Goal: Task Accomplishment & Management: Use online tool/utility

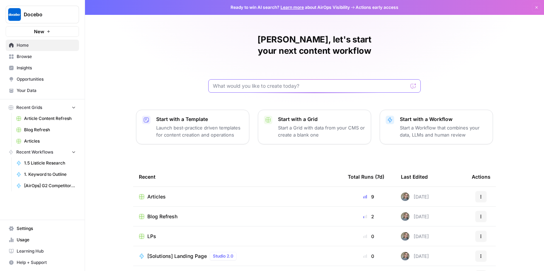
click at [235, 83] on input "text" at bounding box center [310, 86] width 195 height 7
type input "create a workflow that takes my spreadsheet and verifies statues if the website…"
click button "Send" at bounding box center [413, 85] width 9 height 9
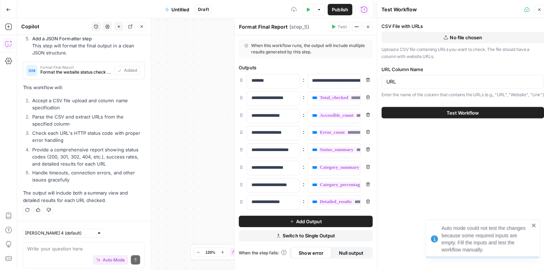
scroll to position [525, 0]
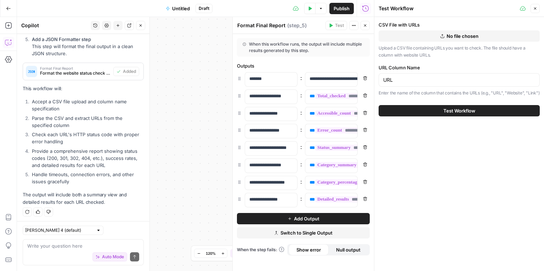
click at [35, 246] on textarea at bounding box center [83, 246] width 112 height 7
click at [445, 34] on button "No file chosen" at bounding box center [459, 35] width 161 height 11
click at [465, 35] on span "No file chosen" at bounding box center [463, 36] width 32 height 7
click at [72, 245] on textarea at bounding box center [83, 246] width 112 height 7
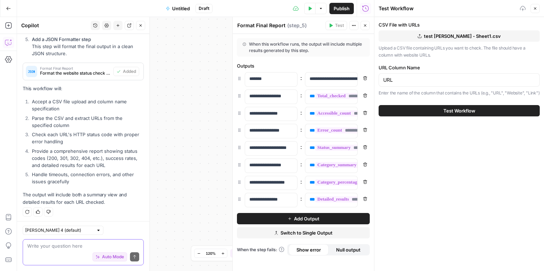
click at [70, 248] on textarea at bounding box center [83, 246] width 112 height 7
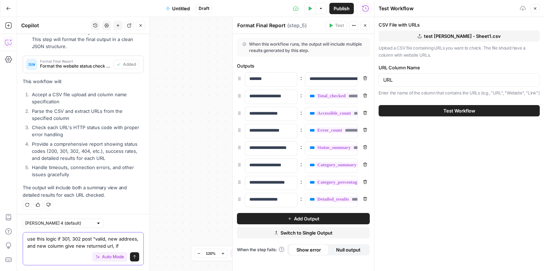
scroll to position [539, 0]
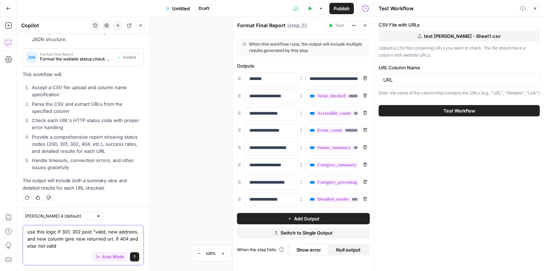
click at [134, 241] on textarea "use this logic if 301, 302 post "valid, new addrees, and new column give new re…" at bounding box center [83, 238] width 112 height 21
type textarea "use this logic if 301, 302 post "valid, new addrees, and new column give new re…"
click at [133, 256] on button "Send" at bounding box center [134, 257] width 9 height 9
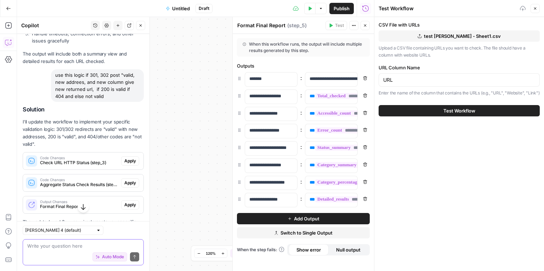
scroll to position [672, 0]
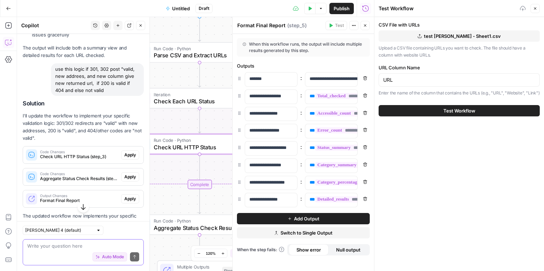
click at [124, 154] on span "Apply" at bounding box center [130, 155] width 12 height 6
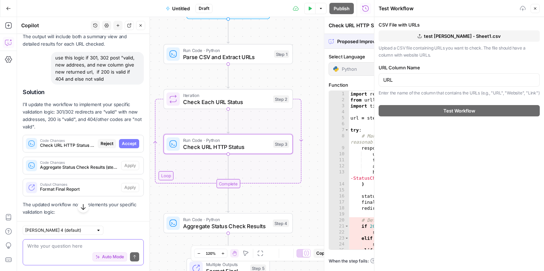
scroll to position [660, 0]
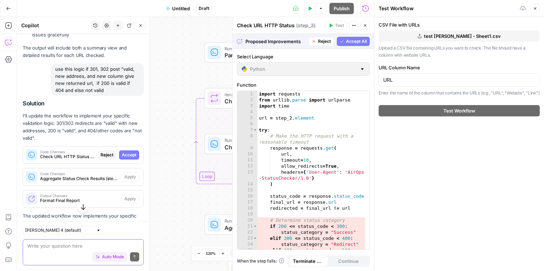
click at [345, 42] on button "Accept All" at bounding box center [353, 41] width 33 height 9
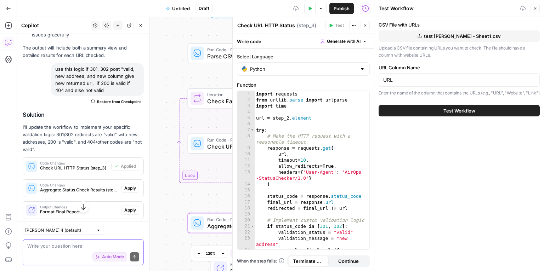
click at [125, 185] on span "Apply" at bounding box center [130, 188] width 12 height 6
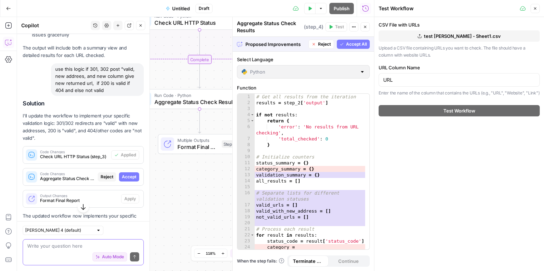
click at [343, 46] on icon "button" at bounding box center [342, 44] width 4 height 4
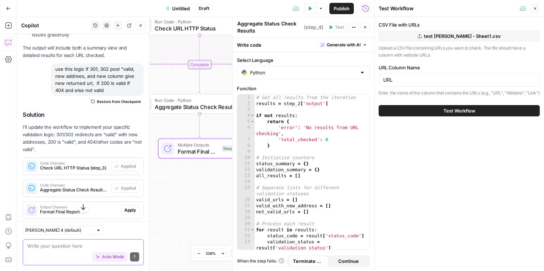
click at [128, 207] on span "Apply" at bounding box center [130, 210] width 12 height 6
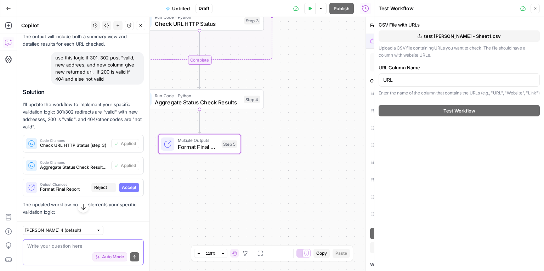
scroll to position [660, 0]
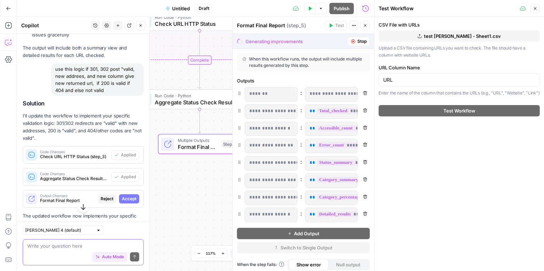
click at [127, 200] on span "Accept" at bounding box center [129, 199] width 15 height 6
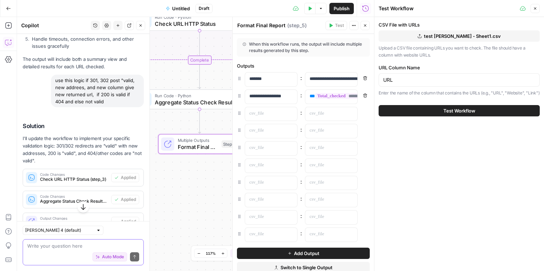
scroll to position [672, 0]
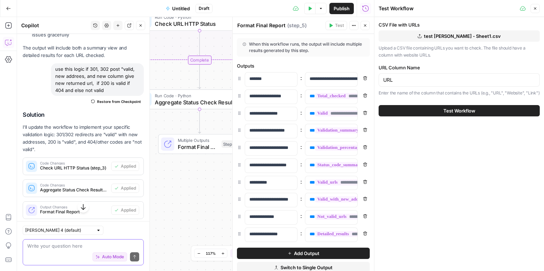
click at [449, 114] on span "Test Workflow" at bounding box center [459, 110] width 32 height 7
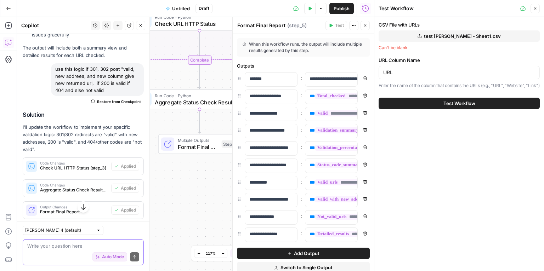
click at [446, 54] on div "CSV File with URLs test Gustavo - Sheet1.csv Can't be blank URL Column Name URL…" at bounding box center [459, 55] width 161 height 68
click at [436, 35] on span "test Gustavo - Sheet1.csv" at bounding box center [462, 36] width 77 height 7
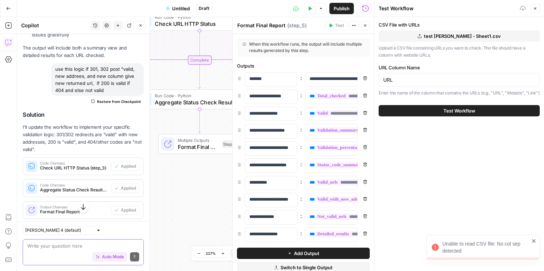
click at [413, 117] on button "Test Workflow" at bounding box center [459, 110] width 161 height 11
click at [404, 74] on div "URL" at bounding box center [459, 79] width 161 height 13
click at [381, 79] on div "URL" at bounding box center [459, 79] width 161 height 13
click at [386, 78] on input "URL" at bounding box center [459, 80] width 152 height 7
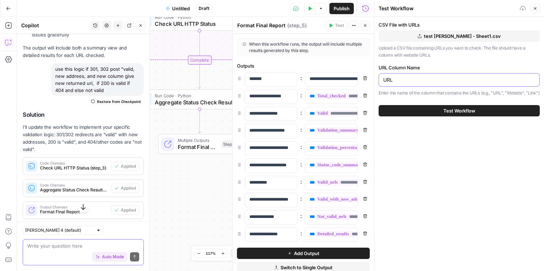
click at [386, 78] on input "URL" at bounding box center [459, 80] width 152 height 7
paste input "https added"
type input "https added"
click at [458, 114] on span "Test Workflow" at bounding box center [459, 110] width 32 height 7
click at [424, 116] on button "Test Workflow" at bounding box center [459, 110] width 161 height 11
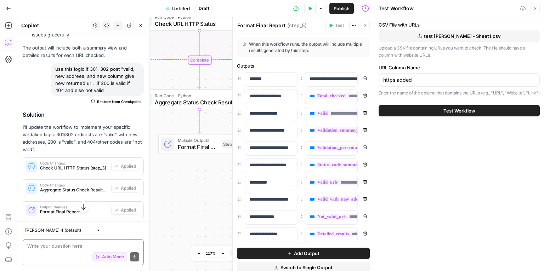
click at [472, 114] on span "Test Workflow" at bounding box center [459, 110] width 32 height 7
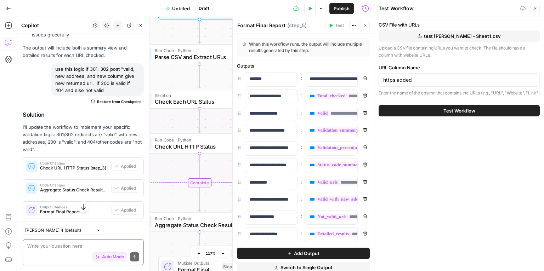
scroll to position [842, 0]
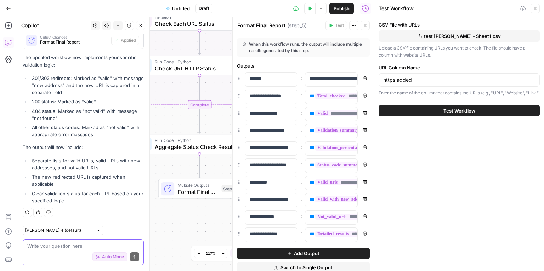
click at [73, 248] on div "Auto Mode is enabled but cannot run. Fill in all required workflow inputs." at bounding box center [106, 240] width 102 height 18
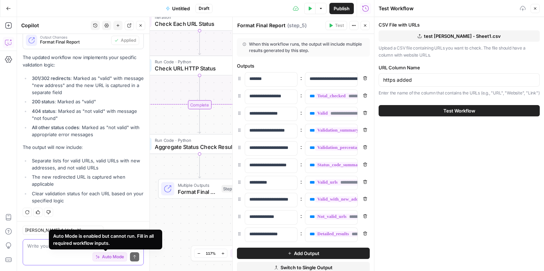
click at [33, 250] on div "Auto Mode Send" at bounding box center [83, 258] width 112 height 16
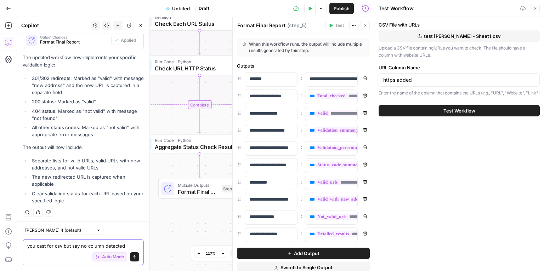
type textarea "you cast for csv but say no column detected"
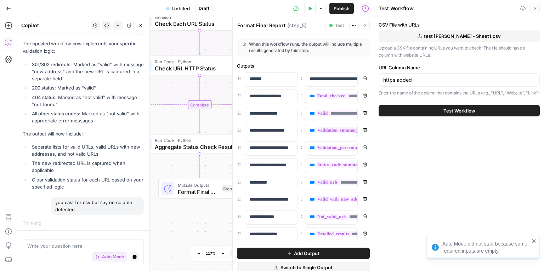
click at [531, 6] on button "Close" at bounding box center [535, 8] width 9 height 9
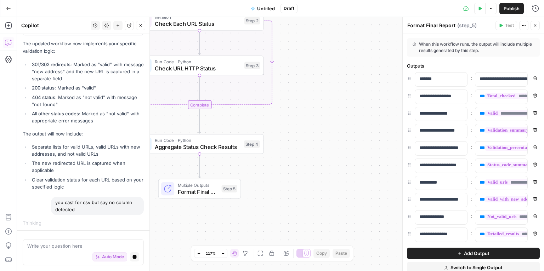
click at [536, 28] on button "Close" at bounding box center [535, 25] width 9 height 9
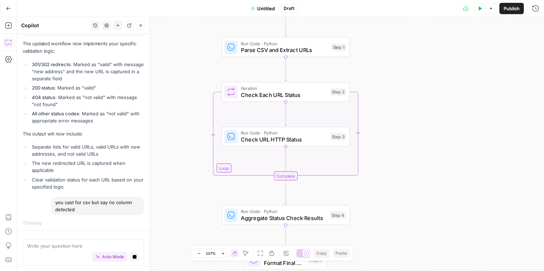
drag, startPoint x: 306, startPoint y: 164, endPoint x: 380, endPoint y: 218, distance: 91.5
click at [394, 240] on div "Workflow Input Settings Inputs Run Code · Python Parse CSV and Extract URLs Ste…" at bounding box center [280, 144] width 527 height 254
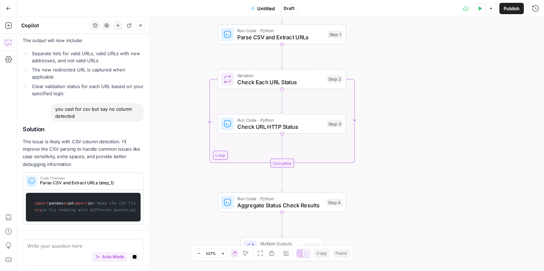
drag, startPoint x: 417, startPoint y: 190, endPoint x: 413, endPoint y: 130, distance: 60.4
click at [413, 130] on div "Workflow Input Settings Inputs Run Code · Python Parse CSV and Extract URLs Ste…" at bounding box center [280, 144] width 527 height 254
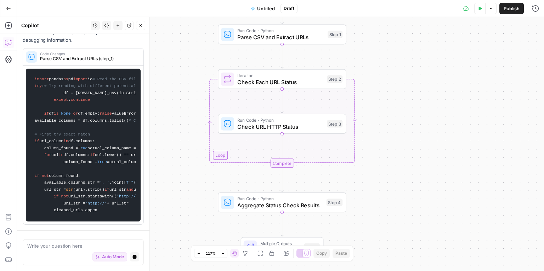
scroll to position [1358, 0]
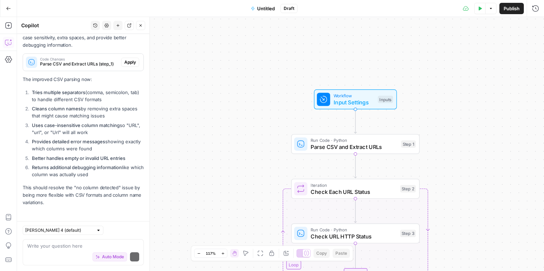
click at [124, 78] on p "The improved CSV parsing now:" at bounding box center [83, 79] width 121 height 7
click at [124, 60] on span "Apply" at bounding box center [130, 62] width 12 height 6
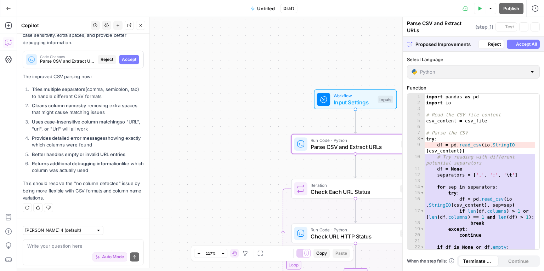
scroll to position [1045, 0]
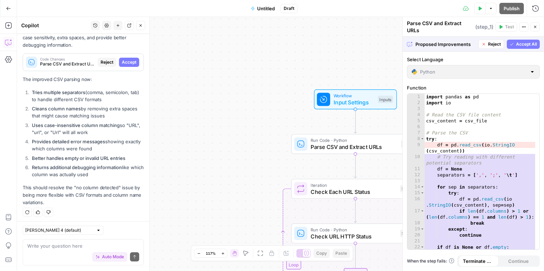
click at [522, 41] on span "Accept All" at bounding box center [526, 44] width 21 height 6
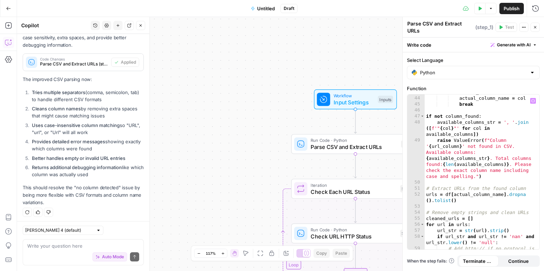
scroll to position [0, 0]
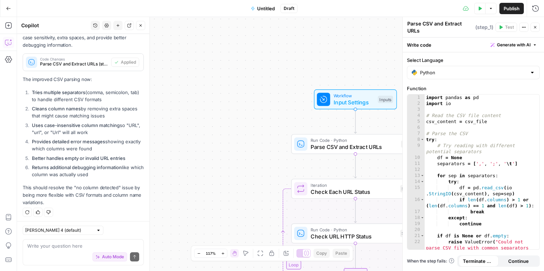
click at [465, 58] on label "Select Language" at bounding box center [473, 60] width 133 height 7
click at [465, 69] on input "Python" at bounding box center [473, 72] width 107 height 7
click at [465, 58] on label "Select Language" at bounding box center [473, 60] width 133 height 7
click at [465, 69] on input "Select Language" at bounding box center [473, 72] width 107 height 7
click at [339, 63] on div "Workflow Input Settings Inputs Run Code · Python Parse CSV and Extract URLs Ste…" at bounding box center [280, 144] width 527 height 254
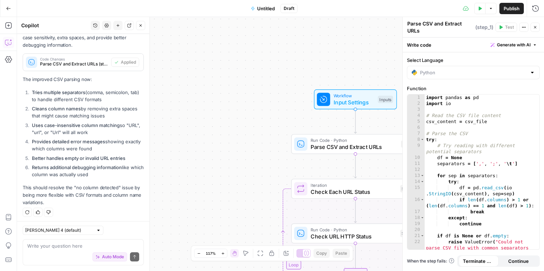
click at [478, 7] on icon "button" at bounding box center [480, 8] width 4 height 4
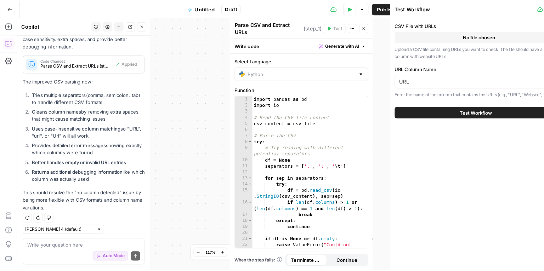
scroll to position [1079, 0]
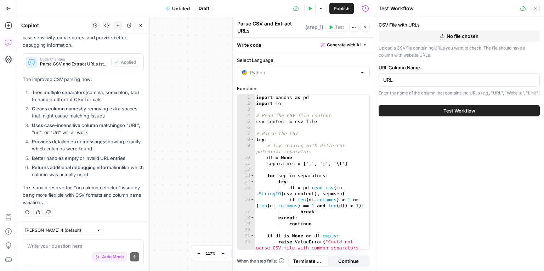
click at [471, 38] on span "No file chosen" at bounding box center [463, 36] width 32 height 7
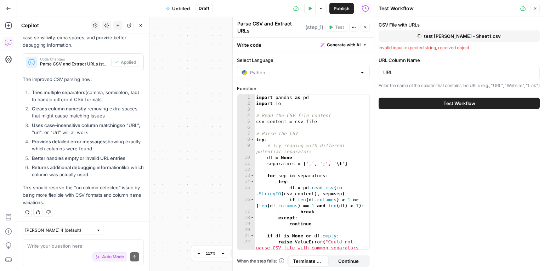
click at [389, 76] on div "URL" at bounding box center [459, 72] width 161 height 13
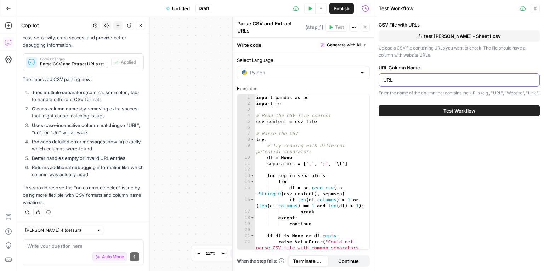
drag, startPoint x: 400, startPoint y: 72, endPoint x: 370, endPoint y: 73, distance: 29.8
click at [370, 73] on body "Docebo New Home Browse Insights Opportunities Your Data Recent Grids Article Co…" at bounding box center [272, 135] width 544 height 271
click at [388, 81] on input "URL" at bounding box center [459, 80] width 152 height 7
paste input "https added"
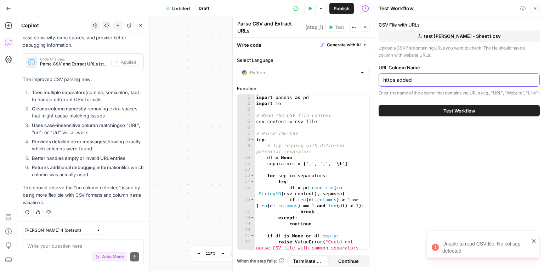
type input "https added"
click at [415, 117] on button "Test Workflow" at bounding box center [459, 110] width 161 height 11
click at [472, 114] on span "Test Workflow" at bounding box center [459, 110] width 32 height 7
click at [531, 241] on div "Unable to read CSV file: No col sep detected" at bounding box center [481, 247] width 102 height 18
drag, startPoint x: 465, startPoint y: 251, endPoint x: 440, endPoint y: 241, distance: 27.7
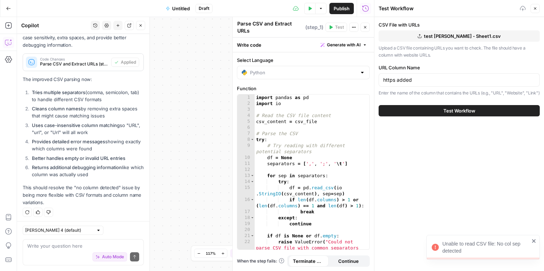
click at [440, 241] on div "Unable to read CSV file: No col sep detected" at bounding box center [481, 247] width 102 height 18
click at [47, 250] on div "Auto Mode Send" at bounding box center [83, 258] width 112 height 16
paste textarea "https added"
click at [49, 247] on textarea "https added" at bounding box center [83, 246] width 112 height 7
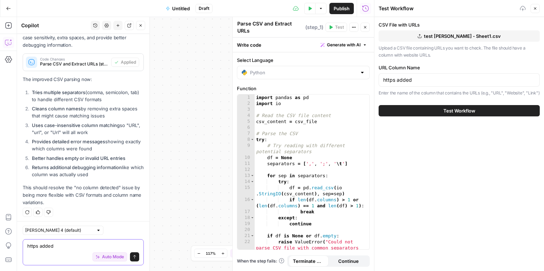
click at [49, 247] on textarea "https added" at bounding box center [83, 246] width 112 height 7
type textarea "no col sep detected"
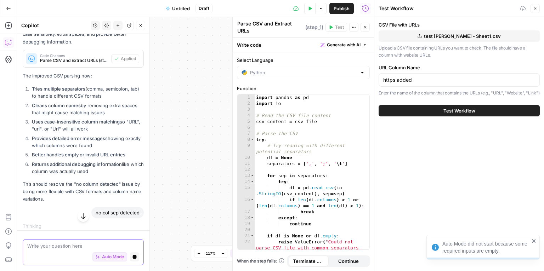
scroll to position [1047, 0]
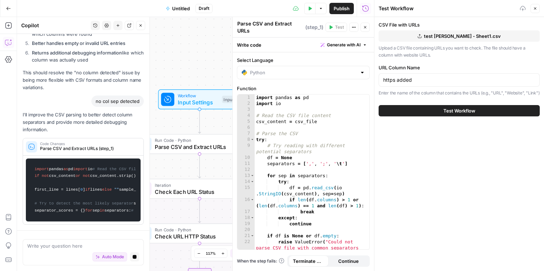
click at [445, 37] on span "test Gustavo - Sheet1.csv" at bounding box center [462, 36] width 77 height 7
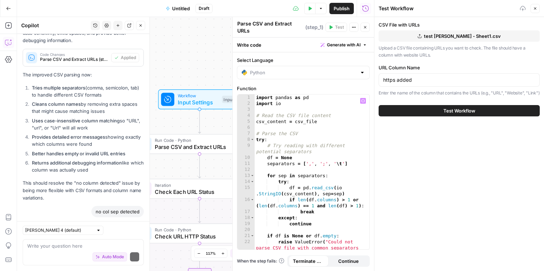
scroll to position [1143, 0]
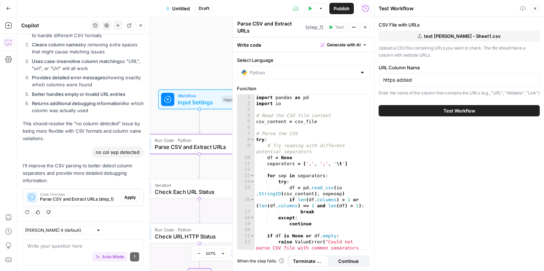
click at [124, 198] on span "Apply" at bounding box center [130, 197] width 12 height 6
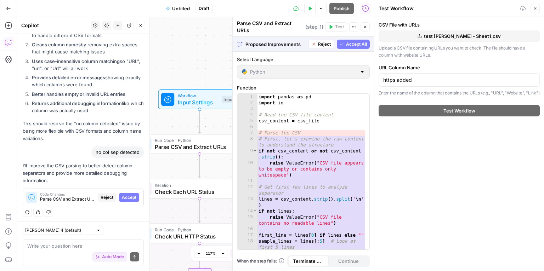
click at [356, 45] on span "Accept All" at bounding box center [356, 44] width 21 height 6
type input "URL"
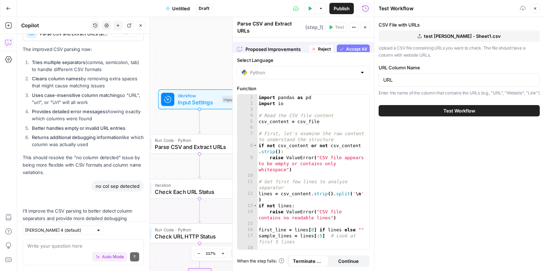
scroll to position [1155, 0]
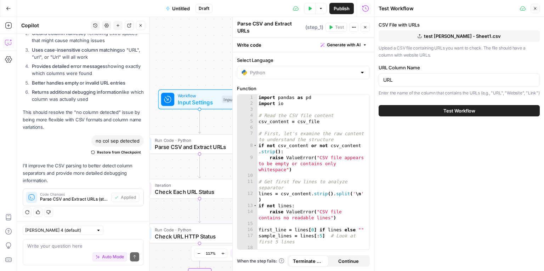
click at [447, 114] on span "Test Workflow" at bounding box center [459, 110] width 32 height 7
click at [51, 251] on div "Auto Mode Send" at bounding box center [83, 258] width 112 height 16
type textarea "swap to gustavo knowledgebase"
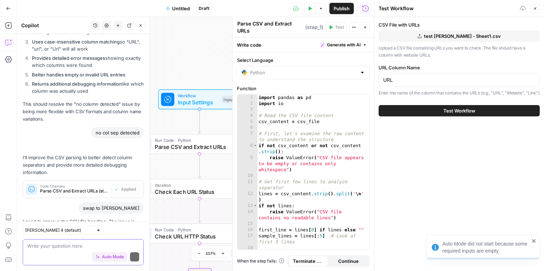
scroll to position [1234, 0]
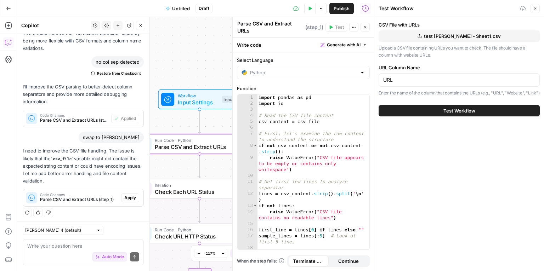
click at [131, 196] on span "Apply" at bounding box center [130, 198] width 12 height 6
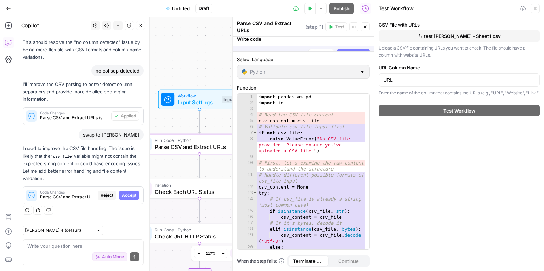
scroll to position [1188, 0]
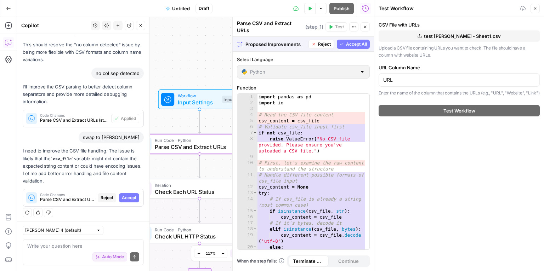
click at [127, 198] on span "Accept" at bounding box center [129, 198] width 15 height 6
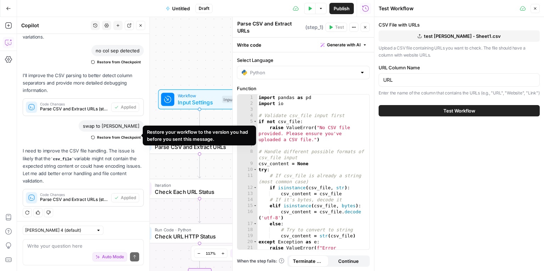
click at [97, 136] on span "Restore from Checkpoint" at bounding box center [119, 138] width 44 height 6
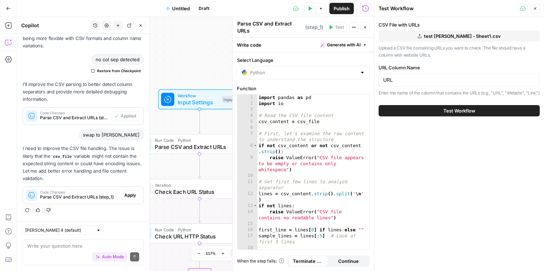
scroll to position [1234, 0]
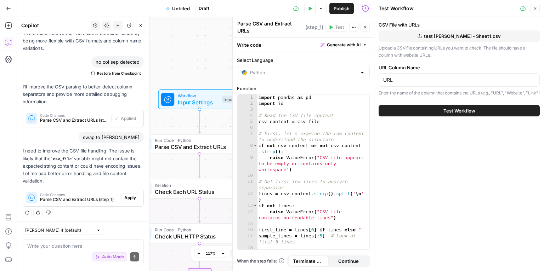
click at [58, 258] on div "Auto Mode Send" at bounding box center [83, 258] width 112 height 16
click at [51, 248] on textarea "i will put a list into a knowledge base" at bounding box center [83, 246] width 112 height 7
type textarea "i will put a sheet into a knowledge base"
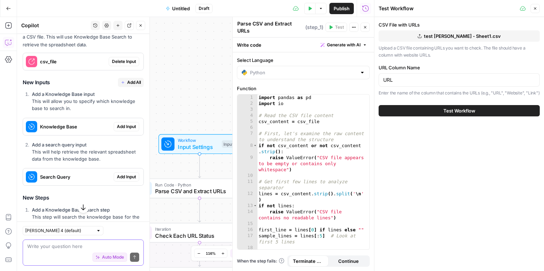
scroll to position [1435, 0]
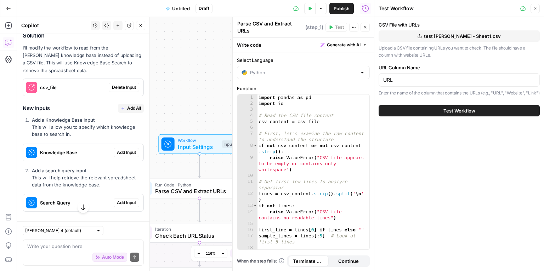
click at [119, 84] on span "Delete Input" at bounding box center [124, 87] width 24 height 6
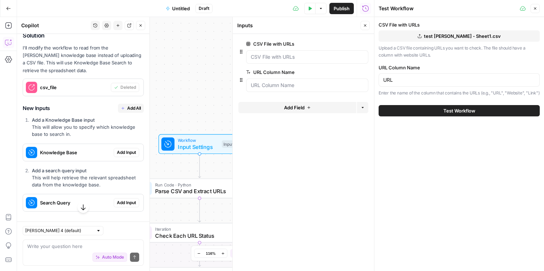
click at [126, 152] on span "Add Input" at bounding box center [126, 152] width 19 height 6
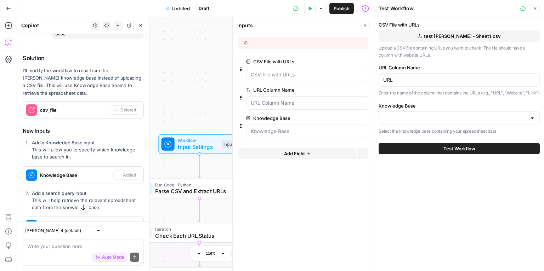
scroll to position [1458, 0]
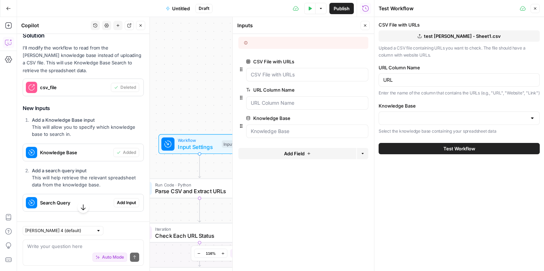
click at [125, 200] on span "Add Input" at bounding box center [126, 203] width 19 height 6
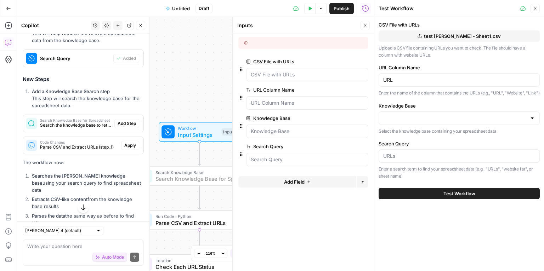
scroll to position [1558, 0]
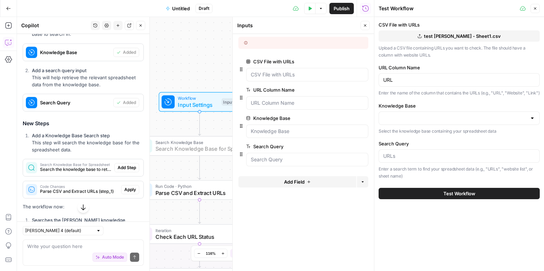
click at [120, 167] on span "Add Step" at bounding box center [127, 168] width 18 height 6
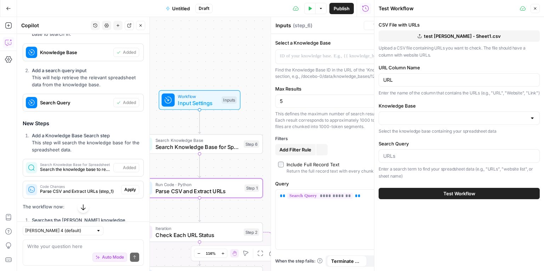
type textarea "Search Knowledge Base for Spreadsheet"
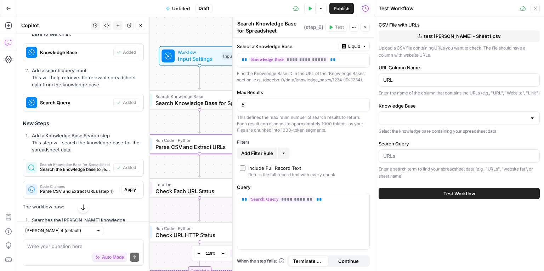
click at [125, 188] on span "Apply" at bounding box center [130, 190] width 12 height 6
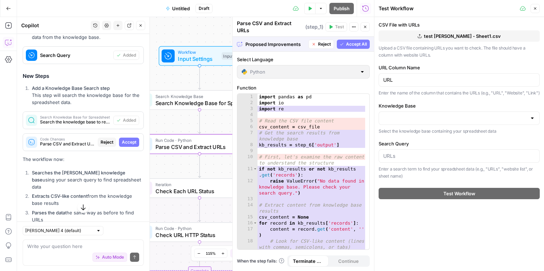
click at [125, 140] on span "Accept" at bounding box center [129, 142] width 15 height 6
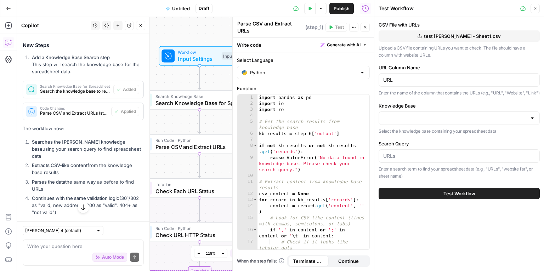
scroll to position [1666, 0]
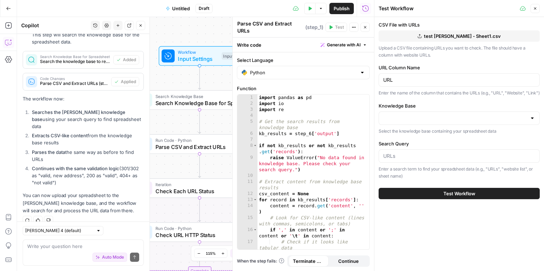
click at [497, 34] on button "test Gustavo - Sheet1.csv" at bounding box center [459, 35] width 161 height 11
click at [62, 245] on textarea at bounding box center [83, 246] width 112 height 7
type textarea "csv is in a knowledge base why you added it"
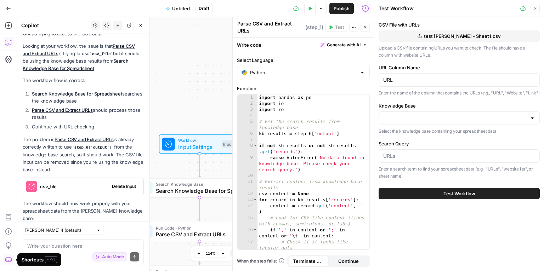
click at [111, 182] on button "Delete Input" at bounding box center [124, 186] width 30 height 9
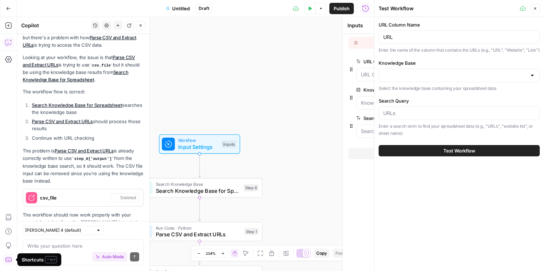
scroll to position [1926, 0]
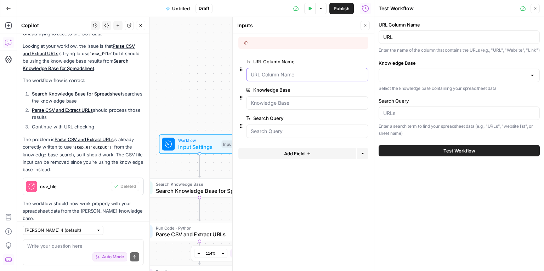
click at [291, 76] on Name "URL Column Name" at bounding box center [307, 74] width 113 height 7
click at [399, 117] on input "Search Query" at bounding box center [459, 113] width 152 height 7
click at [491, 82] on div at bounding box center [459, 75] width 161 height 13
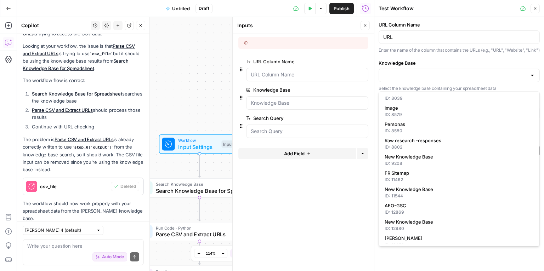
scroll to position [112, 0]
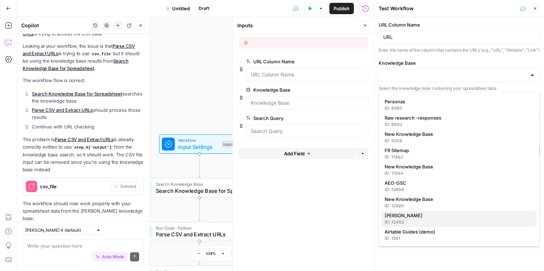
click at [403, 219] on div "ID: 13453" at bounding box center [459, 222] width 149 height 6
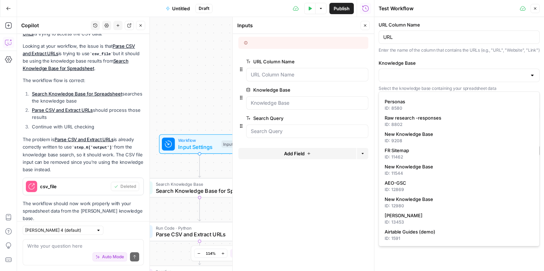
type input "[PERSON_NAME]"
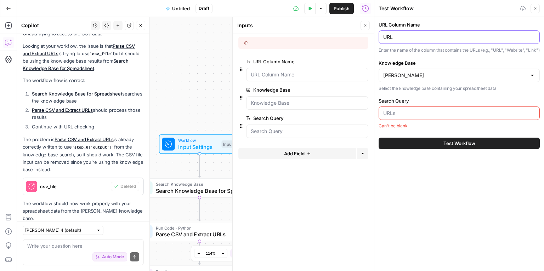
click at [414, 35] on input "URL" at bounding box center [459, 37] width 152 height 7
click at [387, 38] on input "URL" at bounding box center [459, 37] width 152 height 7
type input "https added"
click at [436, 67] on label "Knowledge Base" at bounding box center [459, 63] width 161 height 7
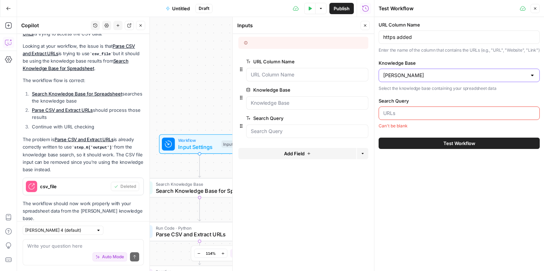
click at [436, 72] on input "[PERSON_NAME]" at bounding box center [454, 75] width 143 height 7
click at [486, 54] on p "Enter the name of the column that contains the URLs (e.g., "URL", "Website", "L…" at bounding box center [459, 50] width 161 height 7
click at [411, 115] on div at bounding box center [459, 113] width 161 height 13
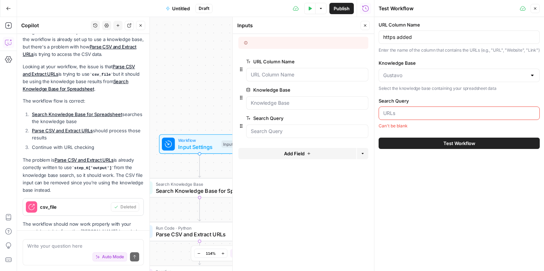
scroll to position [1926, 0]
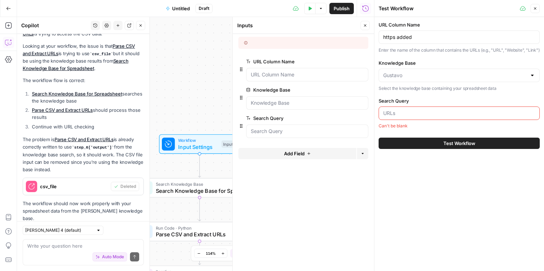
click at [427, 198] on div "URL Column Name https added Enter the name of the column that contains the URLs…" at bounding box center [459, 144] width 170 height 254
click at [438, 129] on div "Can't be blank" at bounding box center [459, 126] width 161 height 6
click at [436, 117] on input "Search Query" at bounding box center [459, 113] width 152 height 7
click at [395, 40] on input "https added" at bounding box center [459, 37] width 152 height 7
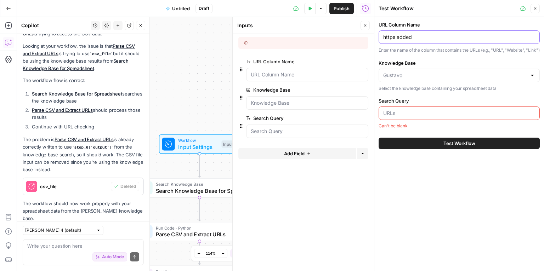
click at [395, 40] on input "https added" at bounding box center [459, 37] width 152 height 7
click at [417, 117] on input "Search Query" at bounding box center [459, 113] width 152 height 7
paste input "https added"
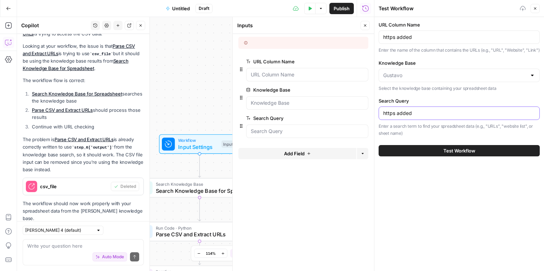
type input "https added"
click at [436, 153] on button "Test Workflow" at bounding box center [459, 150] width 161 height 11
click at [459, 167] on div "URL Column Name https added Enter the name of the column that contains the URLs…" at bounding box center [459, 144] width 170 height 254
click at [458, 154] on span "Test Workflow" at bounding box center [459, 150] width 32 height 7
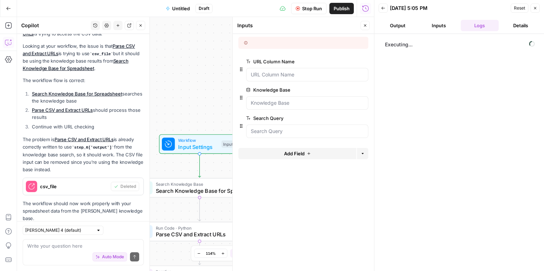
click at [54, 237] on div "Claude Sonnet 4 (default) Write your question here Auto Mode Send" at bounding box center [83, 246] width 132 height 50
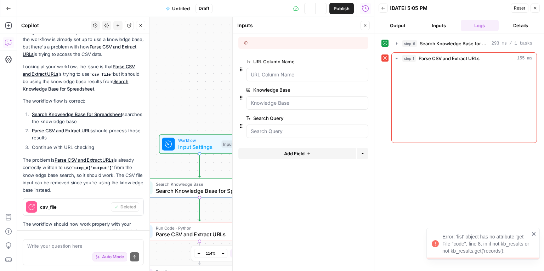
scroll to position [1926, 0]
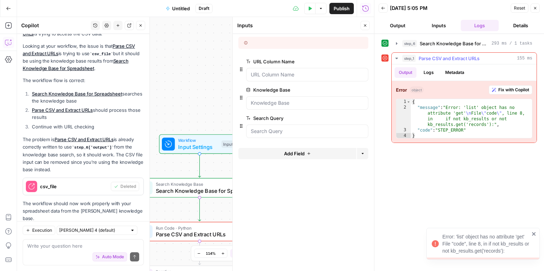
click at [469, 109] on div "{ "message" : "Error: 'list' object has no attribute 'get' \n File \" code \" ,…" at bounding box center [471, 124] width 121 height 51
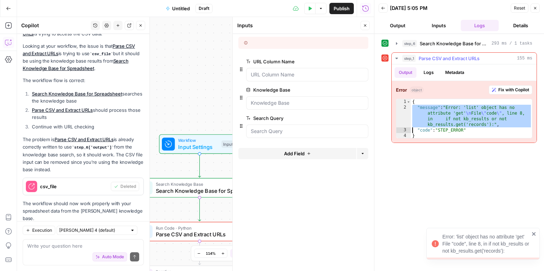
click at [469, 109] on div "{ "message" : "Error: 'list' object has no attribute 'get' \n File \" code \" ,…" at bounding box center [471, 124] width 121 height 51
type textarea "**********"
click at [516, 89] on span "Fix with Copilot" at bounding box center [513, 90] width 31 height 6
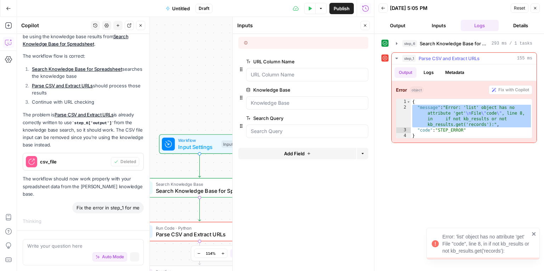
scroll to position [1843, 0]
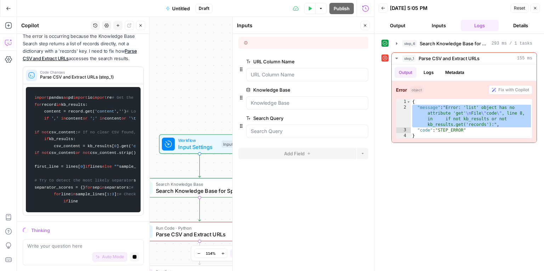
click at [69, 252] on div "Auto Mode Stop generating" at bounding box center [83, 258] width 112 height 16
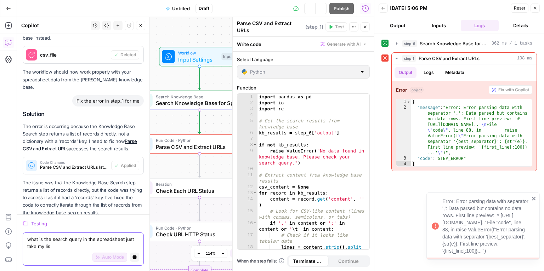
scroll to position [2013, 0]
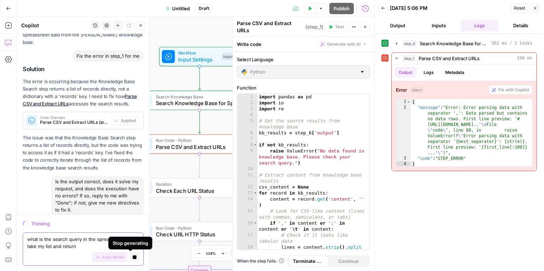
type textarea "what is the search query in the spreadsheet just take my list and return"
click at [132, 259] on icon "button" at bounding box center [134, 257] width 4 height 4
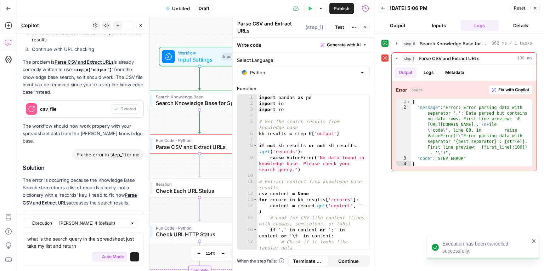
scroll to position [2103, 0]
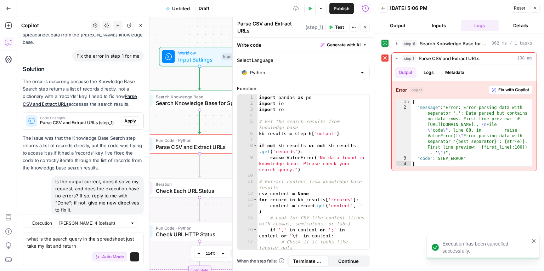
click at [113, 258] on span "Auto Mode" at bounding box center [113, 257] width 22 height 6
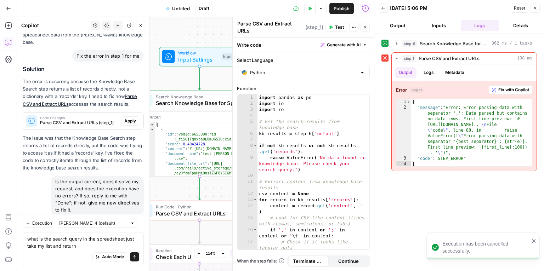
click at [109, 253] on button "Auto Mode" at bounding box center [109, 257] width 35 height 9
click at [133, 259] on button "Send" at bounding box center [134, 257] width 9 height 9
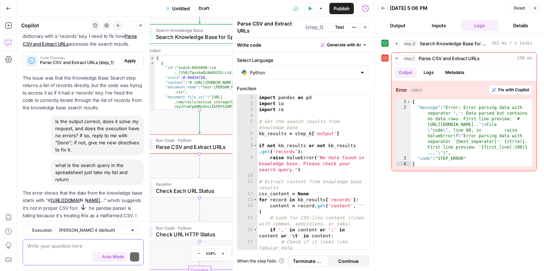
scroll to position [2253, 0]
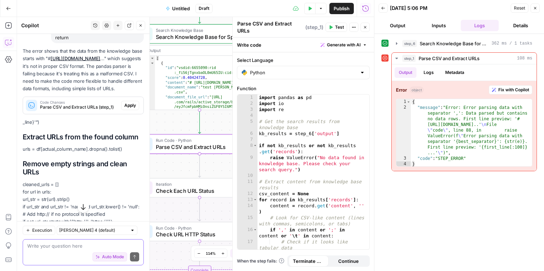
click at [129, 102] on span "Apply" at bounding box center [130, 105] width 12 height 6
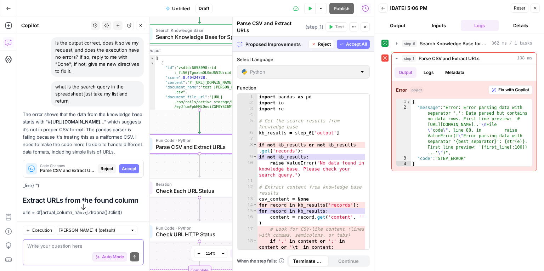
click at [124, 166] on span "Accept" at bounding box center [129, 169] width 15 height 6
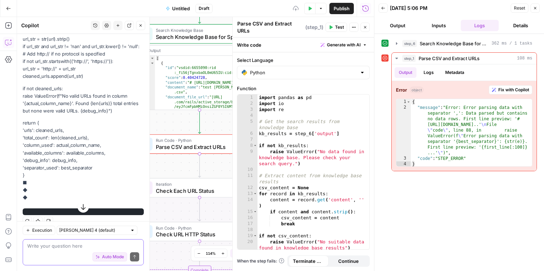
scroll to position [2488, 0]
click at [302, 9] on div "Test Data Options Publish Run History" at bounding box center [294, 8] width 162 height 17
click at [306, 9] on button "Test Data" at bounding box center [309, 8] width 11 height 11
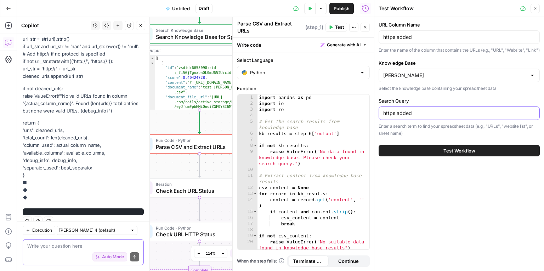
click at [425, 117] on input "https added" at bounding box center [459, 113] width 152 height 7
type input "Sheet1"
click at [483, 157] on button "Test Workflow" at bounding box center [459, 150] width 161 height 11
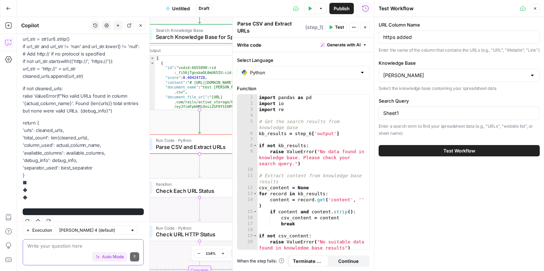
click at [450, 154] on span "Test Workflow" at bounding box center [459, 150] width 32 height 7
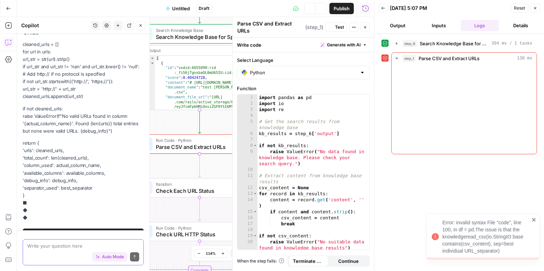
scroll to position [2488, 0]
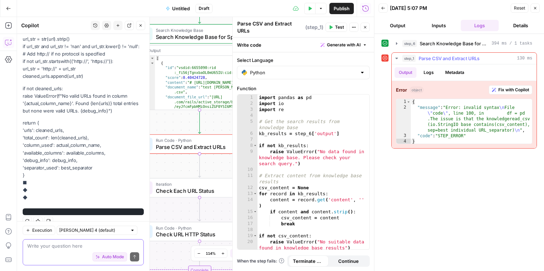
click at [504, 91] on span "Fix with Copilot" at bounding box center [513, 90] width 31 height 6
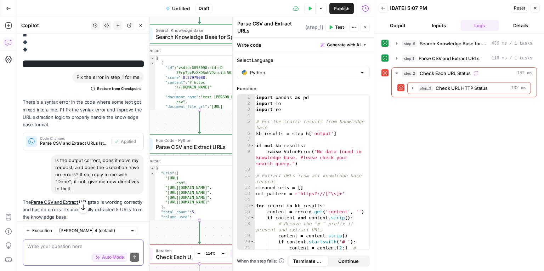
scroll to position [2769, 0]
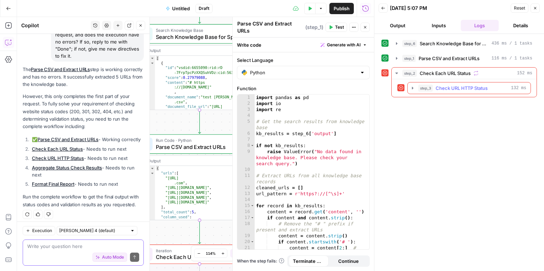
click at [442, 81] on div "step_3 Check URL HTTP Status 132 ms" at bounding box center [464, 88] width 145 height 18
click at [413, 85] on icon "button" at bounding box center [413, 88] width 6 height 6
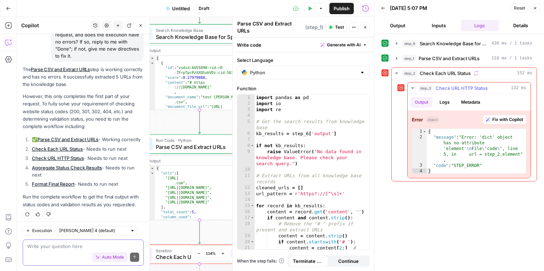
click at [504, 120] on span "Fix with Copilot" at bounding box center [507, 120] width 31 height 6
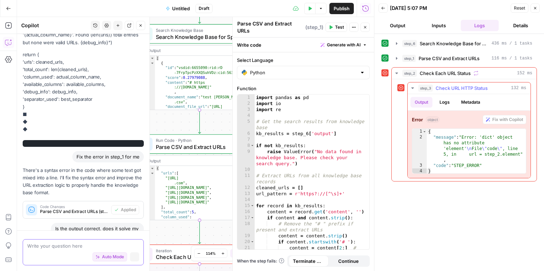
scroll to position [3457, 0]
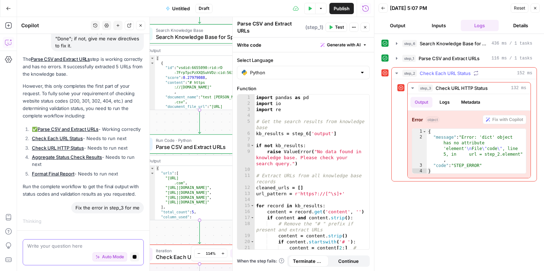
click at [423, 72] on span "Check Each URL Status" at bounding box center [445, 73] width 51 height 7
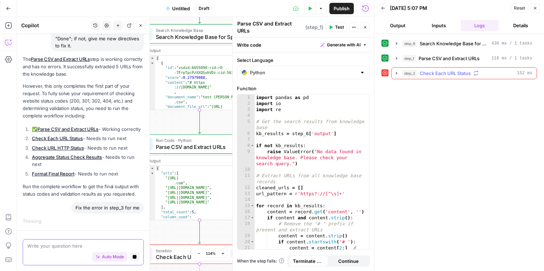
click at [399, 70] on icon "button" at bounding box center [397, 73] width 6 height 6
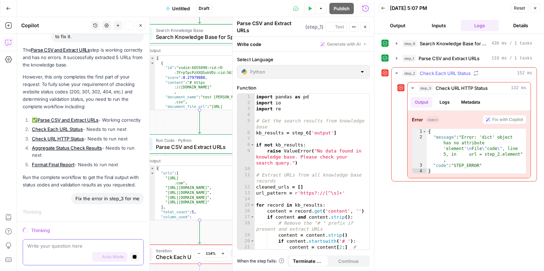
click at [398, 71] on icon "button" at bounding box center [397, 73] width 6 height 6
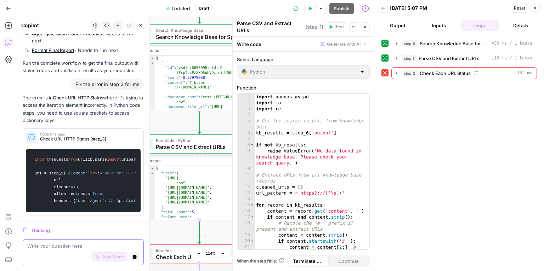
scroll to position [3647, 0]
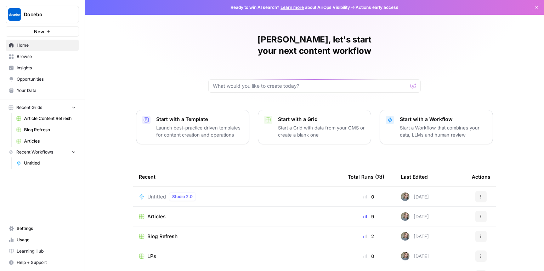
click at [46, 57] on span "Browse" at bounding box center [46, 56] width 59 height 6
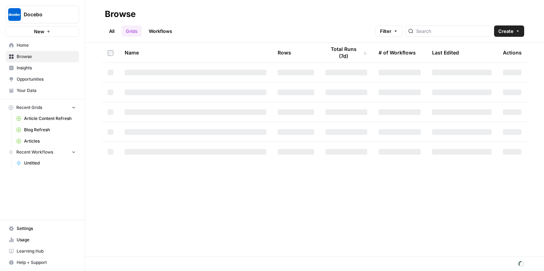
click at [47, 66] on span "Insights" at bounding box center [46, 68] width 59 height 6
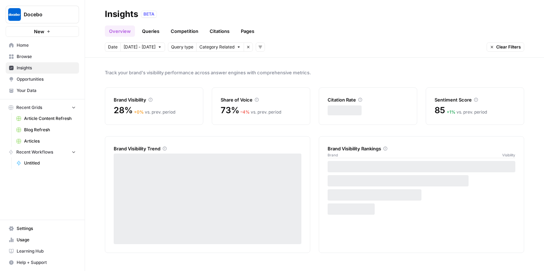
click at [51, 80] on span "Opportunities" at bounding box center [46, 79] width 59 height 6
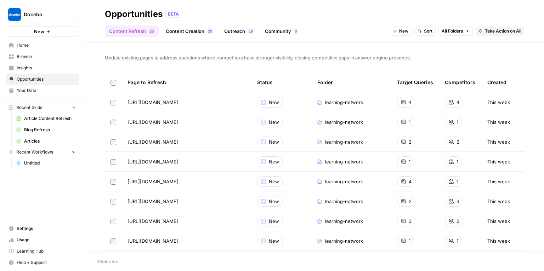
click at [49, 93] on span "Your Data" at bounding box center [46, 90] width 59 height 6
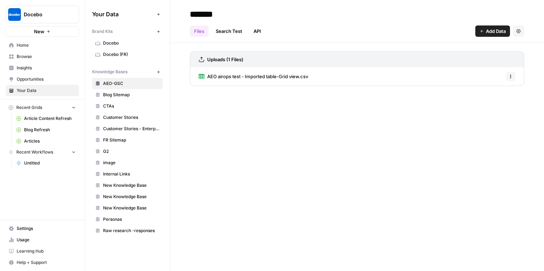
click at [157, 71] on icon "button" at bounding box center [159, 72] width 4 height 4
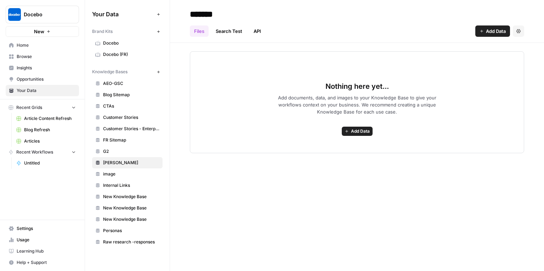
type input "*******"
click at [368, 64] on div "Nothing here yet... Add documents, data, and images to your Knowledge Base to g…" at bounding box center [357, 102] width 334 height 102
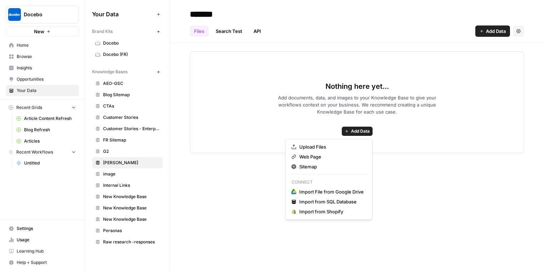
click at [372, 129] on button "Add Data" at bounding box center [357, 131] width 31 height 9
click at [306, 147] on span "Upload Files" at bounding box center [331, 146] width 64 height 7
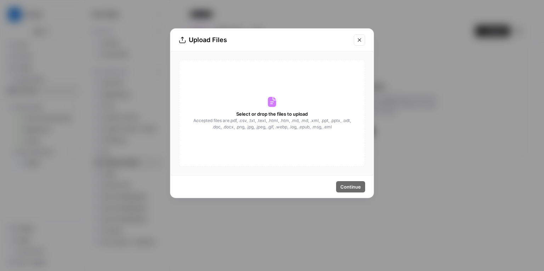
click at [256, 120] on span "Accepted files are .pdf, .csv, .txt, .text, .html, .htm, .md, .md, .xml, .ppt, …" at bounding box center [272, 124] width 159 height 13
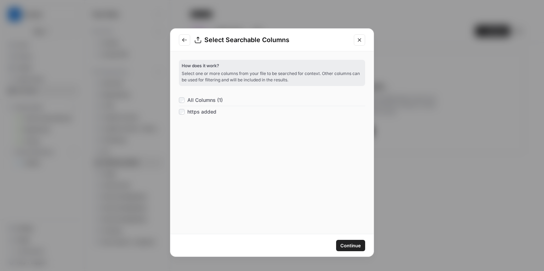
click at [360, 249] on span "Continue" at bounding box center [350, 245] width 21 height 7
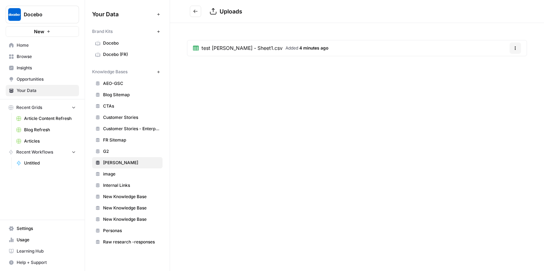
click at [41, 46] on span "Home" at bounding box center [46, 45] width 59 height 6
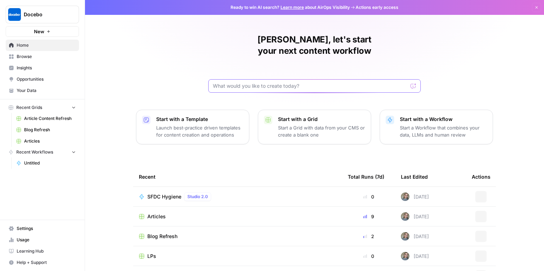
click at [232, 83] on input "text" at bounding box center [310, 86] width 195 height 7
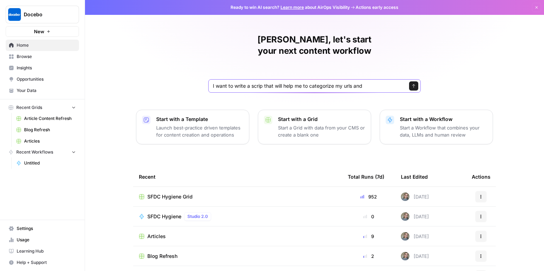
click at [355, 83] on input "I want to write a scrip that will help me to categorize my urls and" at bounding box center [307, 86] width 189 height 7
drag, startPoint x: 330, startPoint y: 74, endPoint x: 167, endPoint y: 92, distance: 164.3
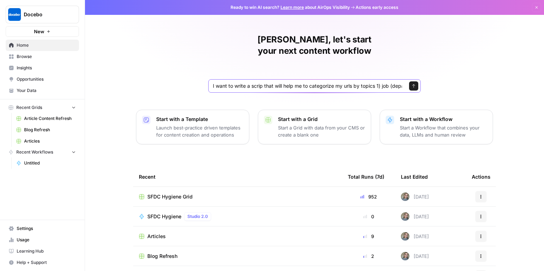
click at [167, 92] on div "Valeriia, let's start your next content workflow I want to write a scrip that w…" at bounding box center [314, 168] width 459 height 337
click at [245, 83] on input "I want to write a scrip that will help me to categorize my urls by topics 1) jo…" at bounding box center [307, 86] width 189 height 7
click at [261, 83] on input "I want to write a scrip that will help me to categorize my urls by topics 1) jo…" at bounding box center [307, 86] width 189 height 7
click at [258, 83] on input "I want to write a scrip that will help me to categorize my urls by topics 1) jo…" at bounding box center [307, 86] width 189 height 7
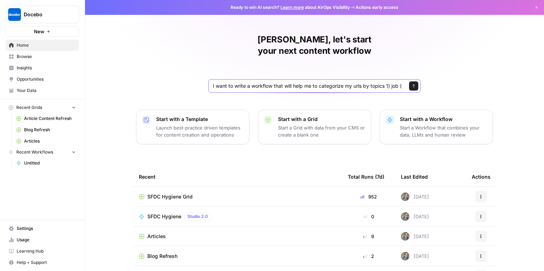
click at [385, 83] on input "I want to write a workflow that will help me to categorize my urls by topics 1)…" at bounding box center [307, 86] width 189 height 7
click at [355, 83] on input "I want to write a workflow that will help me to categorize my urls by topics to…" at bounding box center [307, 86] width 189 height 7
click at [343, 83] on input "I want to write a workflow that will help me to categorize my urls by topics to…" at bounding box center [307, 86] width 189 height 7
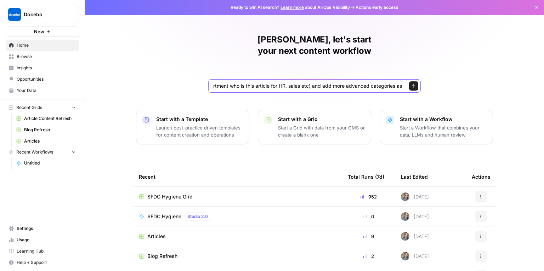
drag, startPoint x: 329, startPoint y: 74, endPoint x: 390, endPoint y: 75, distance: 61.3
click at [390, 83] on input "I want to write a workflow that will help me to categorize my urls by topics to…" at bounding box center [307, 86] width 189 height 7
drag, startPoint x: 385, startPoint y: 75, endPoint x: 413, endPoint y: 79, distance: 27.5
click at [413, 79] on div "I want to write a workflow that will help me to categorize my urls by topics to…" at bounding box center [314, 85] width 213 height 13
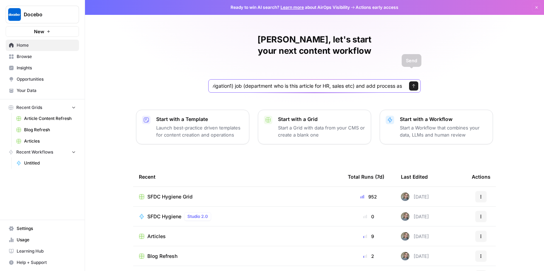
click at [400, 83] on input "I want to write a workflow that will help me to categorize my urls by topics to…" at bounding box center [307, 86] width 189 height 7
click at [377, 83] on input "I want to write a workflow that will help me to categorize my urls by topics to…" at bounding box center [307, 86] width 189 height 7
click at [374, 83] on input "I want to write a workflow that will help me to categorize my urls by topics to…" at bounding box center [307, 86] width 189 height 7
click at [383, 83] on input "I want to write a workflow that will help me to categorize my urls by topics to…" at bounding box center [307, 86] width 189 height 7
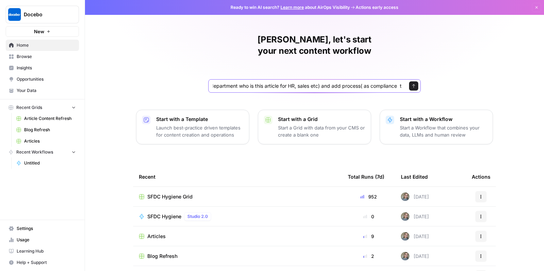
scroll to position [0, 280]
drag, startPoint x: 388, startPoint y: 76, endPoint x: 401, endPoint y: 83, distance: 15.2
click at [402, 83] on div "Valeriia, let's start your next content workflow I want to write a workflow tha…" at bounding box center [314, 168] width 459 height 337
click at [397, 83] on input "I want to write a workflow that will help me to categorize my urls by topics to…" at bounding box center [307, 86] width 189 height 7
click at [380, 83] on input "I want to write a workflow that will help me to categorize my urls by topics to…" at bounding box center [307, 86] width 189 height 7
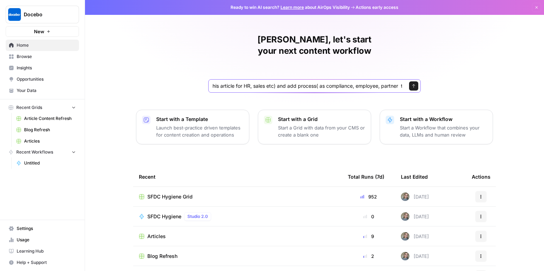
scroll to position [0, 326]
type input "I want to write a workflow that will help me to categorize my urls by topics to…"
click button "Send" at bounding box center [413, 85] width 9 height 9
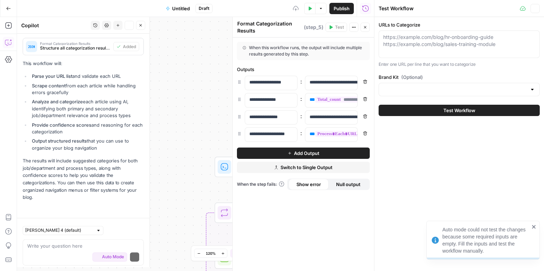
scroll to position [542, 0]
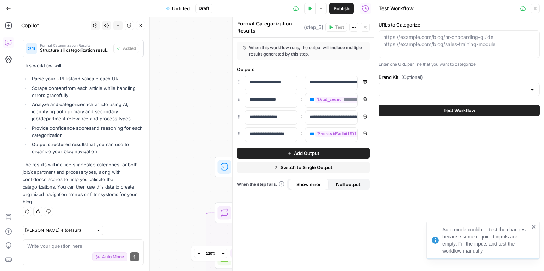
click at [417, 83] on div at bounding box center [459, 89] width 161 height 13
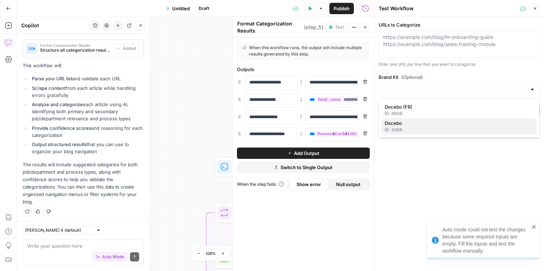
click at [399, 126] on span "Docebo" at bounding box center [458, 123] width 146 height 7
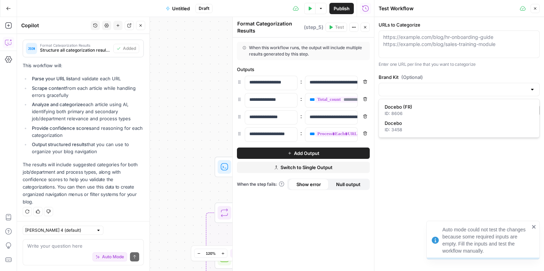
type input "Docebo"
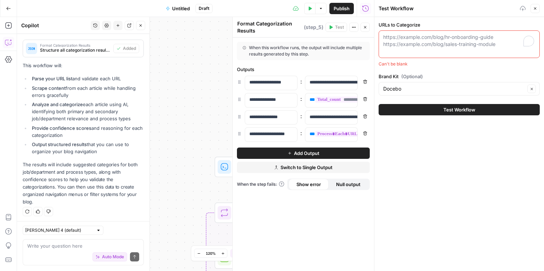
click at [447, 40] on textarea "URLs to Categorize" at bounding box center [459, 41] width 152 height 14
paste textarea "https://www.docebo.com/learning-network/blog/best-sales-training-ideas/"
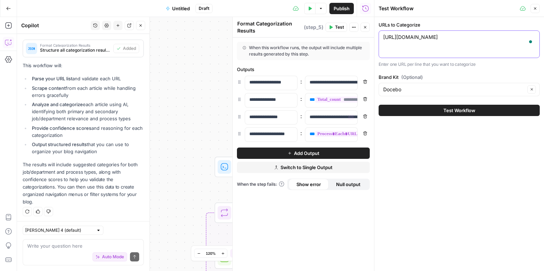
click at [429, 41] on textarea "https://www.docebo.com/learning-network/blog/best-sales-training-ideas/" at bounding box center [459, 37] width 152 height 7
paste textarea "https://www.docebo.com/learning-network/blog/lms-video-conferencing/"
type textarea "https://www.docebo.com/learning-network/blog/best-sales-training-ideas/ https:/…"
click at [451, 114] on span "Test Workflow" at bounding box center [459, 110] width 32 height 7
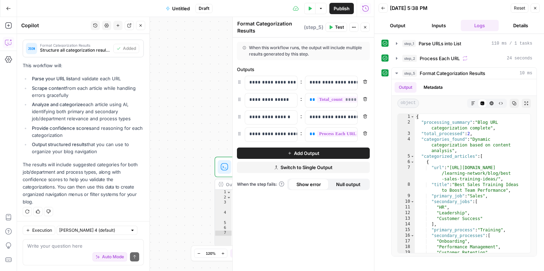
click at [183, 8] on span "Untitled" at bounding box center [181, 8] width 18 height 7
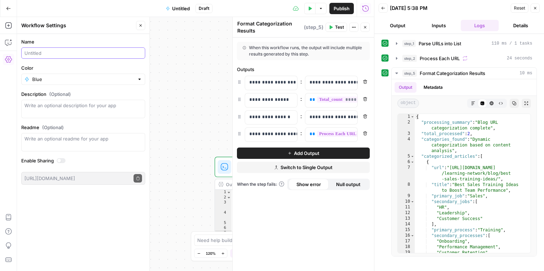
click at [58, 53] on input "Name" at bounding box center [83, 53] width 118 height 7
type input "Categorizer"
click at [179, 97] on div "Workflow Input Settings Inputs Run Code · Python Parse URLs into List Step 1 Ou…" at bounding box center [195, 144] width 357 height 254
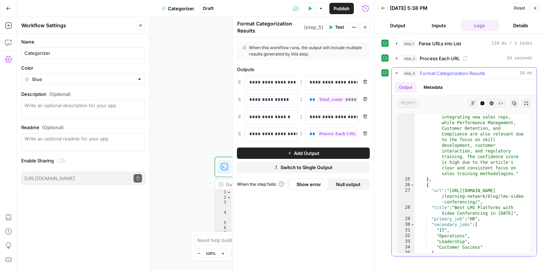
scroll to position [452, 0]
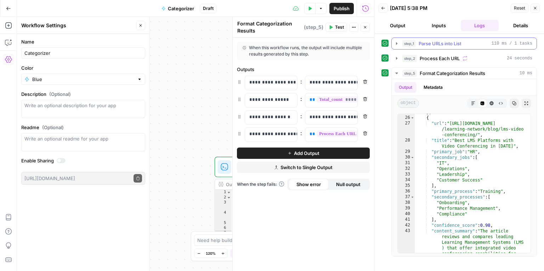
click at [429, 40] on span "Parse URLs into List" at bounding box center [440, 43] width 43 height 7
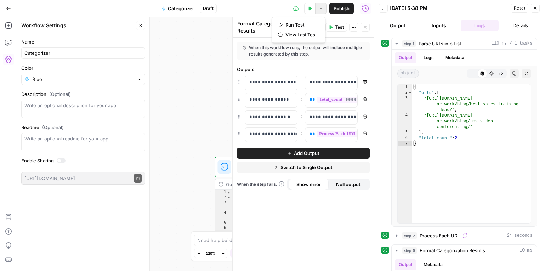
click at [318, 6] on button "Options" at bounding box center [320, 8] width 11 height 11
click at [293, 23] on span "Run Test" at bounding box center [301, 24] width 31 height 7
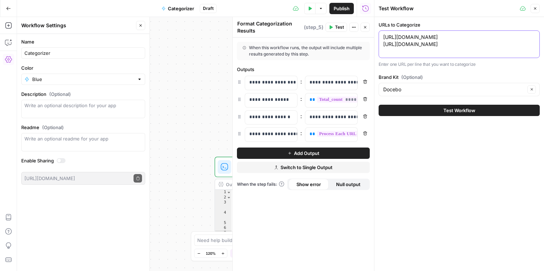
click at [420, 45] on textarea "https://www.docebo.com/learning-network/blog/best-sales-training-ideas/ https:/…" at bounding box center [459, 41] width 152 height 14
paste textarea "70% of external education teams are drowning (and no one’s throwing them a rope)"
type textarea "70% of external education teams are drowning (and no one’s throwing them a rope…"
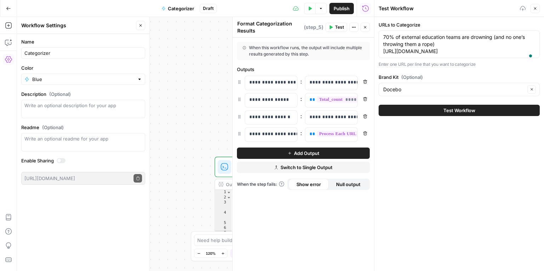
click at [445, 114] on span "Test Workflow" at bounding box center [459, 110] width 32 height 7
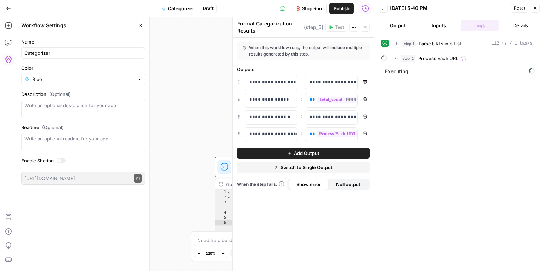
click at [308, 8] on span "Stop Run" at bounding box center [312, 8] width 20 height 7
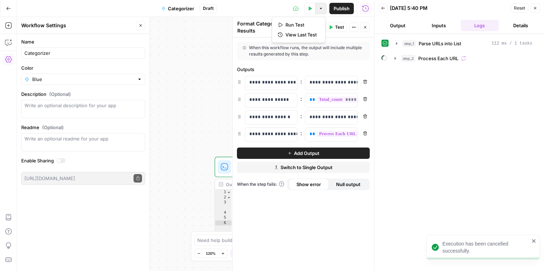
click at [322, 11] on button "Options" at bounding box center [320, 8] width 11 height 11
click at [296, 22] on span "Run Test" at bounding box center [301, 24] width 31 height 7
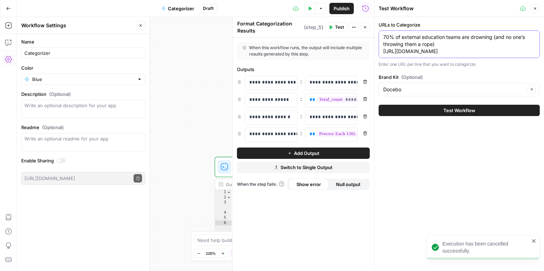
drag, startPoint x: 416, startPoint y: 53, endPoint x: 356, endPoint y: 25, distance: 66.9
click at [356, 25] on body "Execution has been cancelled successfully. Docebo New Home Browse Insights Oppo…" at bounding box center [272, 135] width 544 height 271
paste textarea "https://www.docebo.com/learning-network/blog/external-education-teams-admin-bur…"
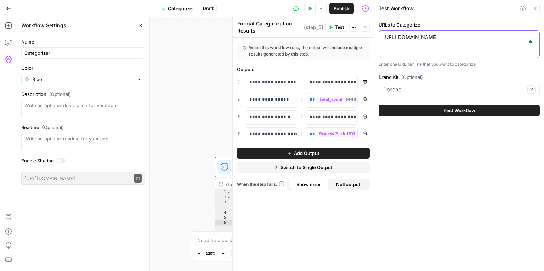
type textarea "https://www.docebo.com/learning-network/blog/external-education-teams-admin-bur…"
click at [453, 110] on span "Test Workflow" at bounding box center [459, 110] width 32 height 7
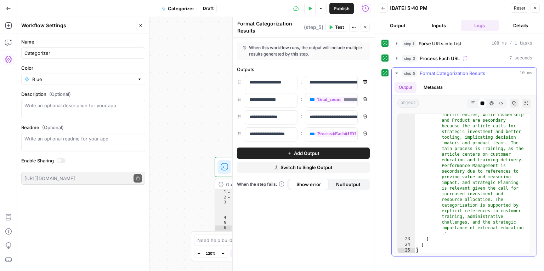
scroll to position [313, 0]
click at [143, 26] on button "Close" at bounding box center [140, 25] width 9 height 9
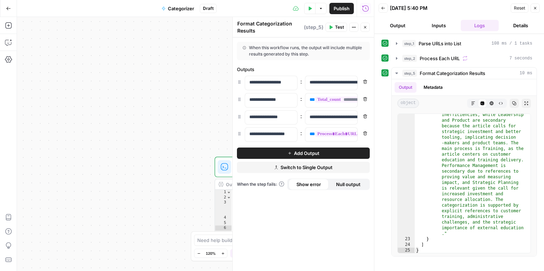
click at [236, 236] on div "Need help building or improving your workflow? Ask Copilot." at bounding box center [272, 240] width 156 height 11
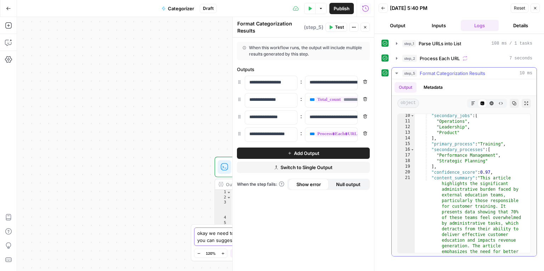
scroll to position [81, 0]
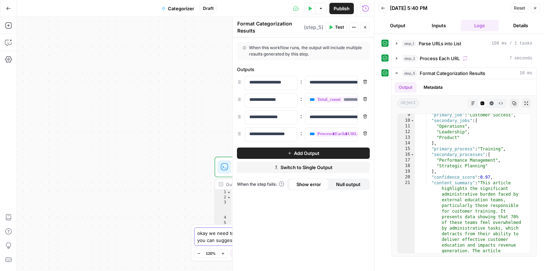
click at [210, 233] on textarea "okay we need to be more clear with our output you can suggest 2-3 categories pe…" at bounding box center [264, 237] width 135 height 14
click at [313, 242] on textarea "okay we need to be more clear with our output you can suggest 2-3 categories pe…" at bounding box center [264, 237] width 135 height 14
type textarea "okay we need to be more clear with our output you can suggest 2-3 categories pe…"
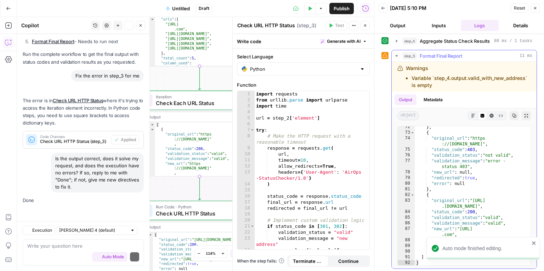
scroll to position [2907, 0]
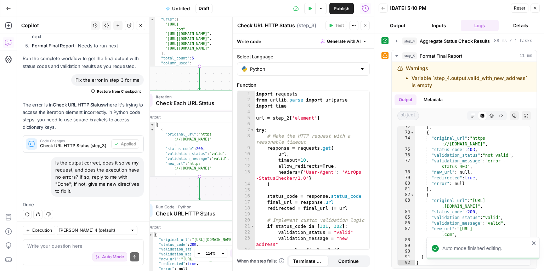
click at [533, 241] on icon "close" at bounding box center [534, 244] width 5 height 6
click at [63, 249] on textarea at bounding box center [83, 246] width 112 height 7
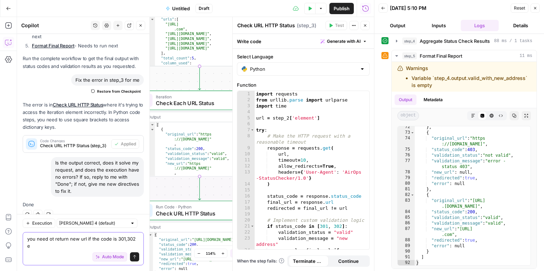
scroll to position [2915, 0]
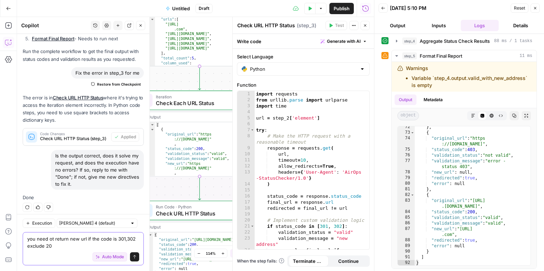
type textarea "you need ot return new url if the code is 301,302 exclude 200"
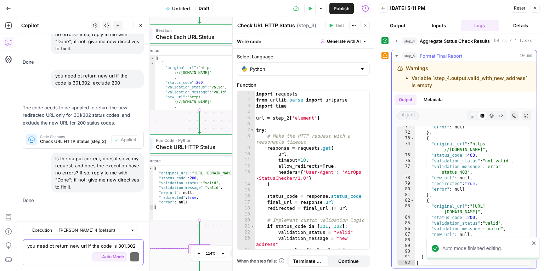
scroll to position [3046, 0]
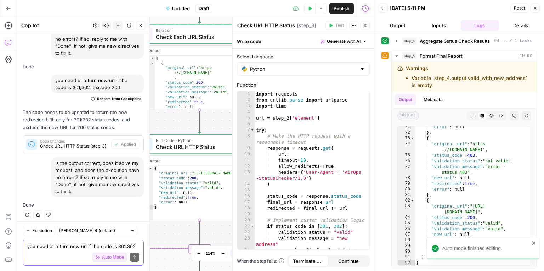
click at [61, 248] on textarea "you need ot return new url if the code is 301,302 exclude 200" at bounding box center [83, 246] width 112 height 7
click at [181, 9] on span "Untitled" at bounding box center [181, 8] width 18 height 7
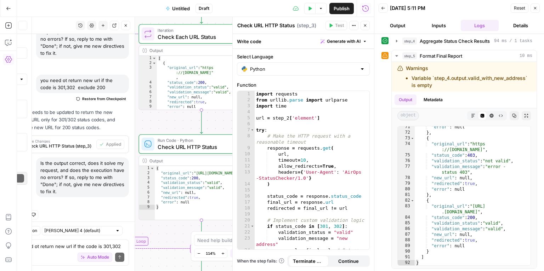
click at [181, 9] on span "Untitled" at bounding box center [181, 8] width 18 height 7
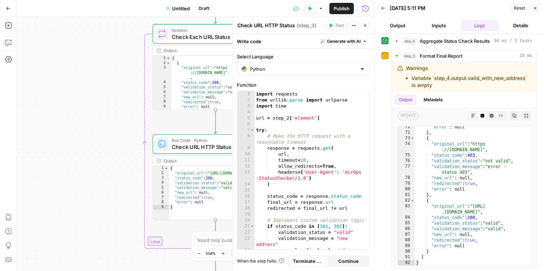
click at [182, 8] on span "Untitled" at bounding box center [181, 8] width 18 height 7
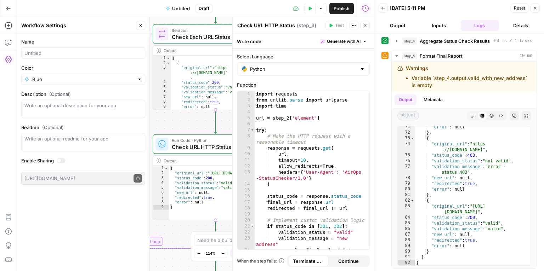
click at [188, 8] on span "Untitled" at bounding box center [181, 8] width 18 height 7
click at [79, 55] on input "Name" at bounding box center [83, 53] width 118 height 7
type input "SFDC Hygene Test"
click at [337, 9] on span "Publish" at bounding box center [342, 8] width 16 height 7
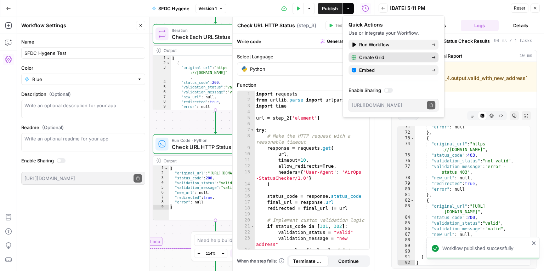
click at [387, 60] on span "Create Grid" at bounding box center [392, 57] width 67 height 7
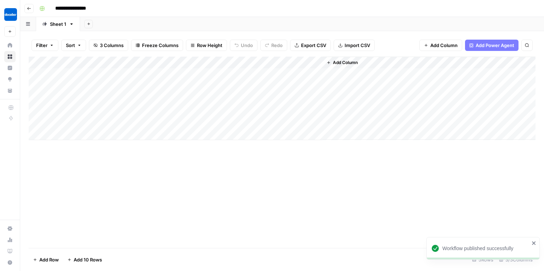
click at [109, 77] on div "Add Column" at bounding box center [282, 99] width 507 height 84
click at [98, 79] on div "Add Column" at bounding box center [282, 99] width 507 height 84
click at [165, 196] on div "Add Column" at bounding box center [282, 153] width 507 height 192
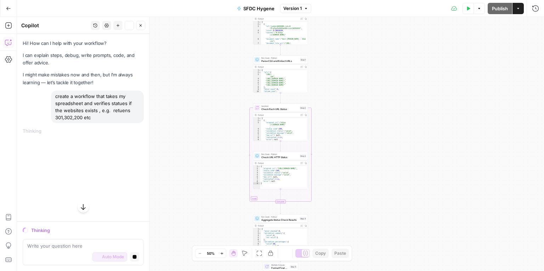
click at [67, 246] on textarea at bounding box center [83, 246] width 112 height 7
click at [132, 255] on icon "button" at bounding box center [134, 257] width 4 height 4
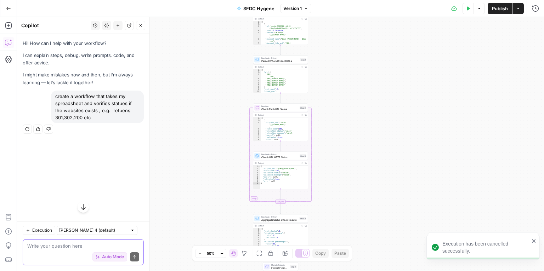
click at [63, 249] on textarea at bounding box center [83, 246] width 112 height 7
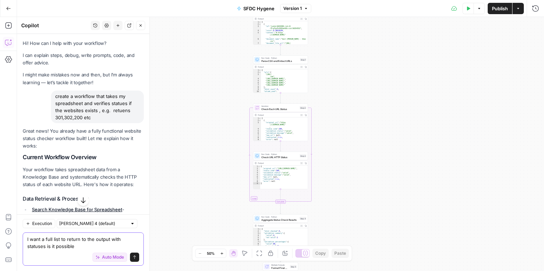
type textarea "I want a full list to return to the output with statuses is it possible?"
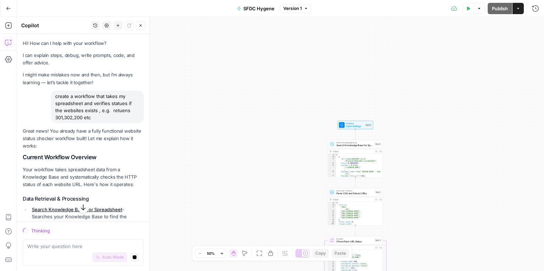
click at [224, 104] on div "Workflow Input Settings Inputs Search Knowledge Base Search Knowledge Base for …" at bounding box center [280, 144] width 527 height 254
drag, startPoint x: 147, startPoint y: 102, endPoint x: 152, endPoint y: 234, distance: 131.5
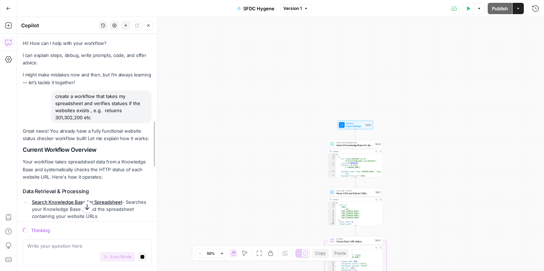
drag, startPoint x: 152, startPoint y: 104, endPoint x: 157, endPoint y: 166, distance: 62.9
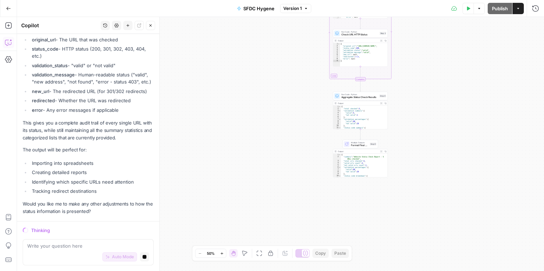
scroll to position [788, 0]
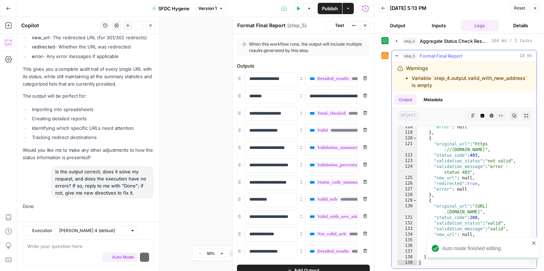
scroll to position [871, 0]
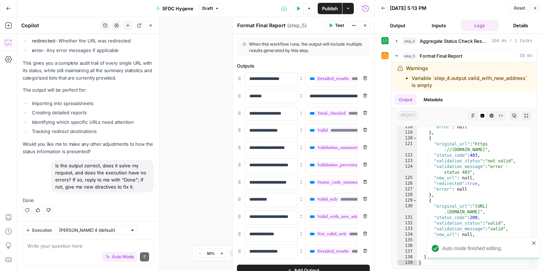
click at [327, 8] on span "Publish" at bounding box center [330, 8] width 16 height 7
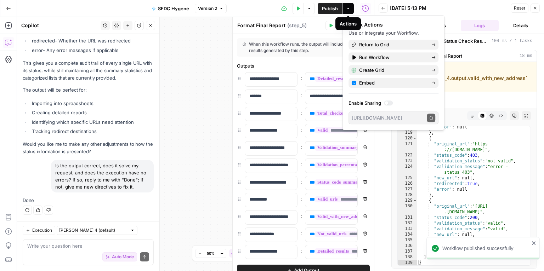
click at [350, 7] on icon "button" at bounding box center [348, 8] width 4 height 4
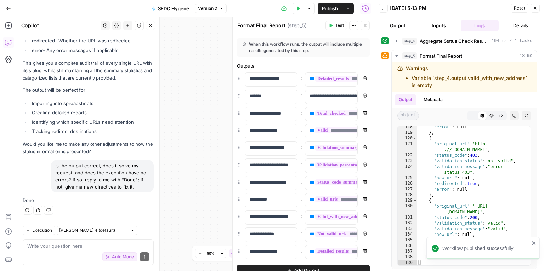
click at [350, 7] on icon "button" at bounding box center [348, 8] width 4 height 4
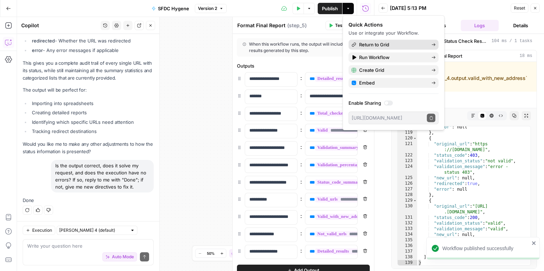
click at [379, 44] on span "Return to Grid" at bounding box center [392, 44] width 67 height 7
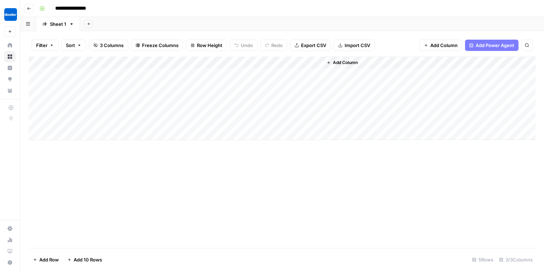
click at [338, 43] on icon "button" at bounding box center [340, 45] width 4 height 4
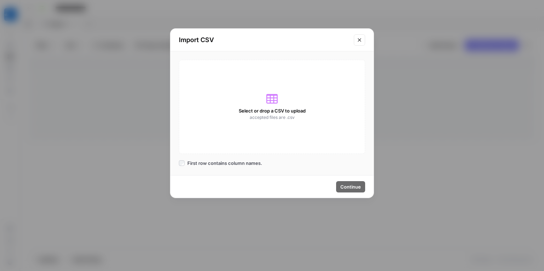
click at [275, 118] on span "accepted files are .csv" at bounding box center [272, 117] width 45 height 6
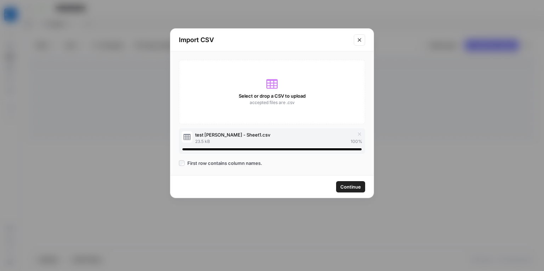
click at [355, 187] on span "Continue" at bounding box center [350, 186] width 21 height 7
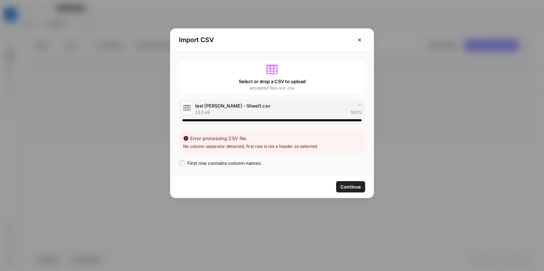
click at [355, 188] on span "Continue" at bounding box center [350, 186] width 21 height 7
click at [349, 183] on span "Continue" at bounding box center [350, 186] width 21 height 7
click at [350, 191] on button "Continue" at bounding box center [350, 186] width 29 height 11
click at [350, 187] on span "Continue" at bounding box center [350, 186] width 21 height 7
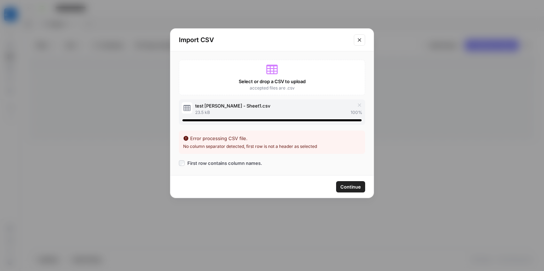
click at [350, 187] on span "Continue" at bounding box center [350, 186] width 21 height 7
click at [212, 132] on div "Error processing CSV file. No column separator detected, first row is not a hea…" at bounding box center [272, 142] width 186 height 23
click at [208, 139] on div "Error processing CSV file." at bounding box center [272, 138] width 178 height 7
click at [204, 156] on div "Select or drop a CSV to upload accepted files are .csv test Gustavo - Sheet1.cs…" at bounding box center [271, 113] width 203 height 124
click at [214, 167] on div "Select or drop a CSV to upload accepted files are .csv test Gustavo - Sheet1.cs…" at bounding box center [271, 113] width 203 height 124
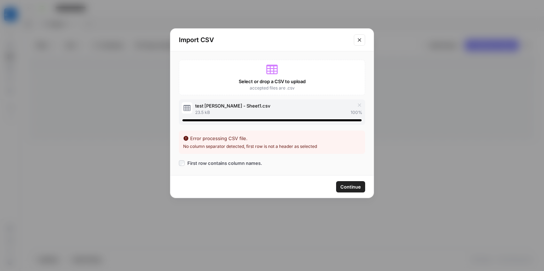
click at [350, 185] on span "Continue" at bounding box center [350, 186] width 21 height 7
click at [358, 40] on icon "Close modal" at bounding box center [360, 40] width 6 height 6
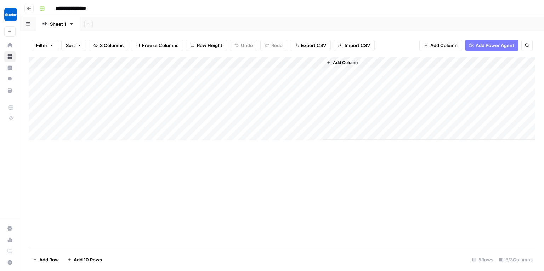
click at [91, 23] on button "Add Sheet" at bounding box center [88, 24] width 9 height 9
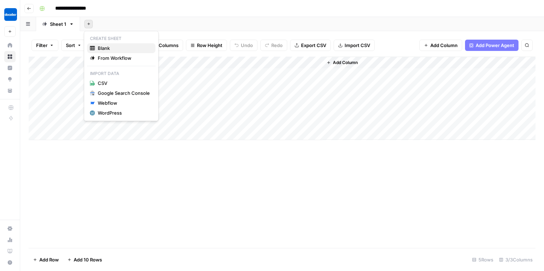
click at [101, 48] on span "Blank" at bounding box center [124, 48] width 52 height 7
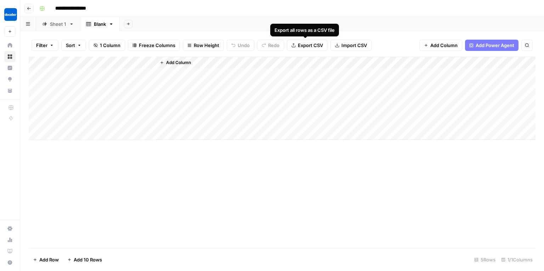
click at [346, 47] on span "Import CSV" at bounding box center [354, 45] width 26 height 7
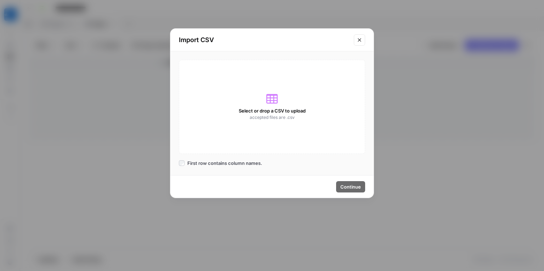
click at [265, 111] on span "Select or drop a CSV to upload" at bounding box center [272, 110] width 67 height 7
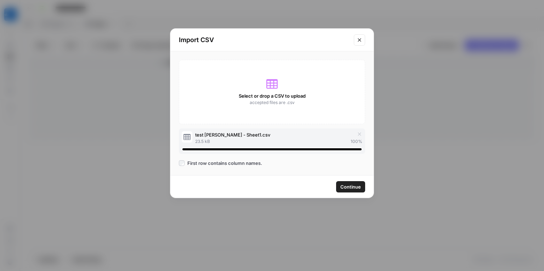
click at [357, 190] on span "Continue" at bounding box center [350, 186] width 21 height 7
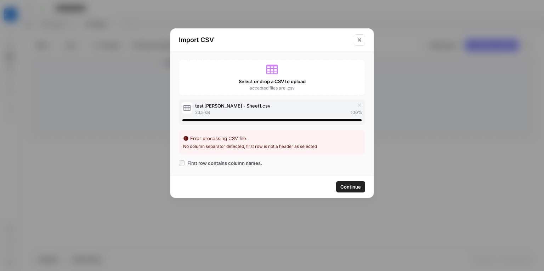
click at [357, 190] on span "Continue" at bounding box center [350, 186] width 21 height 7
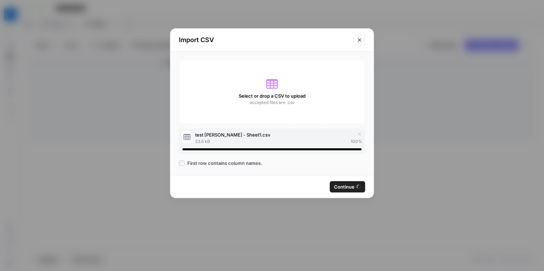
click at [348, 186] on span "Continue" at bounding box center [344, 186] width 21 height 7
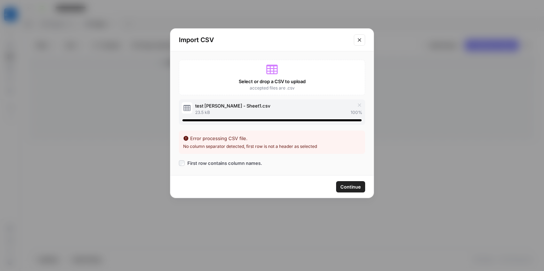
click at [348, 186] on span "Continue" at bounding box center [350, 186] width 21 height 7
click at [362, 44] on button "Close modal" at bounding box center [359, 39] width 11 height 11
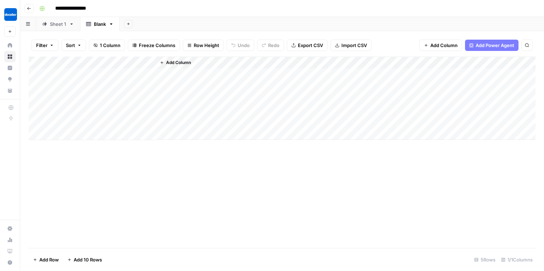
click at [502, 46] on span "Add Power Agent" at bounding box center [495, 45] width 39 height 7
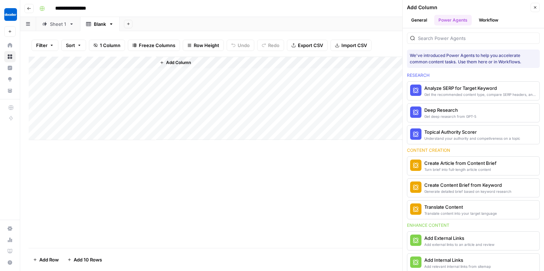
click at [200, 176] on div "Add Column" at bounding box center [282, 153] width 507 height 192
click at [159, 34] on div "Filter Sort 1 Column Freeze Columns Row Height Undo Redo Export CSV Import CSV …" at bounding box center [282, 151] width 524 height 240
click at [128, 29] on div "Add Sheet" at bounding box center [332, 24] width 424 height 14
click at [129, 19] on div "Add Sheet" at bounding box center [332, 24] width 424 height 14
click at [128, 25] on icon "button" at bounding box center [128, 24] width 2 height 2
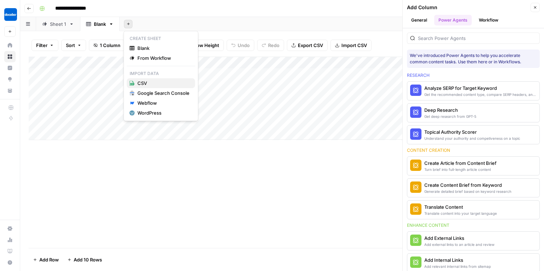
click at [147, 85] on span "CSV" at bounding box center [163, 83] width 52 height 7
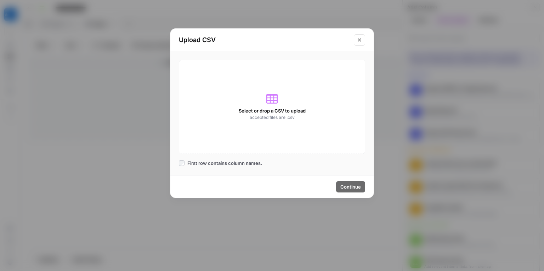
click at [287, 108] on span "Select or drop a CSV to upload" at bounding box center [272, 110] width 67 height 7
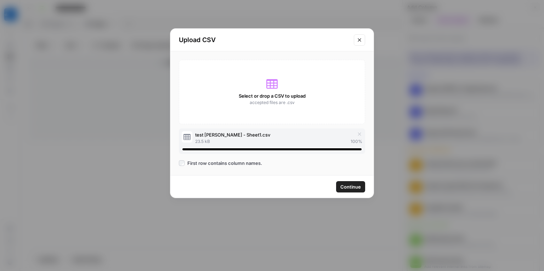
click at [345, 185] on span "Continue" at bounding box center [350, 186] width 21 height 7
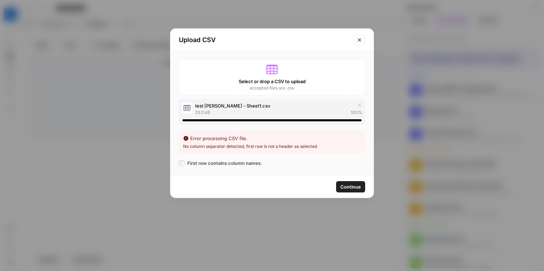
click at [345, 185] on span "Continue" at bounding box center [350, 186] width 21 height 7
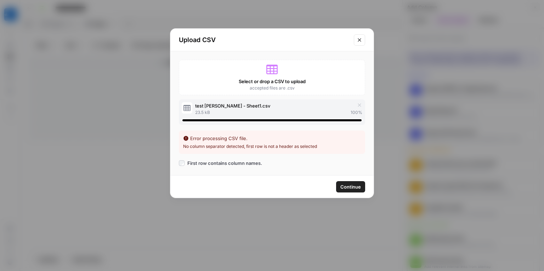
click at [345, 185] on span "Continue" at bounding box center [350, 186] width 21 height 7
click at [358, 104] on icon "button" at bounding box center [360, 105] width 6 height 6
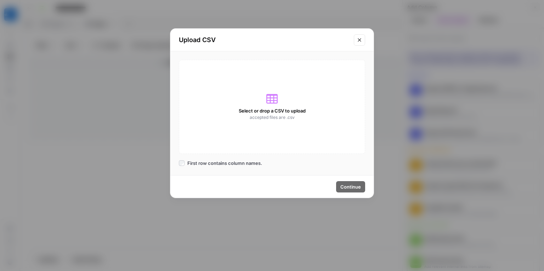
click at [250, 106] on div "Select or drop a CSV to upload accepted files are .csv" at bounding box center [272, 107] width 186 height 94
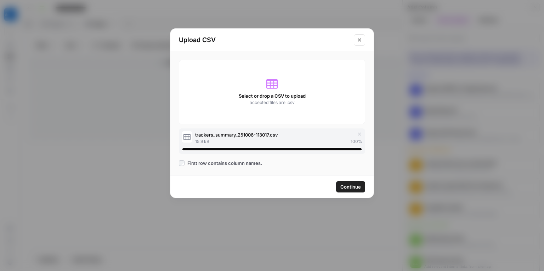
click at [357, 188] on span "Continue" at bounding box center [350, 186] width 21 height 7
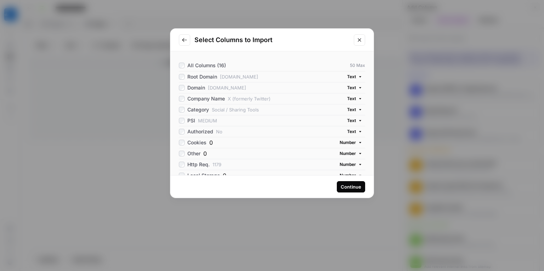
click at [188, 41] on button "Go to previous step" at bounding box center [184, 39] width 11 height 11
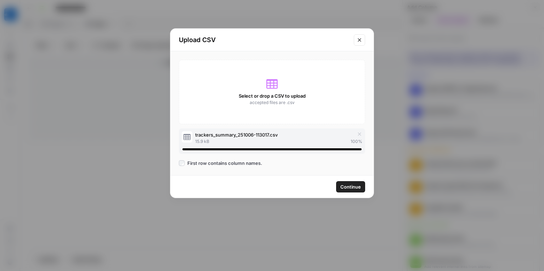
click at [359, 134] on icon "button" at bounding box center [359, 133] width 3 height 3
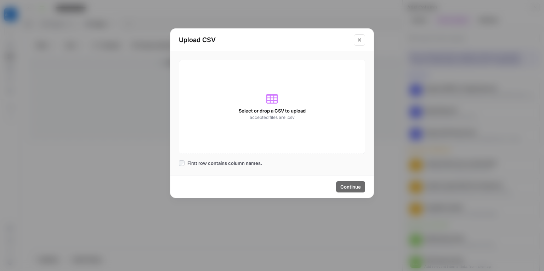
click at [274, 110] on span "Select or drop a CSV to upload" at bounding box center [272, 110] width 67 height 7
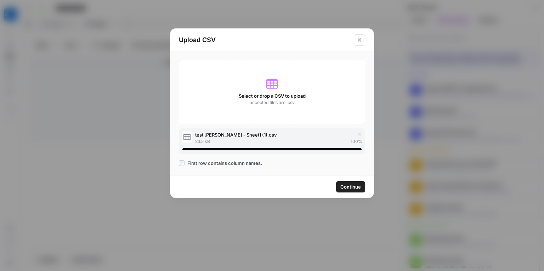
click at [342, 189] on span "Continue" at bounding box center [350, 186] width 21 height 7
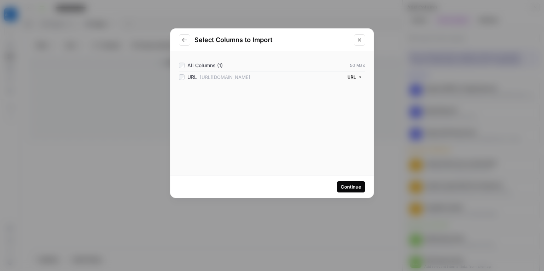
click at [342, 189] on div "Continue" at bounding box center [351, 186] width 21 height 7
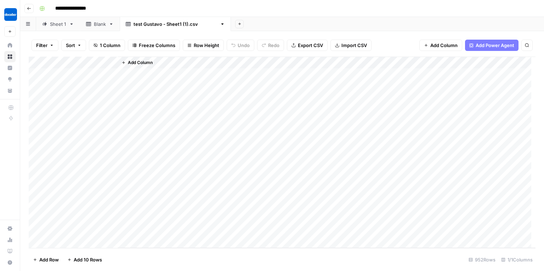
click at [132, 3] on div "**********" at bounding box center [286, 8] width 501 height 11
click at [111, 24] on icon at bounding box center [111, 23] width 2 height 1
click at [111, 25] on icon "button" at bounding box center [111, 24] width 5 height 5
click at [124, 61] on span "Delete Sheet" at bounding box center [139, 63] width 34 height 7
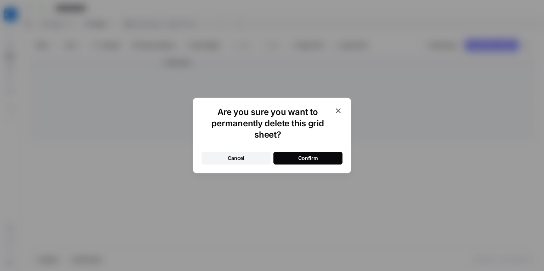
click at [310, 163] on button "Confirm" at bounding box center [307, 158] width 69 height 13
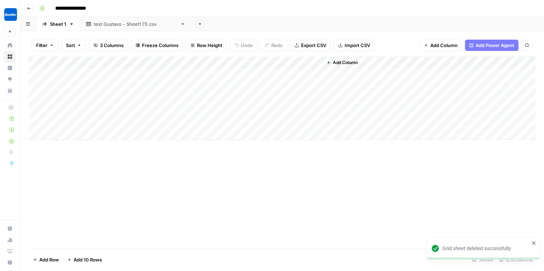
click at [73, 24] on icon "button" at bounding box center [71, 24] width 5 height 5
click at [86, 63] on span "Delete Sheet" at bounding box center [100, 63] width 34 height 7
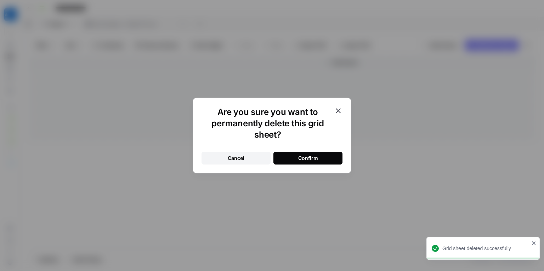
click at [315, 157] on div "Confirm" at bounding box center [308, 158] width 20 height 7
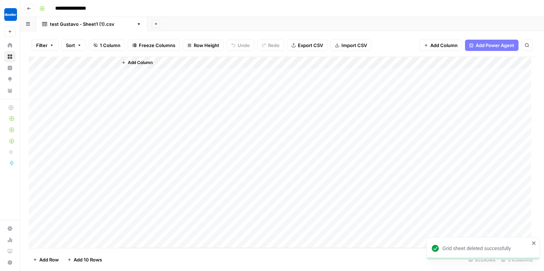
click at [78, 8] on input "**********" at bounding box center [78, 8] width 52 height 11
click at [80, 8] on input "**********" at bounding box center [78, 8] width 52 height 11
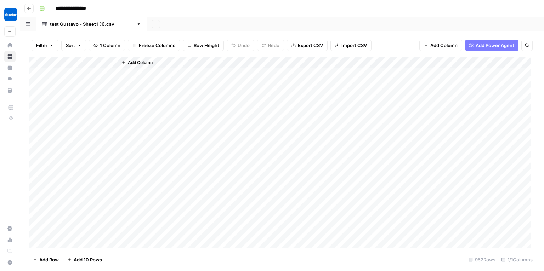
click at [80, 8] on input "**********" at bounding box center [78, 8] width 52 height 11
click at [164, 10] on div "**********" at bounding box center [286, 8] width 501 height 11
click at [78, 6] on input "**********" at bounding box center [78, 8] width 53 height 11
click at [95, 7] on input "**********" at bounding box center [78, 8] width 53 height 11
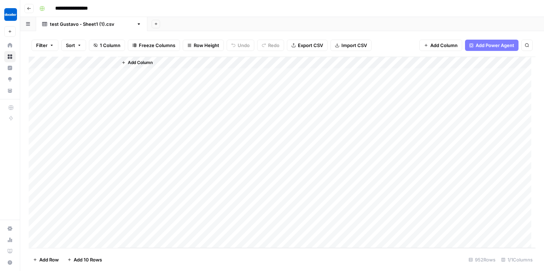
click at [93, 8] on input "**********" at bounding box center [78, 8] width 53 height 11
click at [86, 9] on input "**********" at bounding box center [78, 8] width 52 height 11
type input "**********"
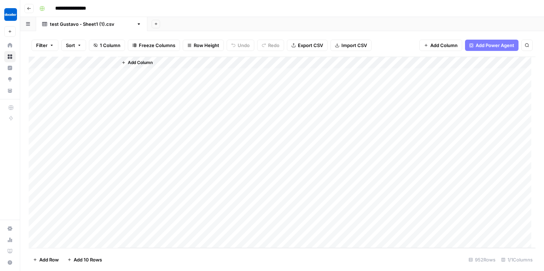
click at [132, 63] on span "Add Column" at bounding box center [140, 63] width 25 height 6
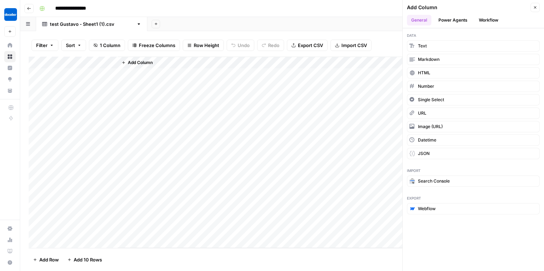
click at [482, 16] on button "Workflow" at bounding box center [489, 20] width 28 height 11
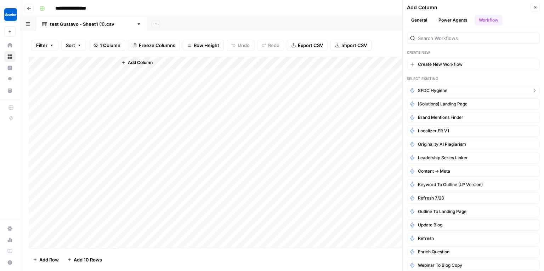
click at [446, 91] on span "SFDC Hygiene" at bounding box center [432, 90] width 29 height 6
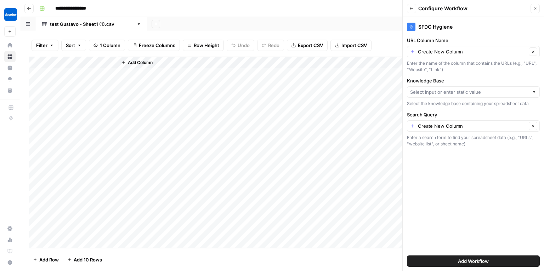
click at [449, 47] on div "Create New Column Clear" at bounding box center [473, 51] width 133 height 11
click at [449, 47] on div "Clear" at bounding box center [473, 51] width 133 height 11
click at [341, 158] on div "Add Column" at bounding box center [327, 153] width 418 height 192
click at [457, 260] on button "Add Workflow" at bounding box center [473, 261] width 133 height 11
click at [446, 88] on div at bounding box center [473, 91] width 133 height 11
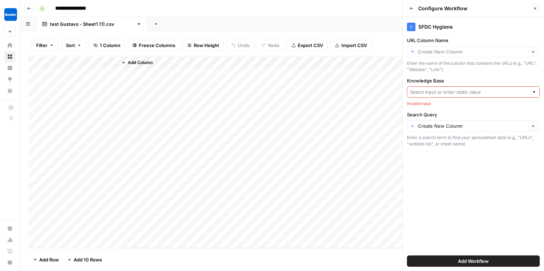
click at [392, 106] on div "Add Column" at bounding box center [327, 153] width 418 height 192
click at [92, 71] on div "Add Column" at bounding box center [282, 153] width 507 height 192
click at [532, 8] on button "Close" at bounding box center [535, 8] width 9 height 9
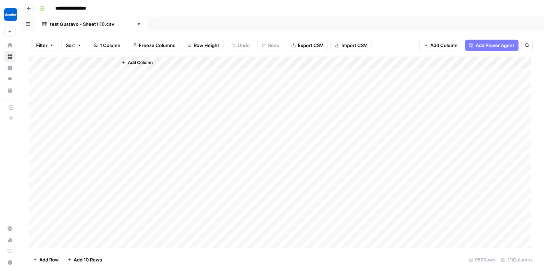
click at [443, 45] on span "Add Column" at bounding box center [443, 45] width 27 height 7
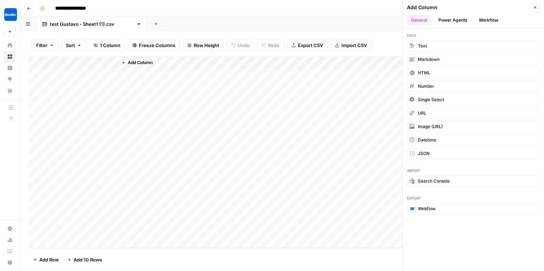
click at [485, 19] on button "Workflow" at bounding box center [489, 20] width 28 height 11
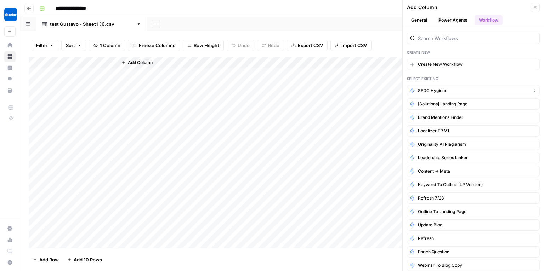
click at [440, 90] on span "SFDC Hygiene" at bounding box center [432, 90] width 29 height 6
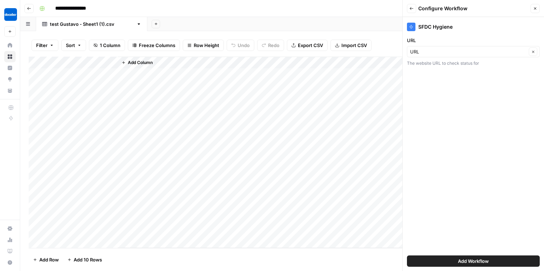
click at [467, 261] on span "Add Workflow" at bounding box center [473, 261] width 31 height 7
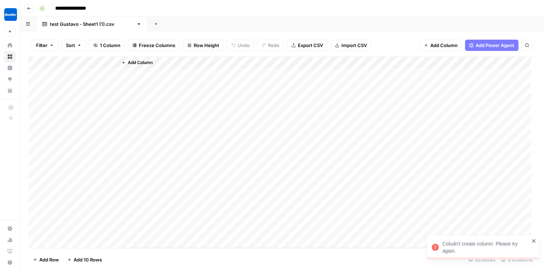
click at [146, 60] on span "Add Column" at bounding box center [140, 63] width 25 height 6
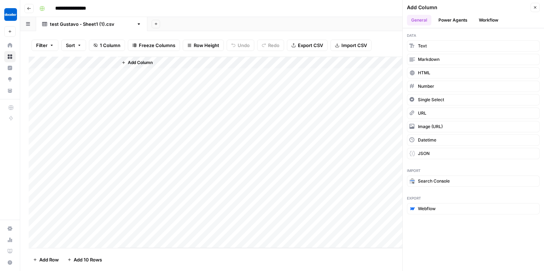
click at [485, 23] on button "Workflow" at bounding box center [489, 20] width 28 height 11
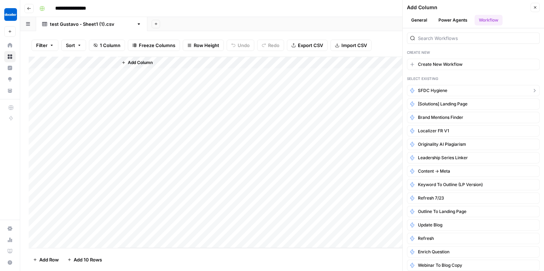
click at [438, 90] on span "SFDC Hygiene" at bounding box center [432, 90] width 29 height 6
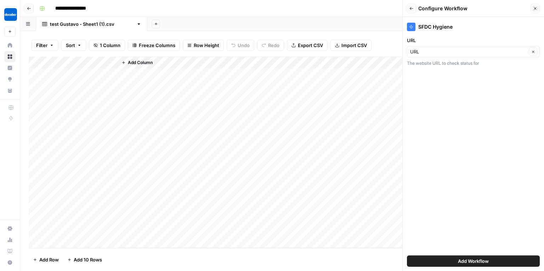
click at [486, 266] on button "Add Workflow" at bounding box center [473, 261] width 133 height 11
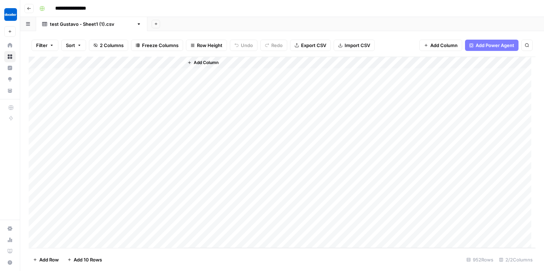
click at [149, 74] on div "Add Column" at bounding box center [282, 153] width 507 height 192
click at [259, 242] on div "Add Column" at bounding box center [282, 153] width 507 height 192
click at [176, 76] on div "Add Column" at bounding box center [282, 153] width 507 height 192
click at [176, 73] on div "Add Column" at bounding box center [282, 153] width 507 height 192
click at [242, 63] on div "Add Column" at bounding box center [282, 153] width 507 height 192
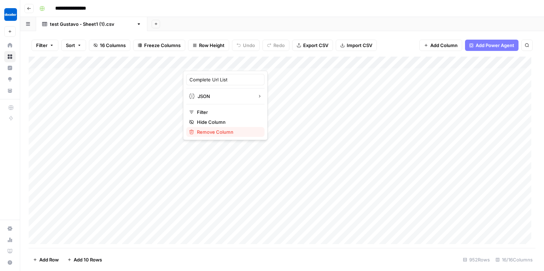
click at [206, 131] on span "Remove Column" at bounding box center [228, 132] width 62 height 7
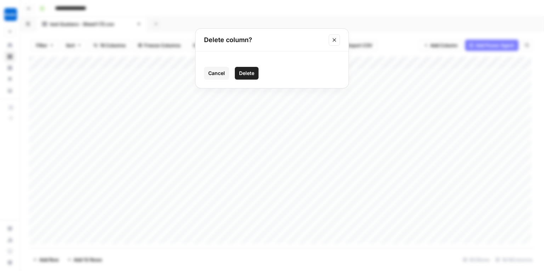
click at [249, 72] on span "Delete" at bounding box center [246, 73] width 15 height 7
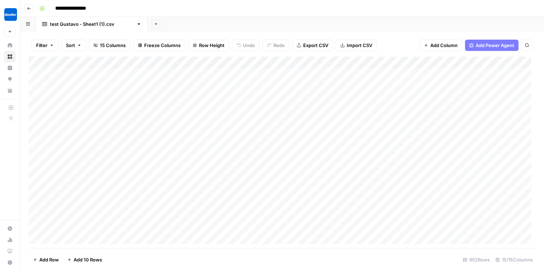
click at [240, 61] on div "Add Column" at bounding box center [282, 153] width 507 height 192
click at [222, 133] on span "Remove Column" at bounding box center [228, 132] width 62 height 7
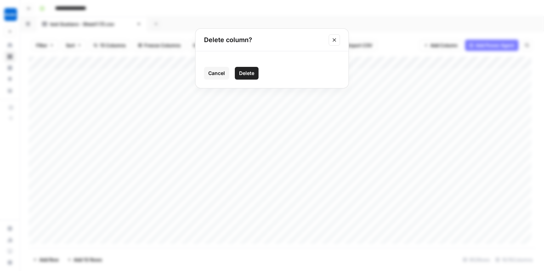
click at [245, 77] on span "Delete" at bounding box center [246, 73] width 15 height 7
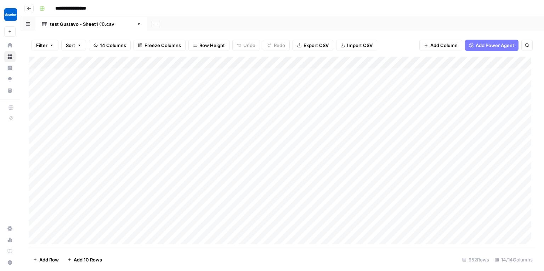
click at [242, 63] on div "Add Column" at bounding box center [282, 153] width 507 height 192
click at [233, 130] on span "Remove Column" at bounding box center [228, 132] width 62 height 7
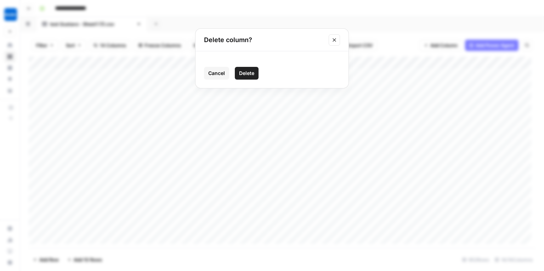
click at [257, 76] on button "Delete" at bounding box center [247, 73] width 24 height 13
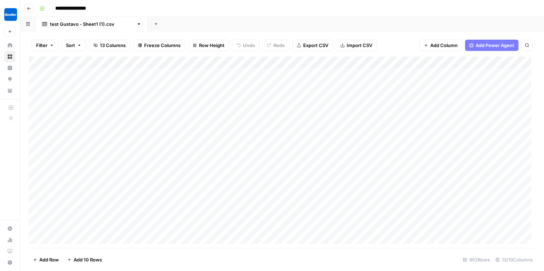
click at [239, 63] on div "Add Column" at bounding box center [282, 153] width 507 height 192
click at [223, 130] on span "Remove Column" at bounding box center [228, 132] width 62 height 7
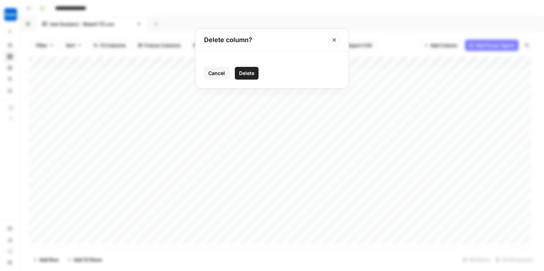
click at [250, 70] on span "Delete" at bounding box center [246, 73] width 15 height 7
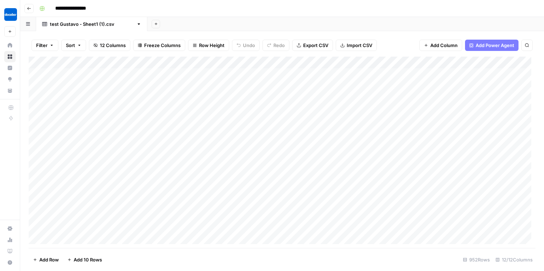
click at [240, 58] on div "Add Column" at bounding box center [282, 153] width 507 height 192
click at [231, 128] on button "Remove Column" at bounding box center [225, 132] width 78 height 10
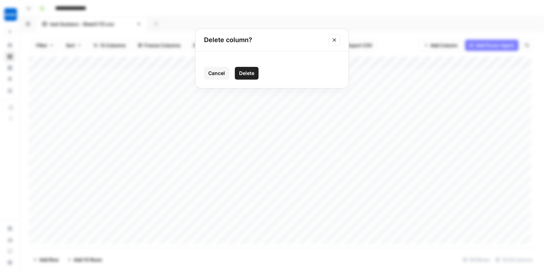
click at [247, 75] on span "Delete" at bounding box center [246, 73] width 15 height 7
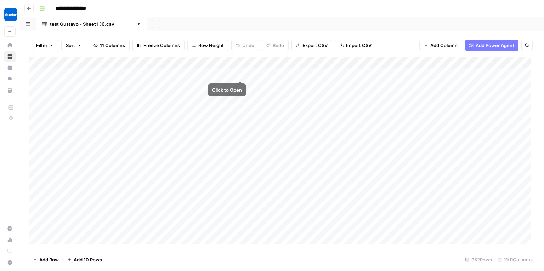
click at [242, 63] on div "Add Column" at bounding box center [282, 153] width 507 height 192
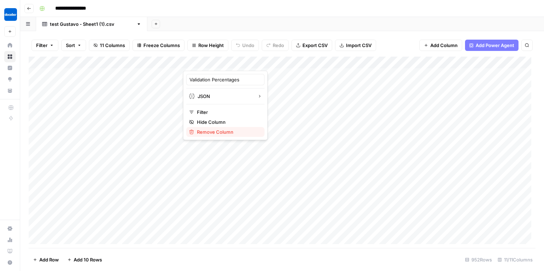
click at [242, 132] on button "Remove Column" at bounding box center [225, 132] width 78 height 10
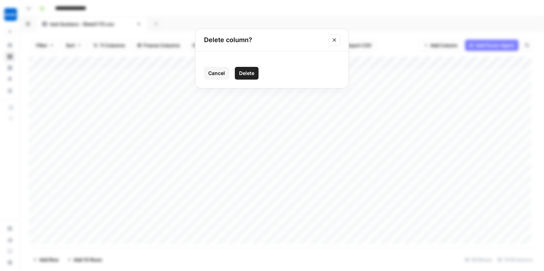
click at [247, 70] on span "Delete" at bounding box center [246, 73] width 15 height 7
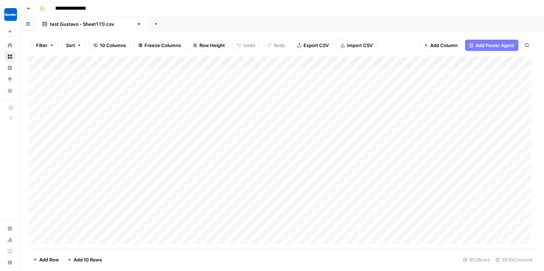
click at [242, 63] on div "Add Column" at bounding box center [282, 153] width 507 height 192
click at [228, 128] on button "Remove Column" at bounding box center [225, 132] width 78 height 10
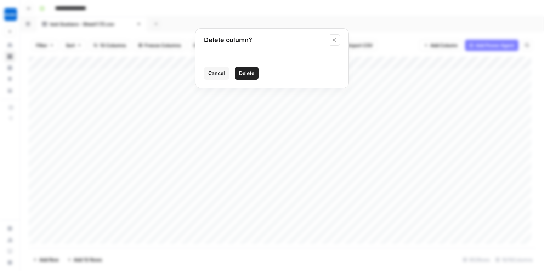
click at [249, 76] on span "Delete" at bounding box center [246, 73] width 15 height 7
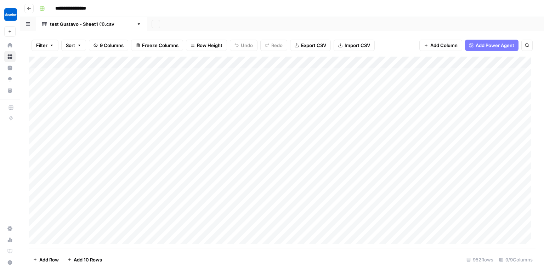
click at [242, 62] on div "Add Column" at bounding box center [282, 153] width 507 height 192
click at [222, 132] on span "Remove Column" at bounding box center [228, 132] width 62 height 7
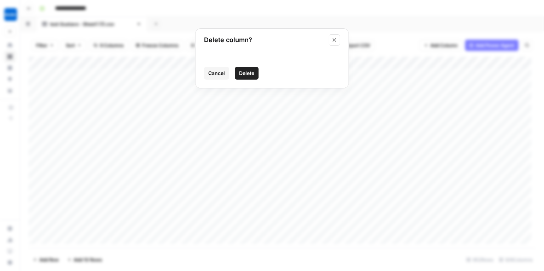
click at [246, 78] on button "Delete" at bounding box center [247, 73] width 24 height 13
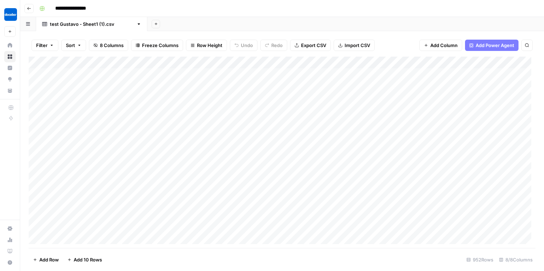
click at [243, 63] on div "Add Column" at bounding box center [282, 153] width 507 height 192
click at [232, 130] on span "Remove Column" at bounding box center [228, 132] width 62 height 7
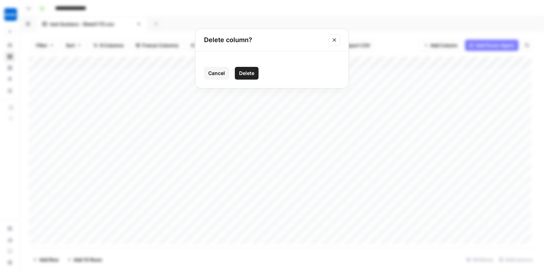
click at [248, 71] on span "Delete" at bounding box center [246, 73] width 15 height 7
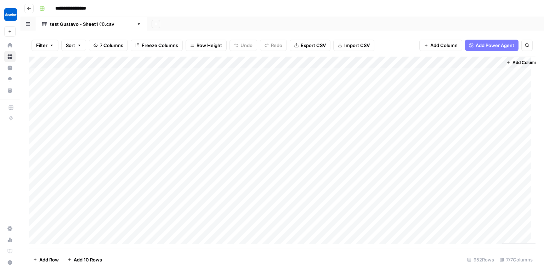
click at [241, 64] on div "Add Column" at bounding box center [282, 153] width 507 height 192
click at [230, 132] on span "Remove Column" at bounding box center [228, 132] width 62 height 7
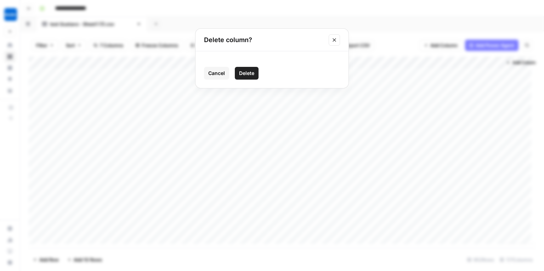
click at [244, 76] on span "Delete" at bounding box center [246, 73] width 15 height 7
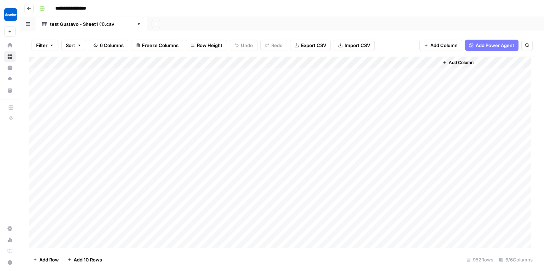
click at [241, 62] on div "Add Column" at bounding box center [282, 153] width 507 height 192
click at [233, 129] on span "Remove Column" at bounding box center [228, 132] width 62 height 7
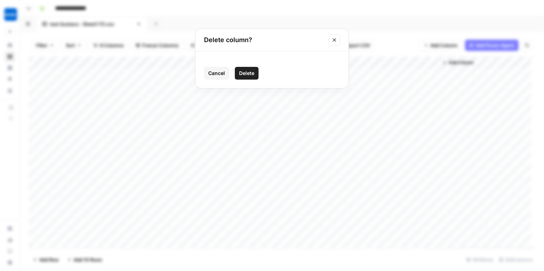
click at [253, 74] on span "Delete" at bounding box center [246, 73] width 15 height 7
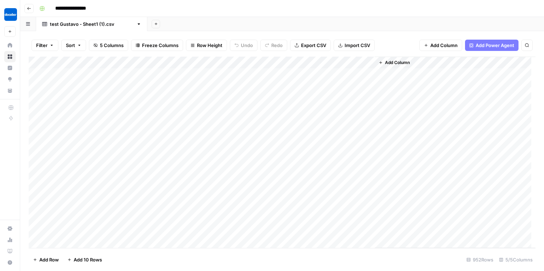
click at [281, 164] on div "Add Column" at bounding box center [282, 153] width 507 height 192
click at [177, 61] on div "Add Column" at bounding box center [282, 153] width 507 height 192
click at [203, 80] on span "All Rows" at bounding box center [202, 78] width 45 height 7
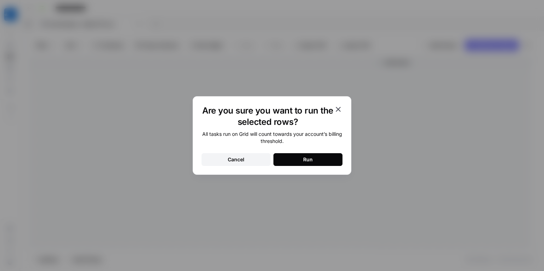
click at [310, 163] on button "Run" at bounding box center [307, 159] width 69 height 13
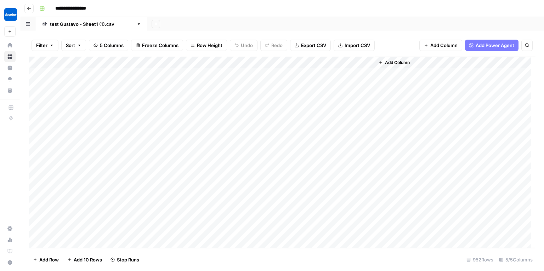
click at [240, 62] on div "Add Column" at bounding box center [282, 153] width 507 height 192
click at [210, 112] on span "Filter" at bounding box center [228, 112] width 62 height 7
type input "Status Code"
click at [257, 82] on input "number" at bounding box center [304, 82] width 94 height 7
type input "301"
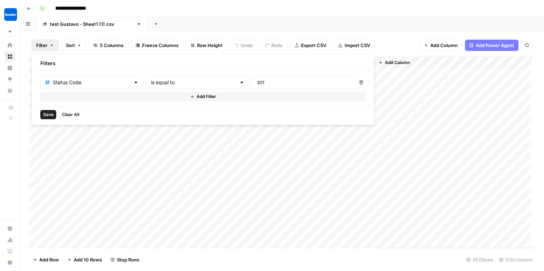
click at [51, 113] on span "Save" at bounding box center [48, 115] width 10 height 6
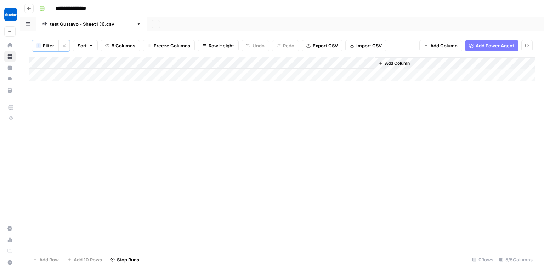
click at [40, 45] on div "1" at bounding box center [38, 46] width 4 height 6
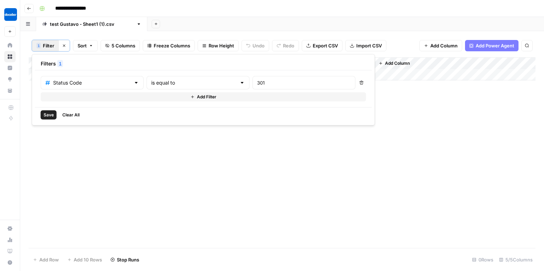
click at [249, 17] on div "**********" at bounding box center [282, 135] width 524 height 271
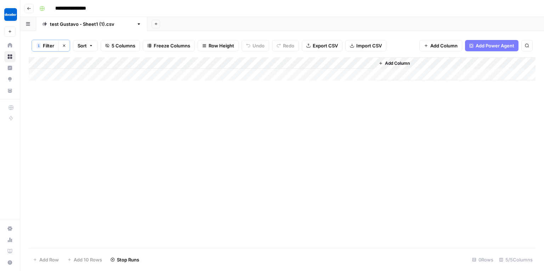
click at [49, 47] on span "Filter" at bounding box center [48, 45] width 11 height 7
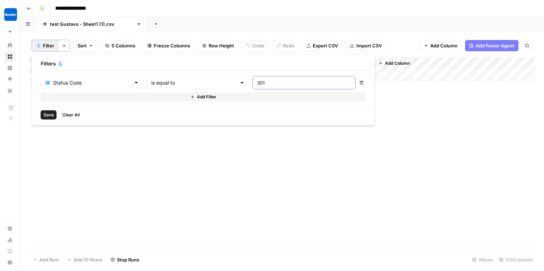
click at [257, 85] on input "301" at bounding box center [304, 82] width 94 height 7
type input "302"
click at [51, 112] on span "Save" at bounding box center [49, 115] width 10 height 6
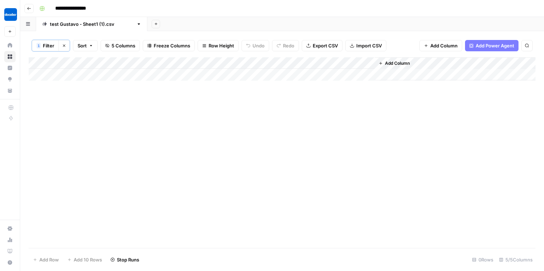
click at [67, 45] on button "Clear filters" at bounding box center [63, 45] width 11 height 11
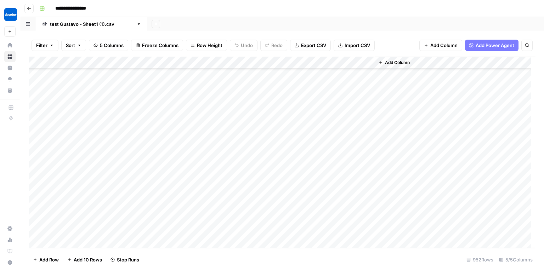
scroll to position [2889, 0]
type input "**********"
click at [502, 64] on div "**********" at bounding box center [473, 65] width 103 height 9
click at [503, 65] on div "**********" at bounding box center [473, 65] width 103 height 9
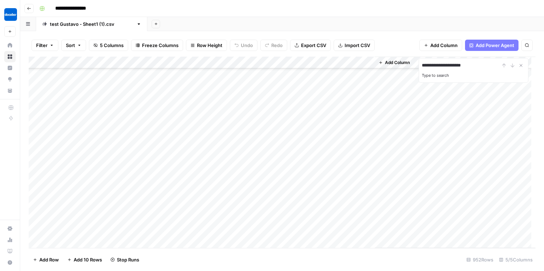
scroll to position [0, 0]
click at [522, 67] on icon "Close Search" at bounding box center [521, 65] width 2 height 2
click at [366, 62] on div "Add Column" at bounding box center [282, 153] width 507 height 192
click at [352, 124] on span "Hide Column" at bounding box center [355, 122] width 62 height 7
click at [424, 116] on div "Add Column" at bounding box center [423, 153] width 225 height 192
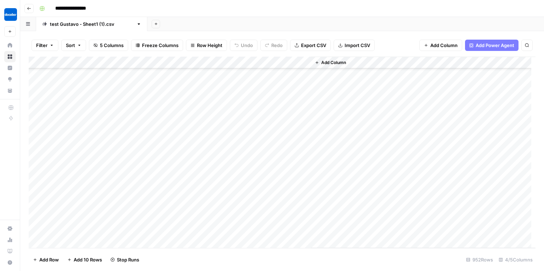
scroll to position [5296, 0]
click at [89, 199] on div "Add Column" at bounding box center [282, 153] width 507 height 192
click at [321, 21] on div "Add Sheet" at bounding box center [345, 24] width 397 height 14
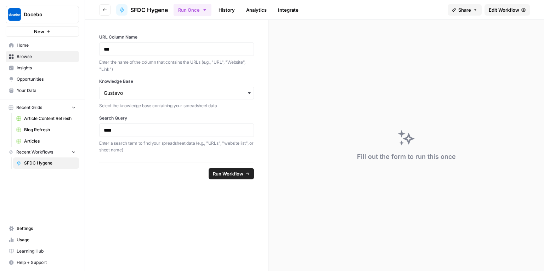
click at [158, 10] on span "SFDC Hygene" at bounding box center [149, 10] width 38 height 9
click at [159, 9] on span "SFDC Hygene" at bounding box center [149, 10] width 38 height 9
click at [505, 6] on span "Edit Workflow" at bounding box center [504, 9] width 30 height 7
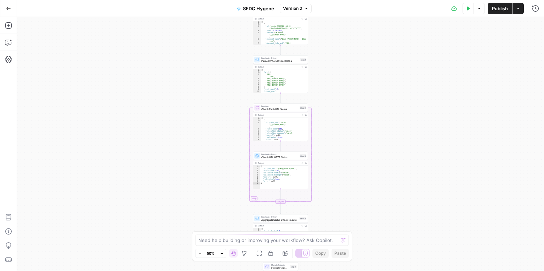
click at [261, 8] on span "SFDC Hygene" at bounding box center [258, 8] width 31 height 7
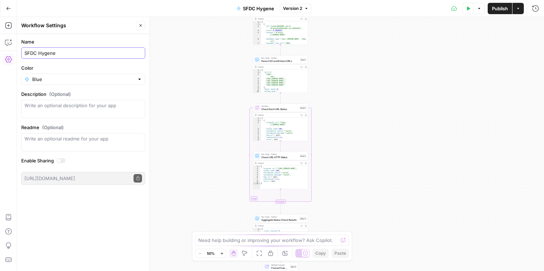
click at [47, 53] on input "SFDC Hygene" at bounding box center [83, 53] width 118 height 7
type input "SFDC Hygiene"
click at [192, 85] on div "Workflow Input Settings Inputs Search Knowledge Base Search Knowledge Base for …" at bounding box center [280, 144] width 527 height 254
click at [520, 9] on icon "button" at bounding box center [518, 8] width 4 height 4
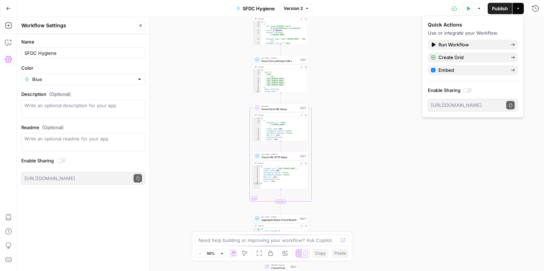
click at [198, 64] on div "Workflow Input Settings Inputs Search Knowledge Base Search Knowledge Base for …" at bounding box center [280, 144] width 527 height 254
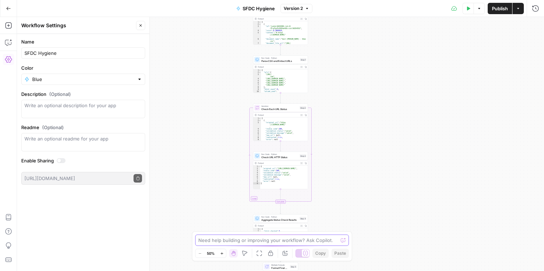
click at [245, 238] on textarea at bounding box center [268, 240] width 140 height 7
paste textarea "SFDC Hygiene Grid"
click at [274, 240] on textarea "okay i need to remove existing imput I want to integrate this workflow to. agri…" at bounding box center [265, 237] width 136 height 14
click at [320, 242] on textarea "okay i need to remove existing imput I want to integrate this workflow to. agri…" at bounding box center [265, 237] width 136 height 14
type textarea "okay i need to remove existing imput I want to integrate this workflow to. agri…"
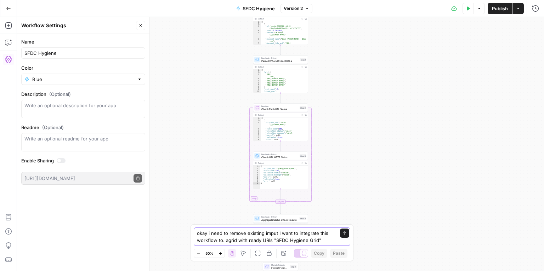
click at [312, 242] on textarea "okay i need to remove existing imput I want to integrate this workflow to. agri…" at bounding box center [265, 237] width 136 height 14
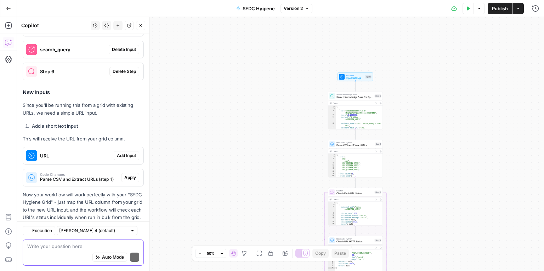
scroll to position [234, 0]
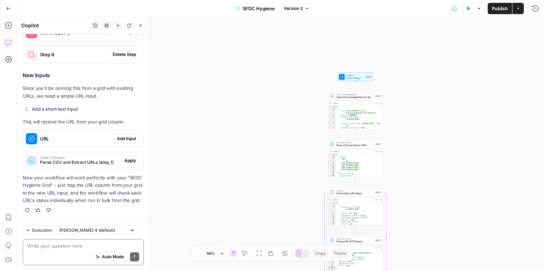
click at [102, 255] on span "Auto Mode" at bounding box center [113, 257] width 22 height 6
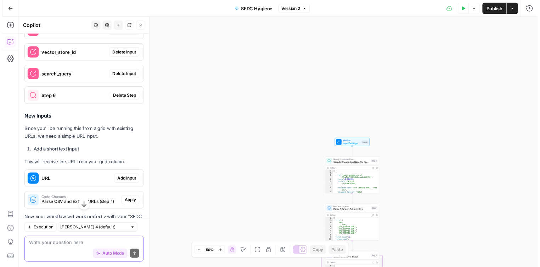
scroll to position [134, 0]
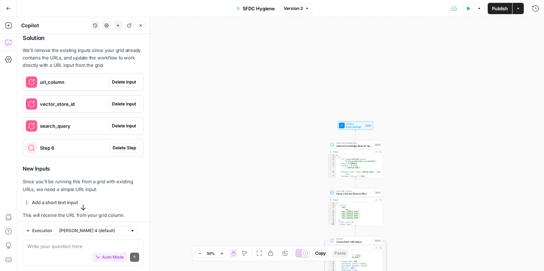
click at [125, 81] on span "Delete Input" at bounding box center [124, 82] width 24 height 6
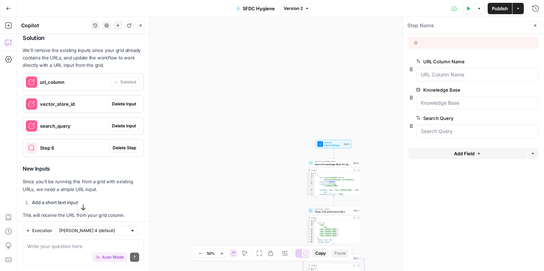
click at [125, 100] on button "Delete Input" at bounding box center [124, 104] width 30 height 9
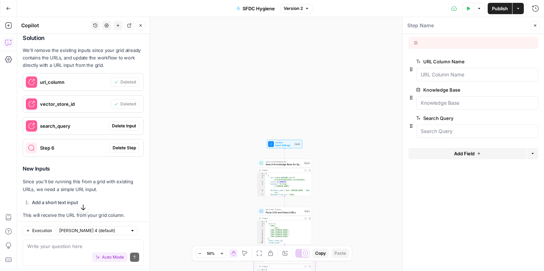
click at [124, 125] on span "Delete Input" at bounding box center [124, 126] width 24 height 6
click at [121, 145] on span "Delete Step" at bounding box center [124, 148] width 23 height 6
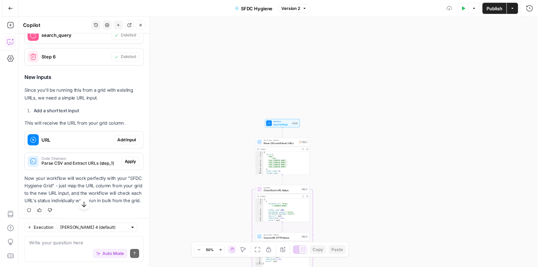
scroll to position [237, 0]
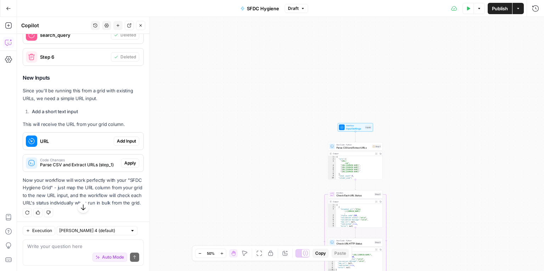
click at [120, 142] on span "Add Input" at bounding box center [126, 141] width 19 height 6
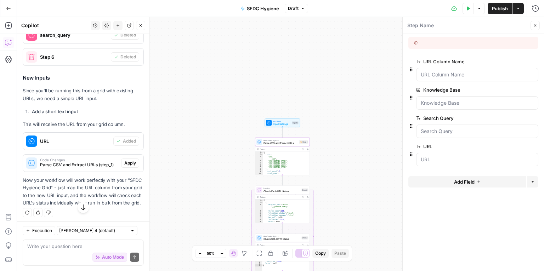
click at [125, 159] on button "Apply" at bounding box center [130, 163] width 18 height 9
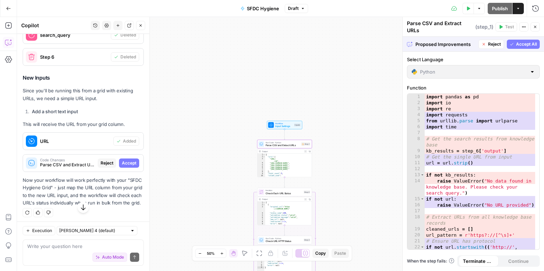
click at [124, 164] on span "Accept" at bounding box center [129, 163] width 15 height 6
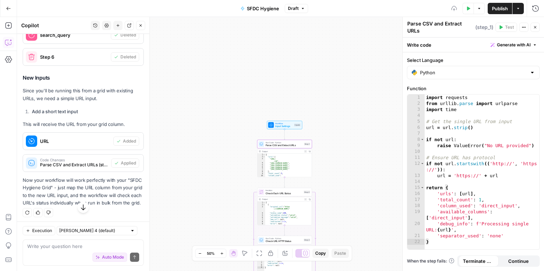
scroll to position [245, 0]
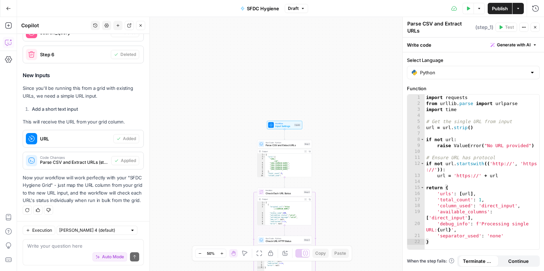
click at [50, 250] on div "Auto Mode Send" at bounding box center [83, 258] width 112 height 16
paste textarea "[URL][DOMAIN_NAME]"
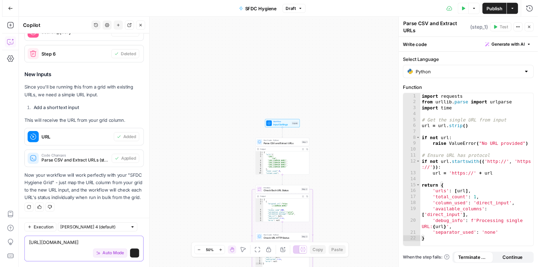
scroll to position [252, 0]
click at [469, 7] on icon "button" at bounding box center [468, 8] width 4 height 4
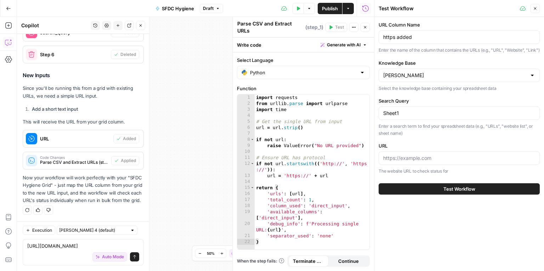
click at [533, 12] on button "Close" at bounding box center [535, 8] width 9 height 9
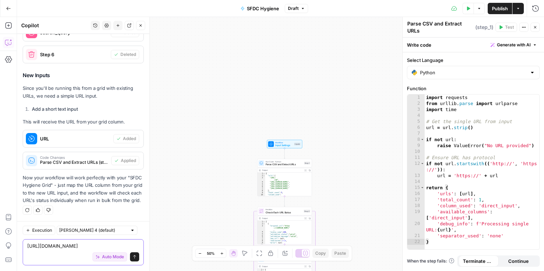
click at [104, 243] on textarea "[URL][DOMAIN_NAME]" at bounding box center [83, 246] width 112 height 7
click at [96, 246] on textarea "[URL][DOMAIN_NAME]" at bounding box center [83, 246] width 112 height 7
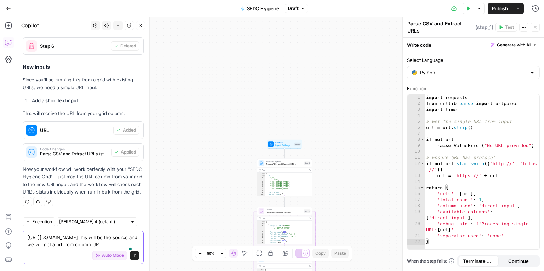
type textarea "[URL][DOMAIN_NAME] this will be the source and we will get a url from column URL"
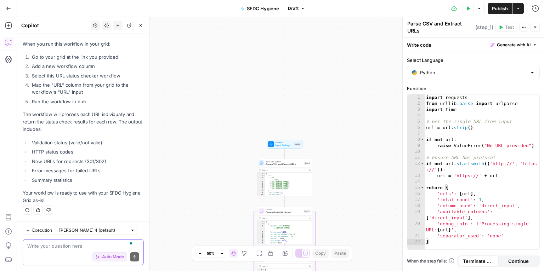
scroll to position [567, 0]
click at [465, 9] on button "Test Data" at bounding box center [468, 8] width 11 height 11
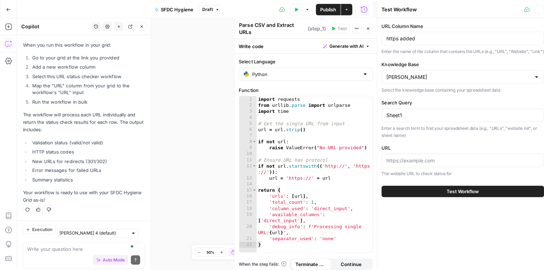
scroll to position [568, 0]
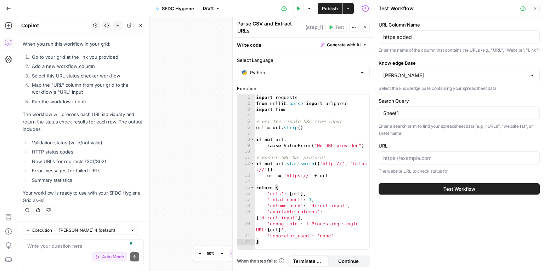
click at [54, 253] on div "Auto Mode Send" at bounding box center [83, 258] width 112 height 16
type textarea "I don't need a knowledgebase"
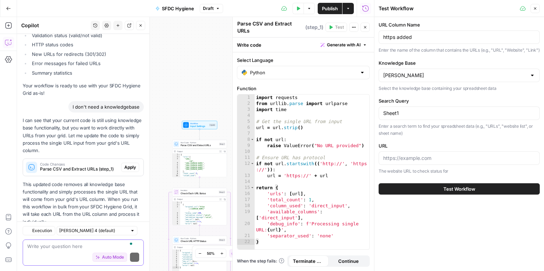
scroll to position [696, 0]
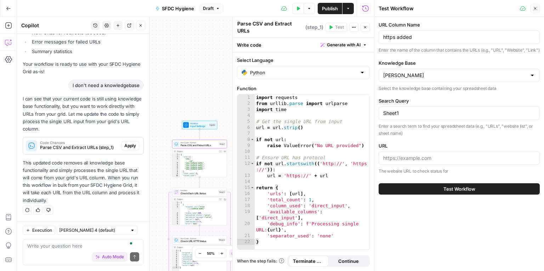
click at [126, 146] on span "Apply" at bounding box center [130, 146] width 12 height 6
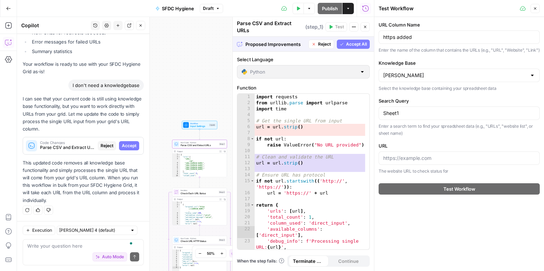
click at [126, 146] on span "Accept" at bounding box center [129, 146] width 15 height 6
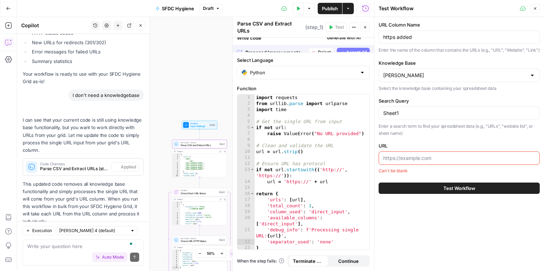
scroll to position [719, 0]
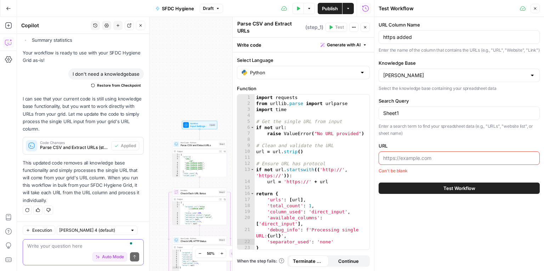
click at [63, 246] on textarea "To enrich screen reader interactions, please activate Accessibility in Grammarl…" at bounding box center [83, 246] width 112 height 7
click at [498, 23] on label "URL Column Name" at bounding box center [459, 24] width 161 height 7
click at [498, 34] on input "https added" at bounding box center [459, 37] width 152 height 7
click at [476, 41] on div "https added" at bounding box center [459, 36] width 161 height 13
click at [64, 247] on textarea "To enrich screen reader interactions, please activate Accessibility in Grammarl…" at bounding box center [83, 246] width 112 height 7
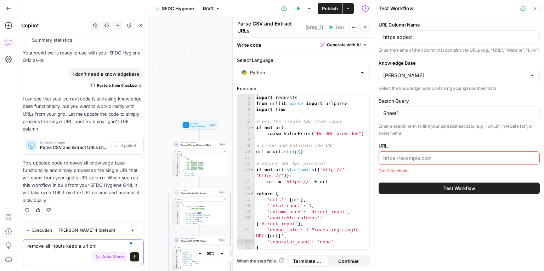
type textarea "remove all inputs keep a url only"
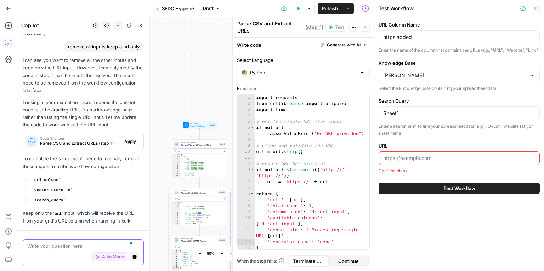
scroll to position [905, 0]
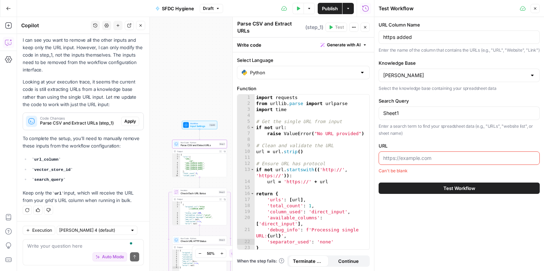
click at [127, 121] on span "Apply" at bounding box center [130, 121] width 12 height 6
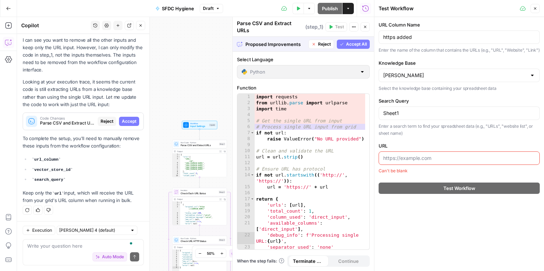
click at [363, 47] on button "Accept All" at bounding box center [353, 44] width 33 height 9
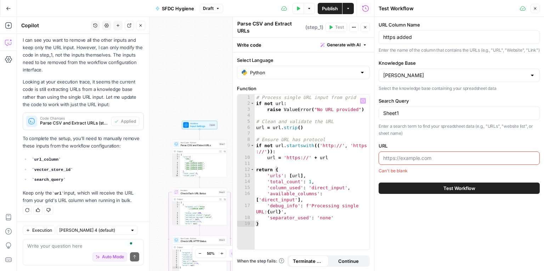
click at [198, 127] on span "Input Settings" at bounding box center [198, 127] width 17 height 4
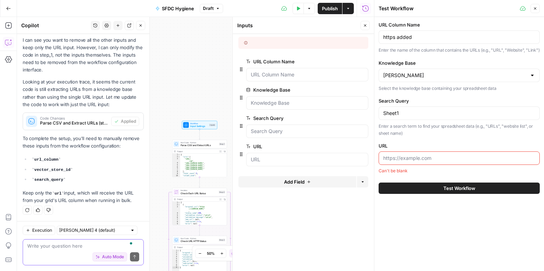
click at [59, 245] on textarea "To enrich screen reader interactions, please activate Accessibility in Grammarl…" at bounding box center [83, 246] width 112 height 7
click at [541, 7] on header "Test Workflow Close" at bounding box center [459, 8] width 170 height 17
click at [538, 7] on button "Close" at bounding box center [535, 8] width 9 height 9
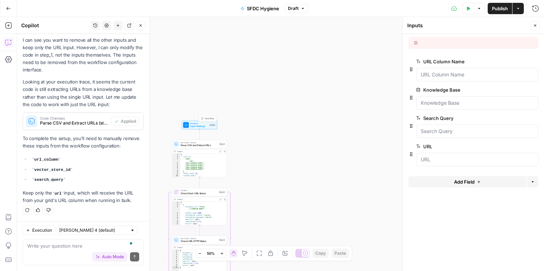
click at [199, 123] on span "Workflow" at bounding box center [198, 123] width 17 height 3
click at [533, 117] on icon "button" at bounding box center [534, 119] width 4 height 4
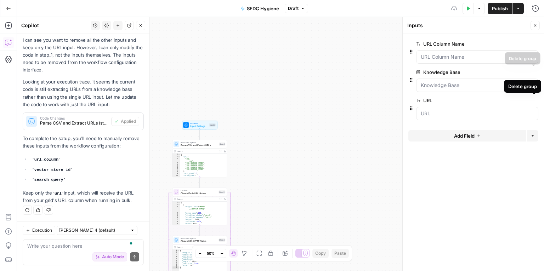
click at [534, 71] on icon "button" at bounding box center [534, 72] width 4 height 4
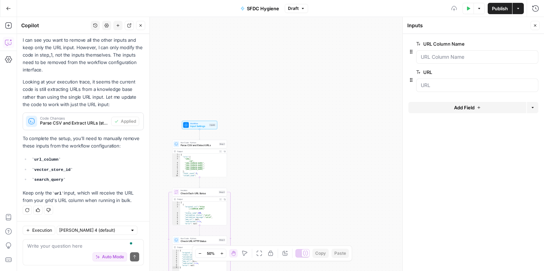
click at [536, 37] on div at bounding box center [473, 38] width 130 height 3
click at [534, 43] on icon "button" at bounding box center [534, 44] width 4 height 4
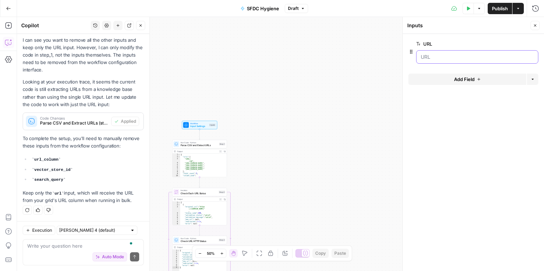
click at [441, 55] on input "URL" at bounding box center [477, 56] width 113 height 7
click at [428, 61] on div at bounding box center [477, 56] width 122 height 13
click at [441, 54] on input "URL" at bounding box center [477, 56] width 113 height 7
click at [522, 11] on button "Actions" at bounding box center [518, 8] width 11 height 11
click at [350, 78] on div "Workflow Input Settings Inputs Run Code · Python Parse CSV and Extract URLs Ste…" at bounding box center [280, 144] width 527 height 254
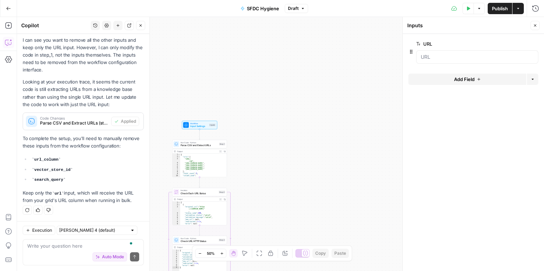
click at [484, 7] on button "Options" at bounding box center [479, 8] width 11 height 11
click at [469, 7] on icon "button" at bounding box center [469, 8] width 4 height 4
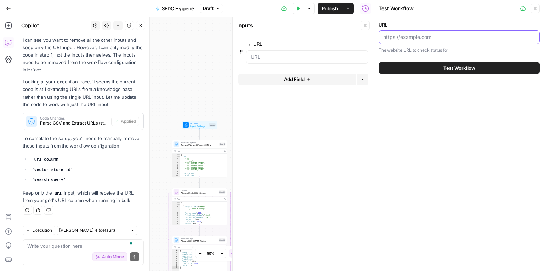
click at [443, 36] on input "URL" at bounding box center [459, 37] width 152 height 7
paste input "https://3dayblinds.com"
type input "https://3dayblinds.com"
click at [489, 66] on button "Test Workflow" at bounding box center [459, 67] width 161 height 11
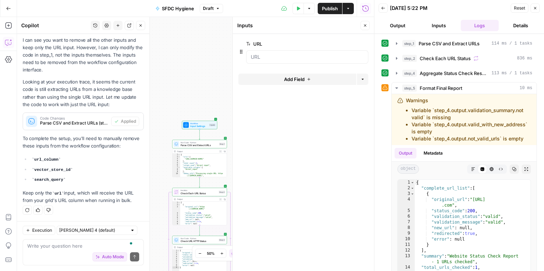
click at [329, 5] on span "Publish" at bounding box center [330, 8] width 16 height 7
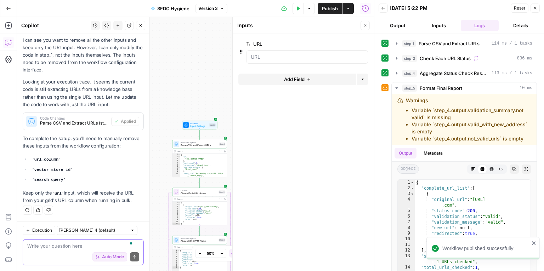
click at [44, 248] on textarea "To enrich screen reader interactions, please activate Accessibility in Grammarl…" at bounding box center [83, 246] width 112 height 7
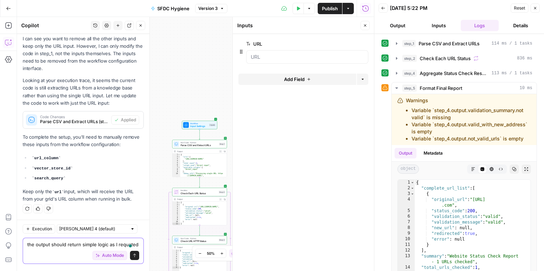
scroll to position [924, 0]
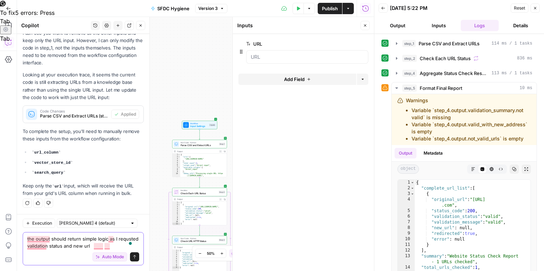
click at [47, 248] on textarea "the output should return simple logic as I requsted validation status and new u…" at bounding box center [83, 243] width 112 height 14
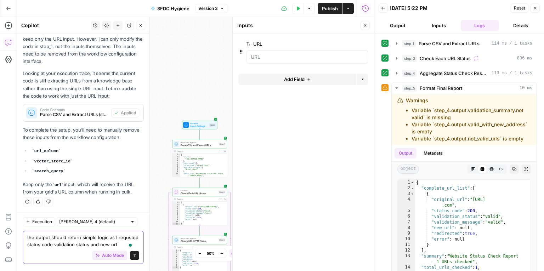
scroll to position [931, 0]
type textarea "the output should return simple logic as I requsted status code, validation sta…"
click at [132, 256] on icon "submit" at bounding box center [134, 256] width 4 height 4
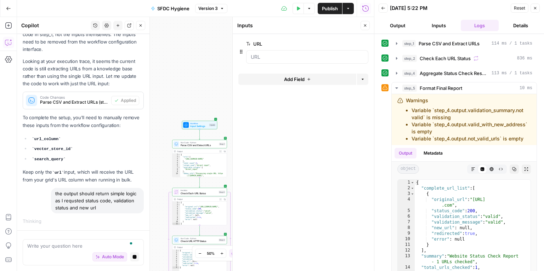
scroll to position [899, 0]
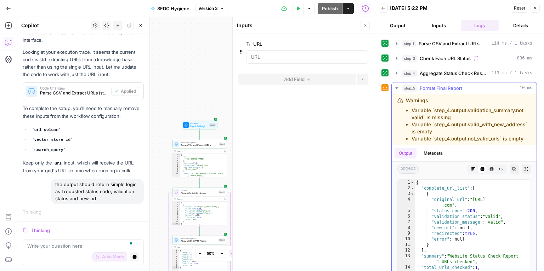
click at [487, 165] on button "HTML Viewer" at bounding box center [491, 169] width 9 height 9
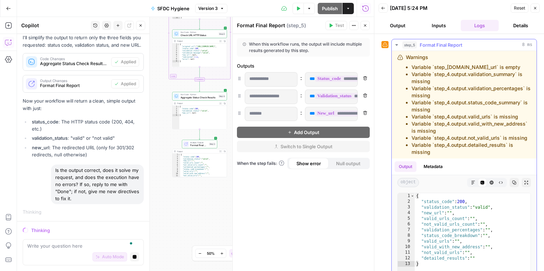
scroll to position [111, 0]
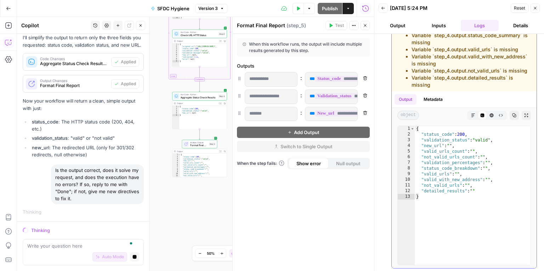
click at [471, 113] on icon "button" at bounding box center [473, 115] width 4 height 4
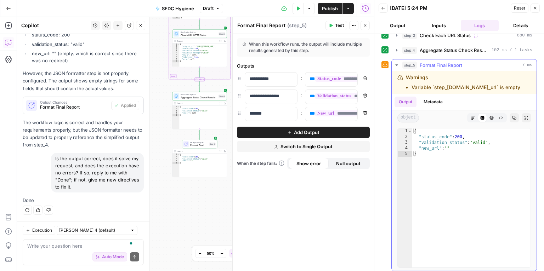
scroll to position [26, 0]
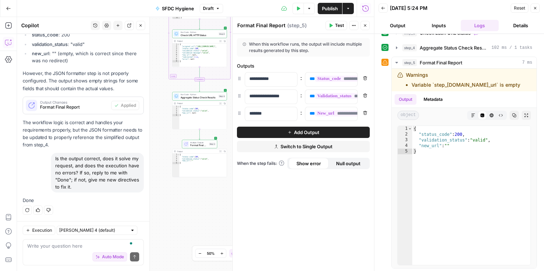
click at [335, 12] on button "Publish" at bounding box center [330, 8] width 24 height 11
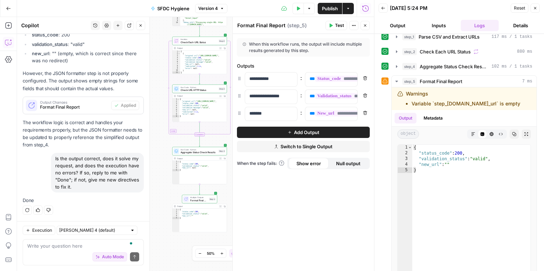
scroll to position [0, 0]
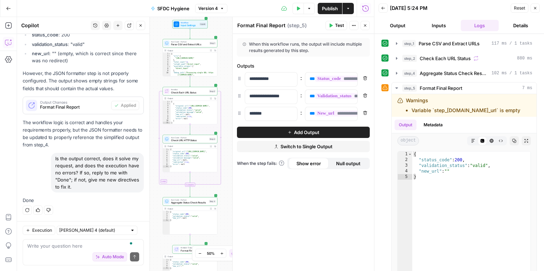
drag, startPoint x: 162, startPoint y: 28, endPoint x: 152, endPoint y: 79, distance: 51.2
click at [152, 79] on body "Docebo New Home Browse Insights Opportunities Your Data Recent Grids Article Co…" at bounding box center [272, 135] width 544 height 271
click at [152, 79] on div at bounding box center [149, 144] width 7 height 254
click at [141, 26] on icon "button" at bounding box center [141, 25] width 2 height 2
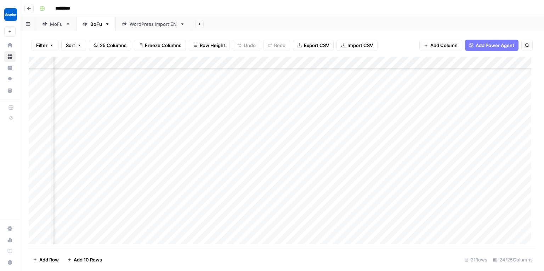
scroll to position [490, 180]
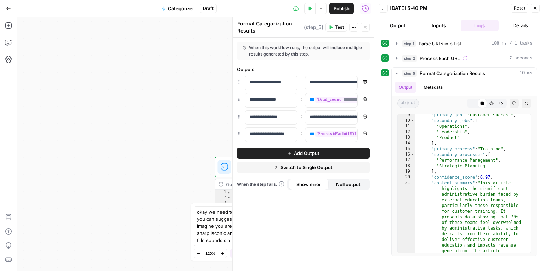
scroll to position [81, 0]
click at [204, 227] on textarea "okay we need to be more clear with our output you can suggest 2-3 categories pe…" at bounding box center [265, 226] width 136 height 35
click at [313, 238] on textarea "okay we need to be more clear with our output you can suggest 2-3 categories pe…" at bounding box center [265, 226] width 136 height 35
click at [230, 236] on div at bounding box center [232, 144] width 7 height 254
click at [246, 231] on textarea "okay we need to be more clear with our output you can suggest 2-3 categories pe…" at bounding box center [265, 215] width 136 height 57
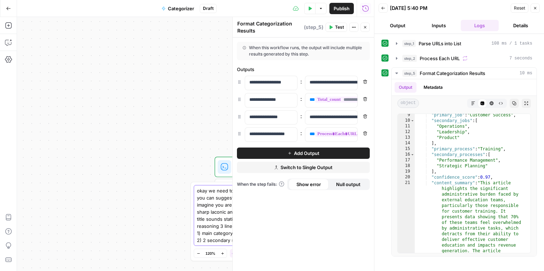
click at [259, 241] on textarea "okay we need to be more clear with our output you can suggest 2-3 categories pe…" at bounding box center [265, 215] width 136 height 57
click at [252, 228] on textarea "okay we need to be more clear with our output you can suggest 2-3 categories pe…" at bounding box center [265, 215] width 136 height 64
click at [267, 235] on textarea "okay we need to be more clear with our output you can suggest 2-3 categories pe…" at bounding box center [265, 215] width 136 height 64
click at [294, 230] on textarea "okay we need to be more clear with our output you can suggest 2-3 categories pe…" at bounding box center [265, 215] width 136 height 64
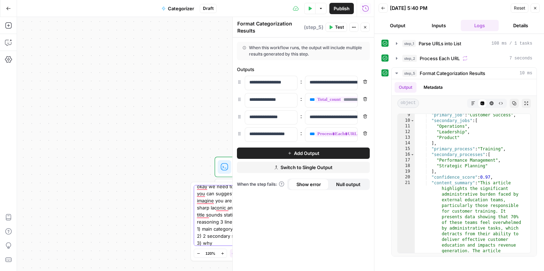
click at [295, 231] on textarea "okay we need to be more clear with our output you can suggest 2-3 categories pe…" at bounding box center [265, 215] width 136 height 64
click at [236, 230] on textarea "okay we need to be more clear with our output you can suggest 2-3 categories pe…" at bounding box center [265, 218] width 136 height 71
drag, startPoint x: 233, startPoint y: 230, endPoint x: 241, endPoint y: 234, distance: 8.6
click at [241, 234] on textarea "okay we need to be more clear with our output you can suggest 2-3 categories pe…" at bounding box center [265, 218] width 136 height 71
click at [264, 242] on textarea "okay we need to be more clear with our output you can suggest 2-3 categories pe…" at bounding box center [265, 218] width 136 height 71
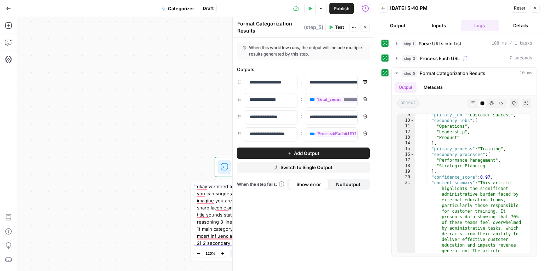
paste textarea "(job or process choose best whatis the mosrt influencial )"
click at [261, 236] on textarea "okay we need to be more clear with our output you can suggest 2-3 categories pe…" at bounding box center [265, 215] width 136 height 78
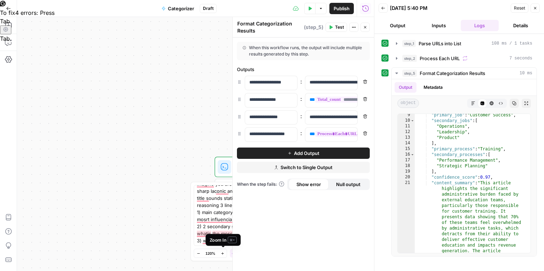
click at [220, 241] on div "Zoom In ⌘ +" at bounding box center [222, 240] width 27 height 7
click at [217, 240] on textarea "okay we need to be more clear with our output you can suggest 2-3 categories pe…" at bounding box center [265, 205] width 136 height 78
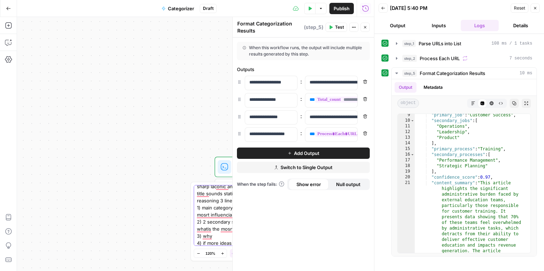
type textarea "okay we need to be more clear with our output you can suggest 2-3 categories pe…"
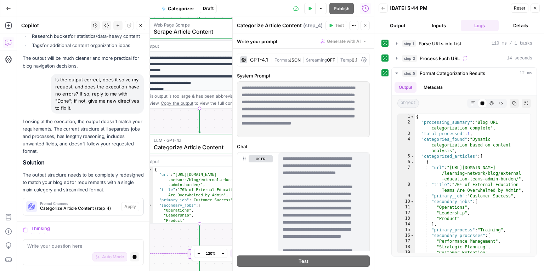
scroll to position [982, 0]
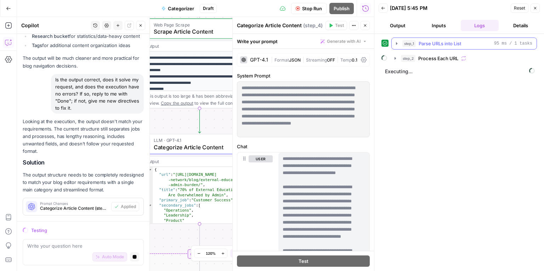
click at [395, 43] on icon "button" at bounding box center [397, 44] width 6 height 6
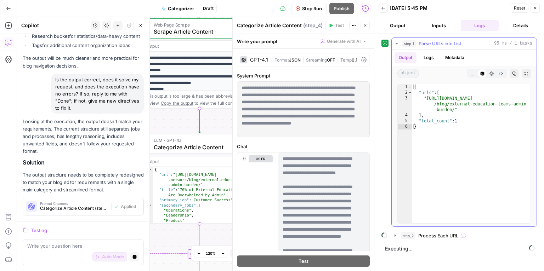
click at [397, 43] on icon "button" at bounding box center [396, 43] width 2 height 1
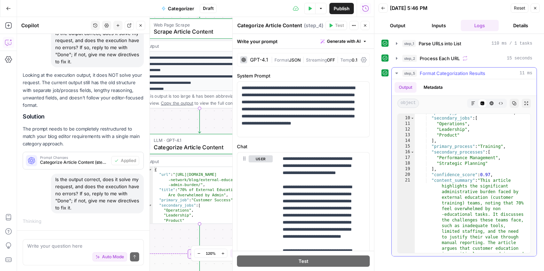
scroll to position [1205, 0]
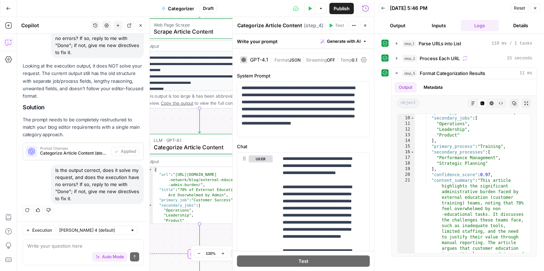
click at [99, 185] on div "Is the output correct, does it solve my request, and does the execution have no…" at bounding box center [97, 185] width 93 height 40
click at [31, 175] on div "Is the output correct, does it solve my request, and does the execution have no…" at bounding box center [83, 190] width 121 height 51
drag, startPoint x: 531, startPoint y: 169, endPoint x: 527, endPoint y: 183, distance: 14.8
click at [527, 183] on div "9 10 11 12 13 14 15 16 17 18 19 20 21 22 "primary_job" : "Customer Success" , "…" at bounding box center [464, 184] width 145 height 146
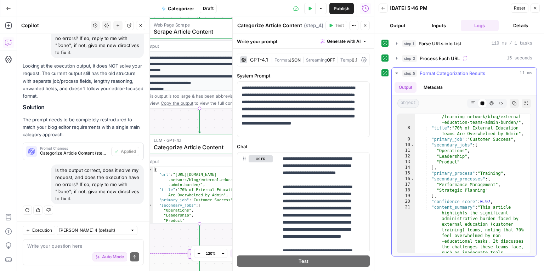
scroll to position [44, 0]
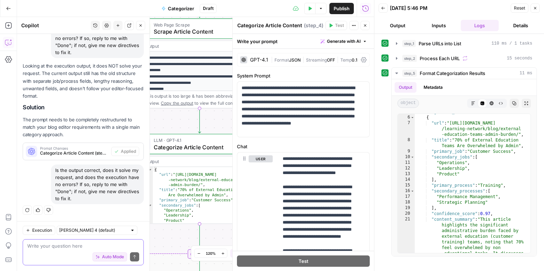
click at [50, 245] on textarea at bounding box center [83, 246] width 112 height 7
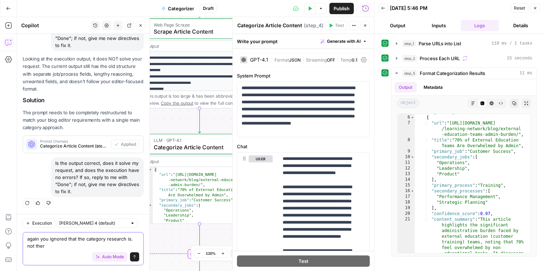
type textarea "again you ignored that the category research is. not there"
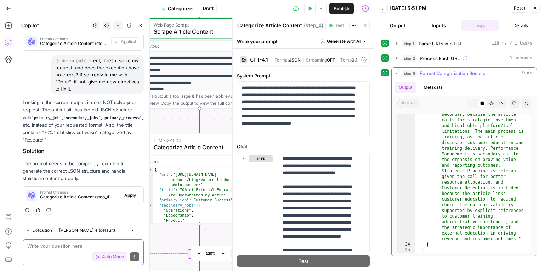
scroll to position [359, 0]
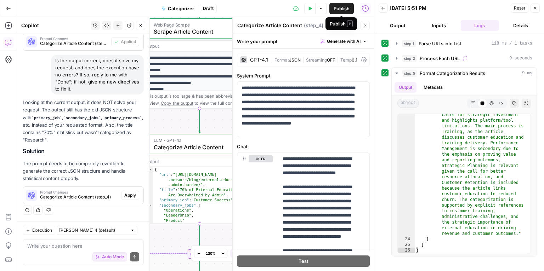
click at [337, 9] on span "Publish" at bounding box center [342, 8] width 16 height 7
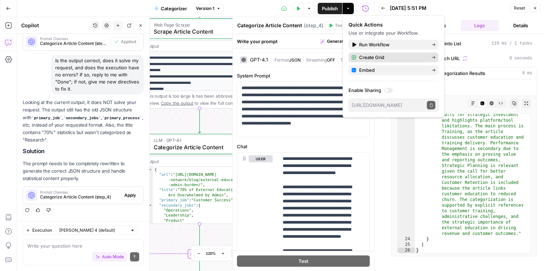
click at [369, 57] on span "Create Grid" at bounding box center [392, 57] width 67 height 7
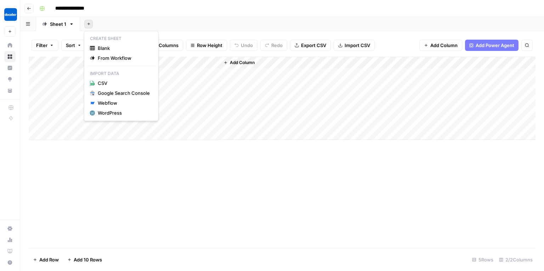
click at [87, 24] on icon "button" at bounding box center [89, 24] width 4 height 4
click at [115, 111] on div "WordPress" at bounding box center [124, 112] width 52 height 7
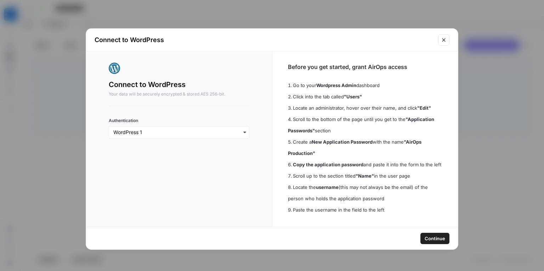
click at [430, 234] on button "Continue" at bounding box center [434, 238] width 29 height 11
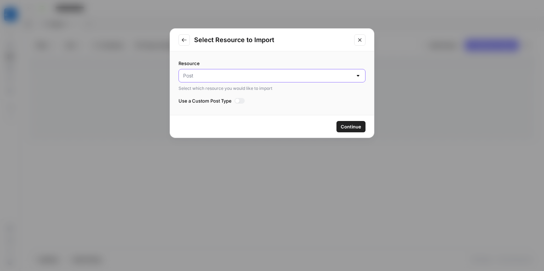
click at [349, 74] on input "Resource" at bounding box center [267, 75] width 169 height 7
click at [360, 126] on span "Continue" at bounding box center [351, 126] width 21 height 7
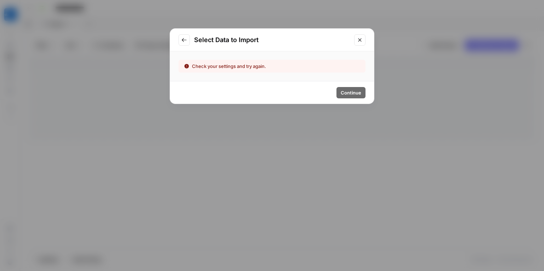
click at [188, 39] on button "Go to previous step" at bounding box center [184, 39] width 11 height 11
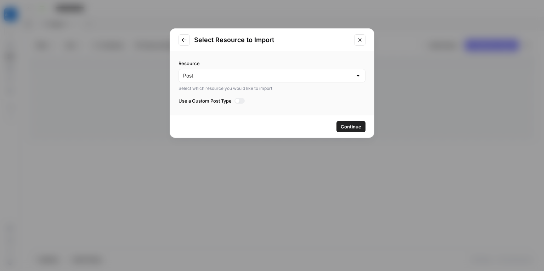
click at [357, 126] on span "Continue" at bounding box center [351, 126] width 21 height 7
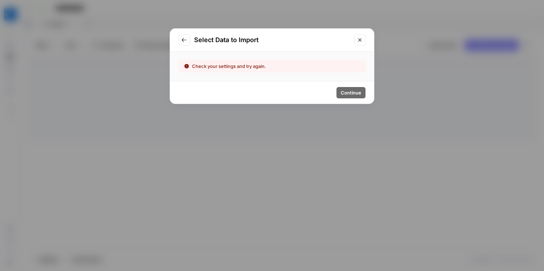
click at [183, 36] on button "Go to previous step" at bounding box center [184, 39] width 11 height 11
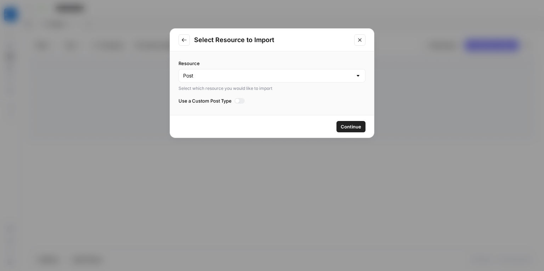
click at [352, 126] on span "Continue" at bounding box center [351, 126] width 21 height 7
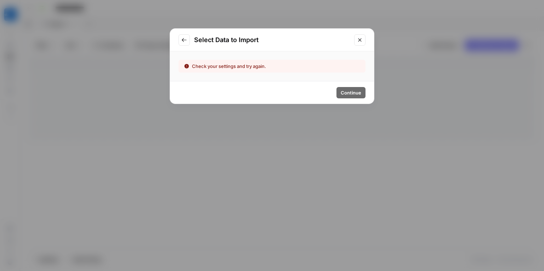
click at [359, 40] on icon "Close modal" at bounding box center [360, 40] width 6 height 6
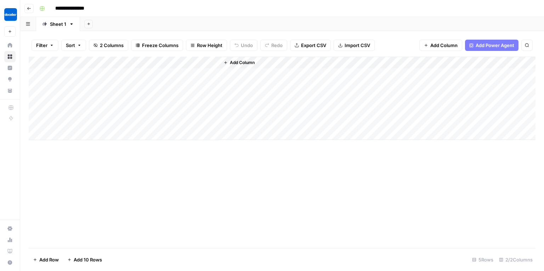
click at [32, 7] on button "Go back" at bounding box center [28, 8] width 9 height 9
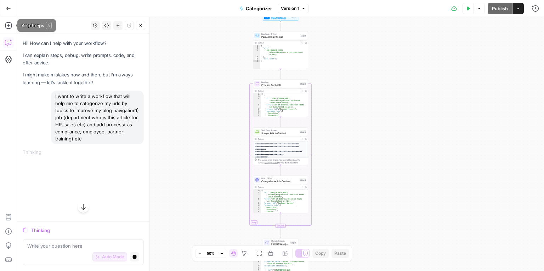
click at [10, 9] on icon "button" at bounding box center [8, 8] width 5 height 5
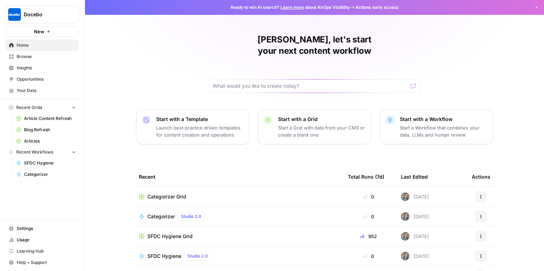
click at [154, 193] on span "Categorizer Grid" at bounding box center [166, 196] width 39 height 7
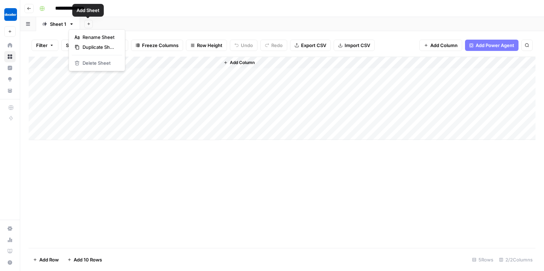
click at [73, 25] on icon "button" at bounding box center [71, 24] width 5 height 5
click at [134, 24] on div "Add Sheet" at bounding box center [312, 24] width 464 height 14
click at [88, 20] on button "Add Sheet" at bounding box center [88, 24] width 9 height 9
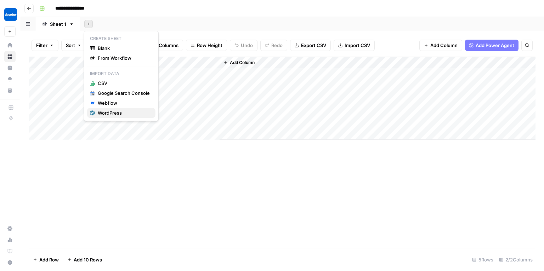
click at [107, 114] on div "WordPress" at bounding box center [124, 112] width 52 height 7
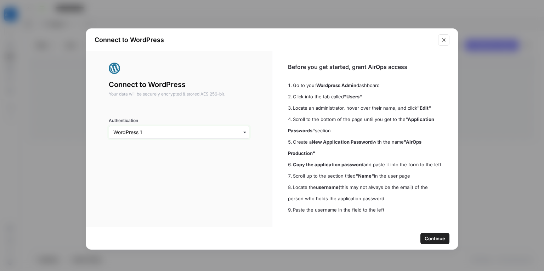
click at [205, 133] on input "Authentication" at bounding box center [178, 132] width 131 height 7
click at [435, 238] on span "Continue" at bounding box center [435, 238] width 21 height 7
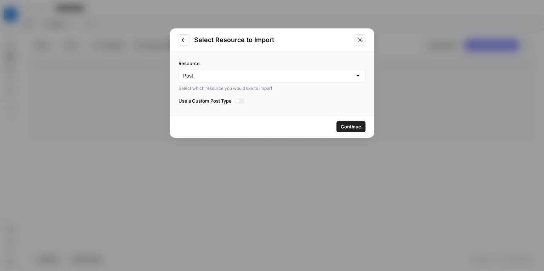
click at [357, 128] on span "Continue" at bounding box center [351, 126] width 21 height 7
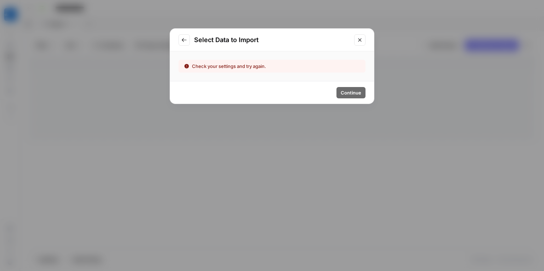
click at [363, 36] on button "Close modal" at bounding box center [359, 39] width 11 height 11
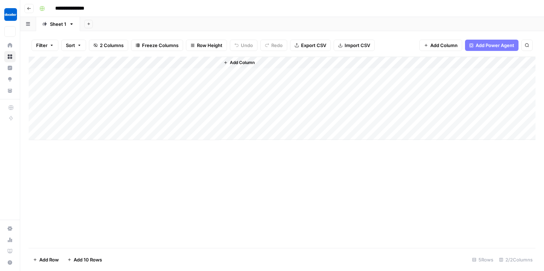
click at [125, 17] on div "Add Sheet" at bounding box center [312, 24] width 464 height 14
click at [32, 7] on button "Go back" at bounding box center [28, 8] width 9 height 9
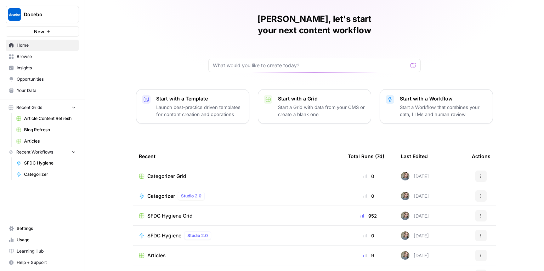
scroll to position [54, 0]
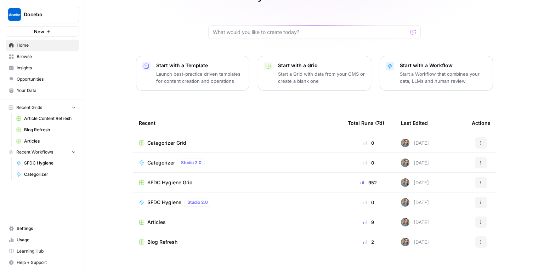
click at [170, 239] on span "Blog Refresh" at bounding box center [162, 242] width 30 height 7
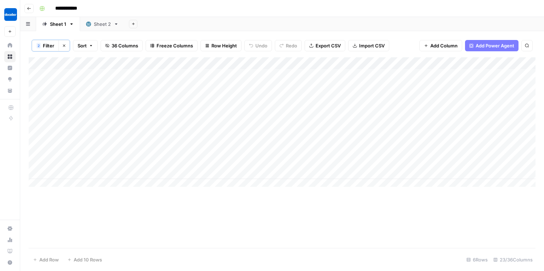
click at [99, 27] on div "Sheet 2" at bounding box center [102, 24] width 17 height 7
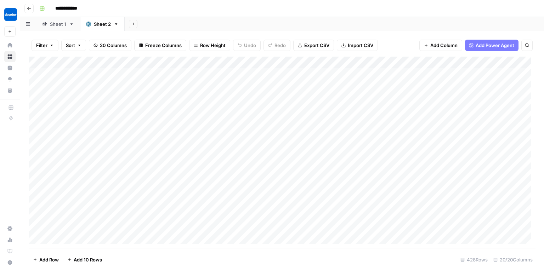
click at [110, 63] on div "Add Column" at bounding box center [282, 153] width 507 height 192
click at [72, 96] on span "Run Import" at bounding box center [94, 96] width 55 height 7
click at [139, 98] on span "All Rows" at bounding box center [144, 98] width 45 height 7
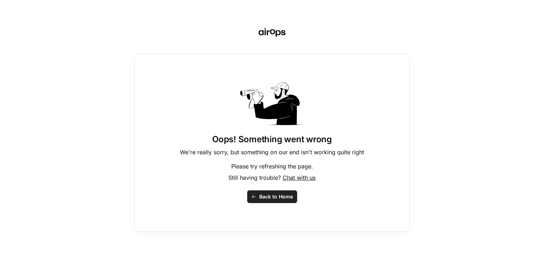
click at [274, 199] on span "Back to Home" at bounding box center [276, 196] width 34 height 7
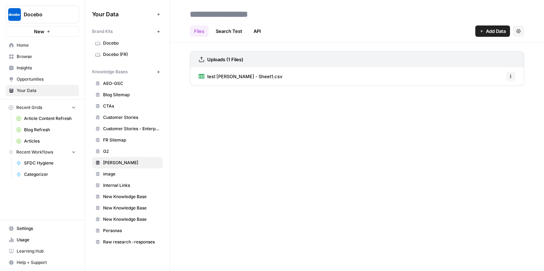
click at [38, 134] on link "Blog Refresh" at bounding box center [46, 129] width 66 height 11
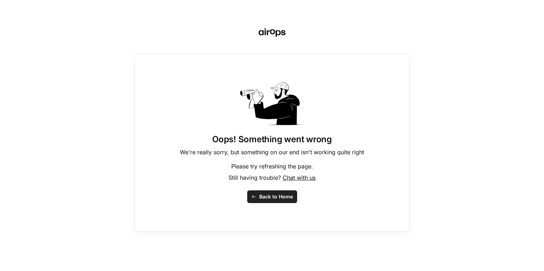
click at [273, 201] on button "Back to Home" at bounding box center [272, 197] width 50 height 13
click at [293, 180] on span "Chat with us" at bounding box center [299, 177] width 33 height 7
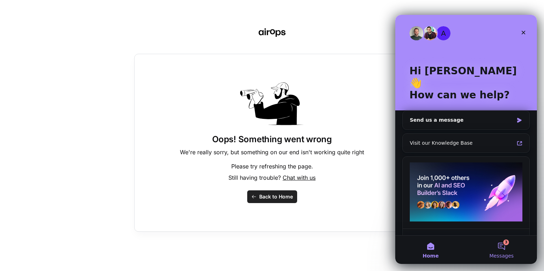
click at [499, 243] on button "3 Messages" at bounding box center [501, 250] width 71 height 28
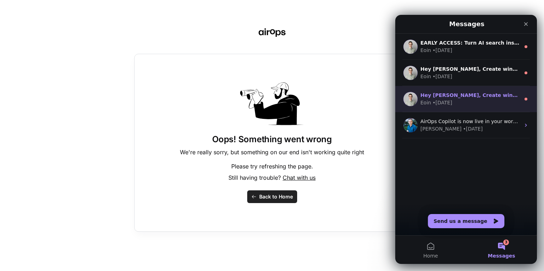
click at [494, 105] on div "Eoin • [DATE]" at bounding box center [470, 102] width 100 height 7
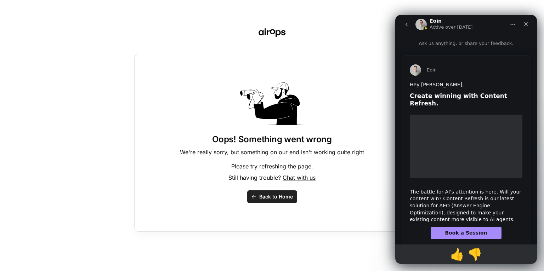
scroll to position [12, 0]
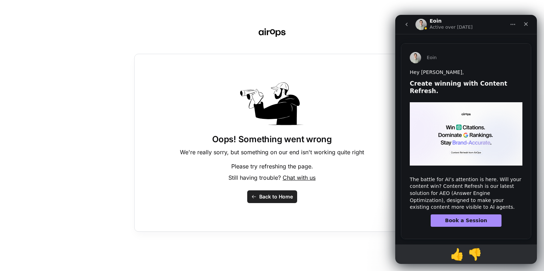
click at [405, 30] on button "go back" at bounding box center [406, 24] width 13 height 13
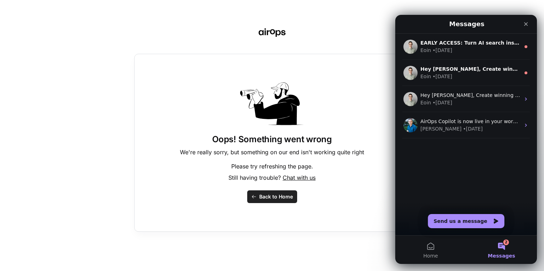
scroll to position [0, 0]
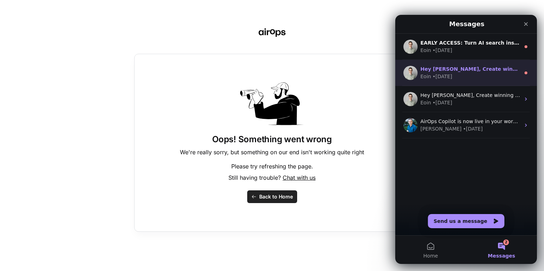
click at [477, 76] on div "Eoin • [DATE]" at bounding box center [470, 76] width 100 height 7
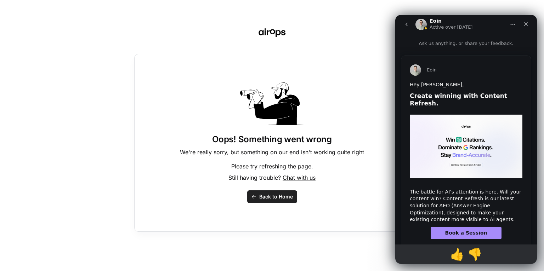
scroll to position [12, 0]
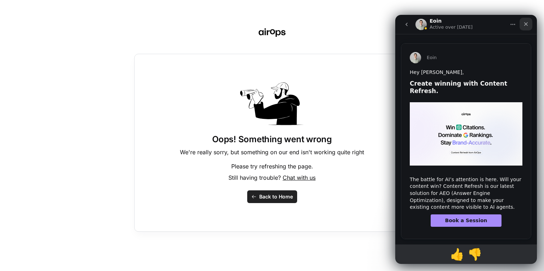
click at [521, 23] on div "Close" at bounding box center [526, 24] width 13 height 13
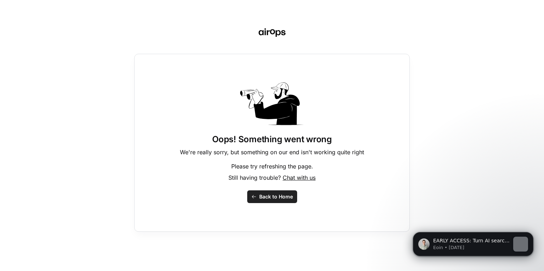
scroll to position [0, 0]
click at [272, 193] on button "Back to Home" at bounding box center [272, 197] width 50 height 13
click at [274, 199] on span "Back to Home" at bounding box center [276, 196] width 34 height 7
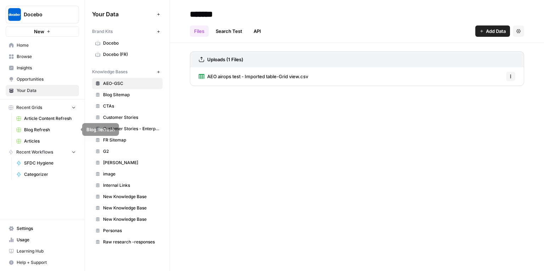
click at [36, 141] on span "Articles" at bounding box center [50, 141] width 52 height 6
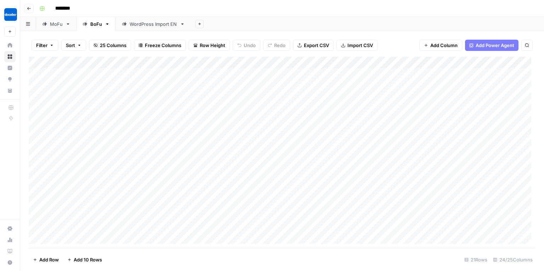
click at [149, 25] on div "WordPress Import EN" at bounding box center [153, 24] width 47 height 7
click at [112, 63] on div "Add Column" at bounding box center [282, 153] width 507 height 192
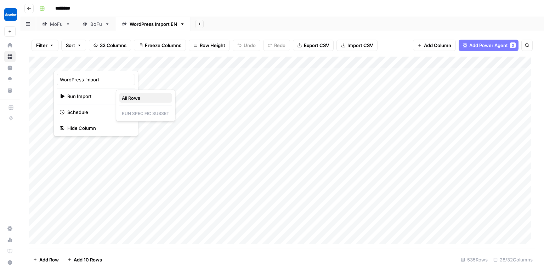
click at [137, 98] on span "All Rows" at bounding box center [144, 98] width 45 height 7
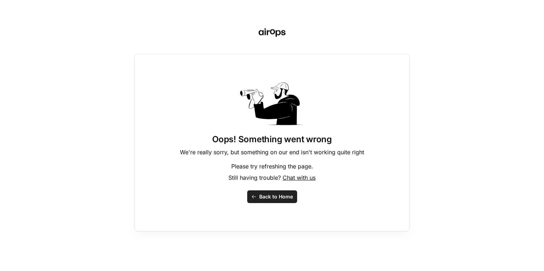
click at [282, 198] on span "Back to Home" at bounding box center [276, 196] width 34 height 7
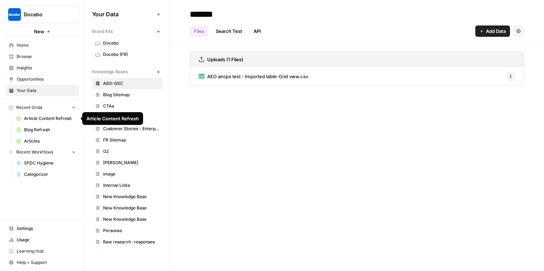
click at [33, 142] on span "Articles" at bounding box center [50, 141] width 52 height 6
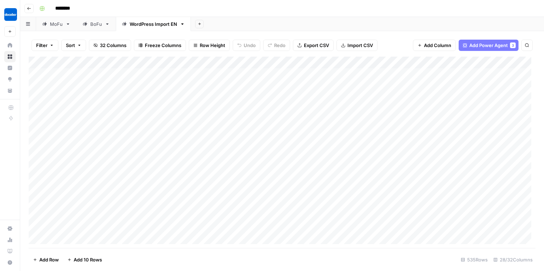
click at [112, 62] on div "Add Column" at bounding box center [282, 153] width 507 height 192
click at [95, 94] on span "Run Import" at bounding box center [94, 96] width 55 height 7
click at [144, 98] on span "All Rows" at bounding box center [144, 98] width 45 height 7
